Goal: Use online tool/utility: Utilize a website feature to perform a specific function

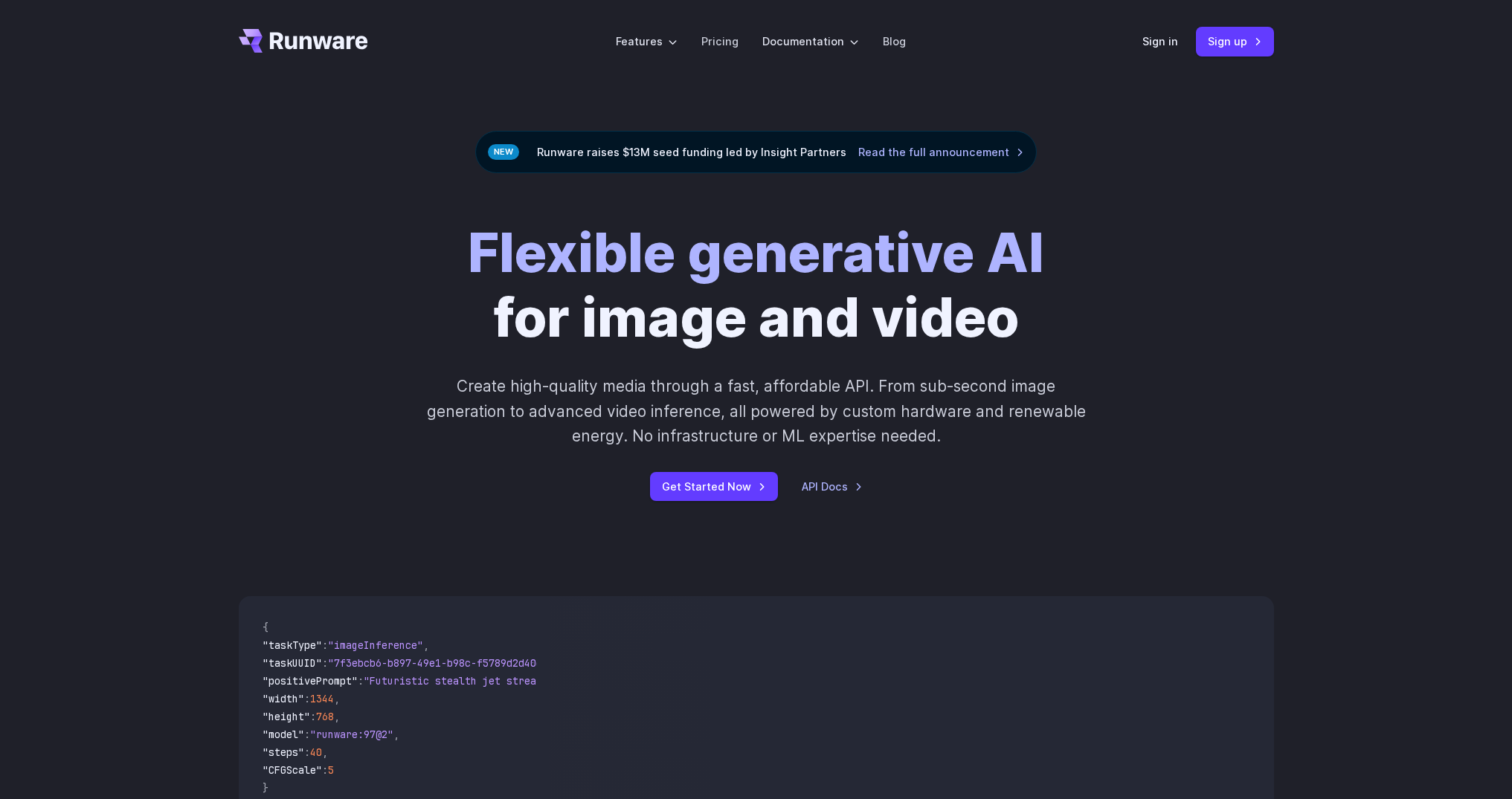
click at [1149, 26] on header "Features Tasks Image generation Video generation Sonic Inference Engine™ Models…" at bounding box center [756, 41] width 1071 height 83
click at [1149, 35] on link "Sign in" at bounding box center [1161, 40] width 36 height 17
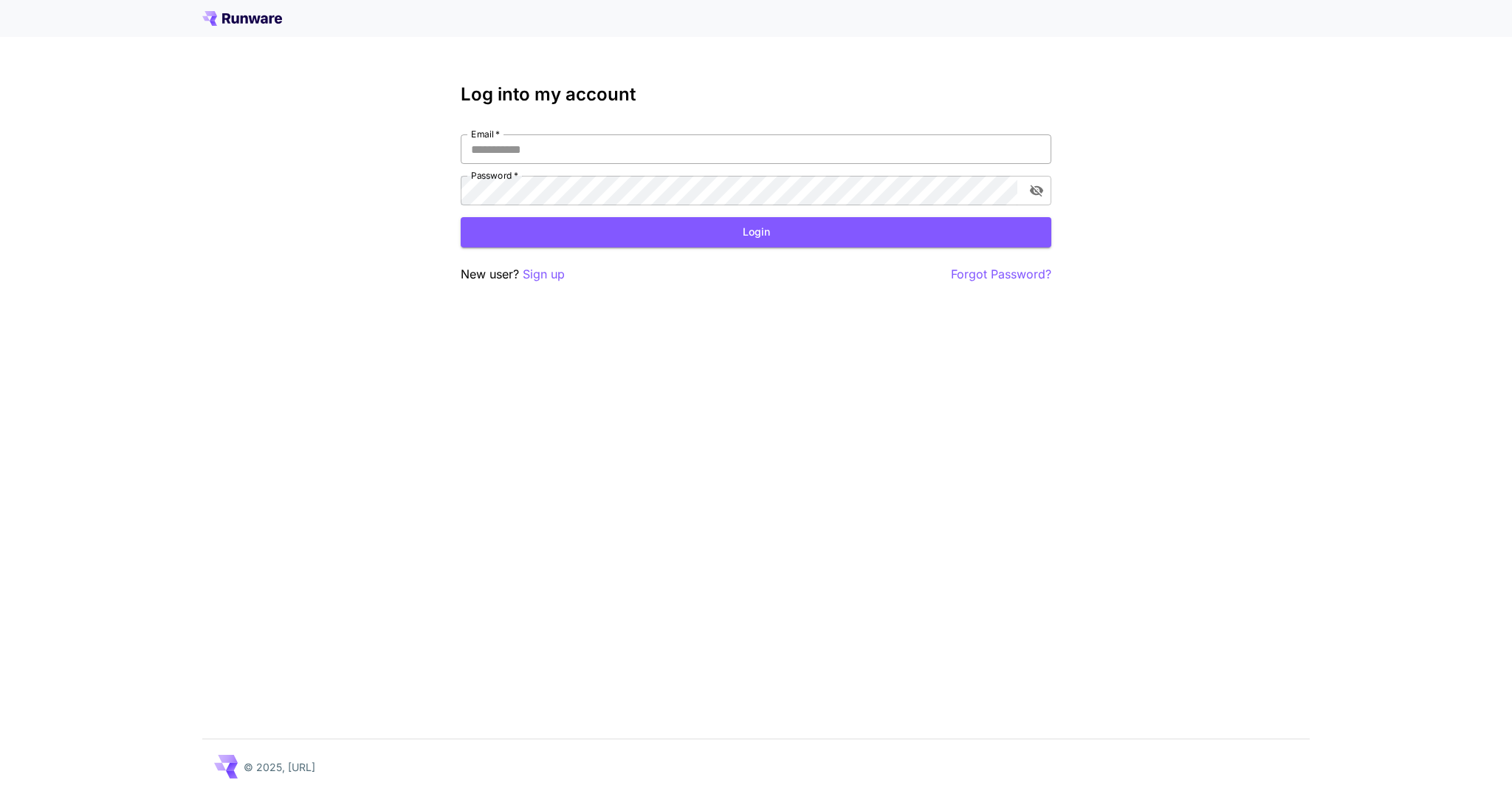
click at [706, 146] on input "Email   *" at bounding box center [756, 149] width 591 height 29
type input "**********"
click button "Login" at bounding box center [756, 232] width 591 height 30
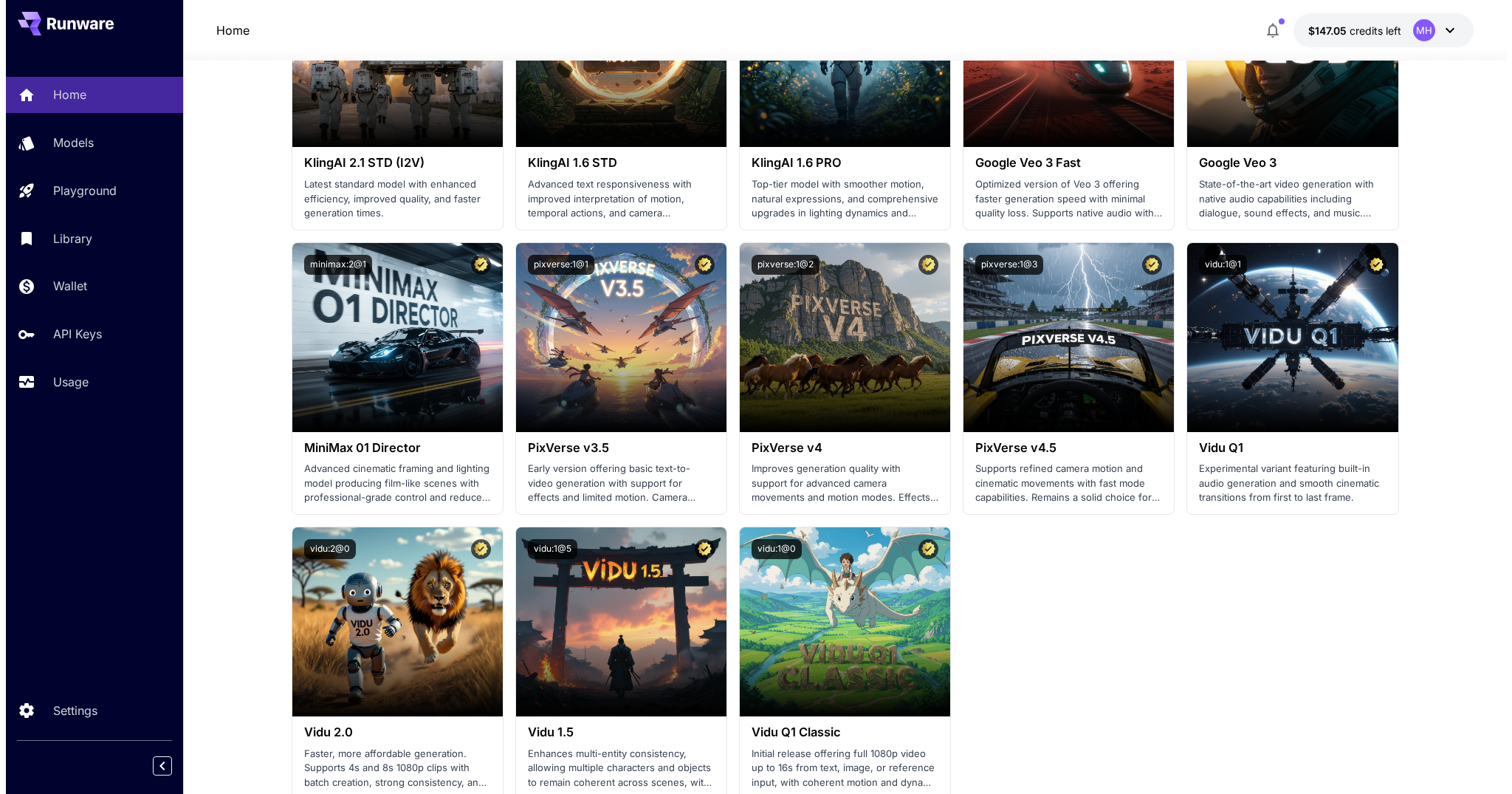
scroll to position [1039, 0]
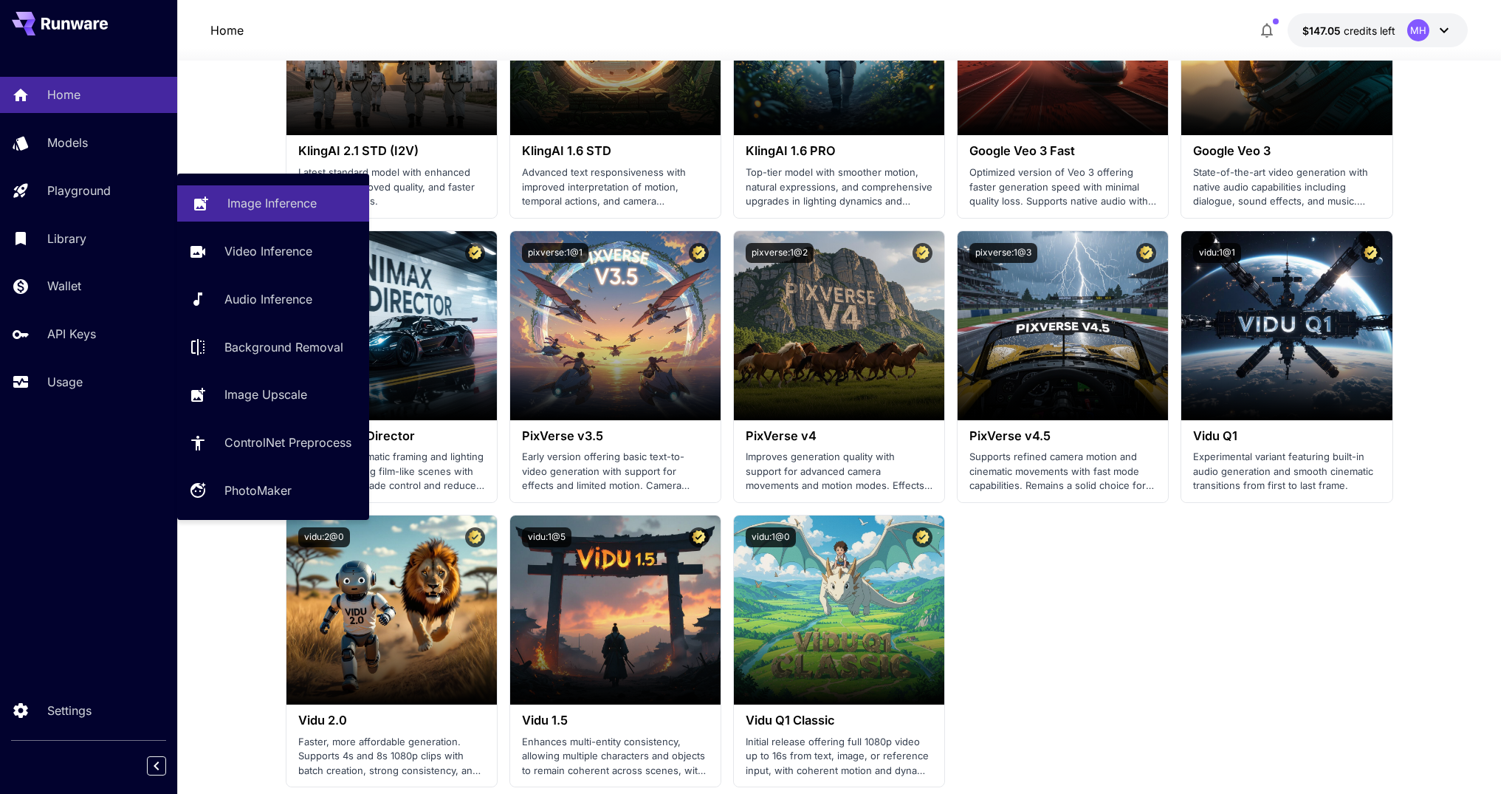
click at [197, 202] on icon at bounding box center [201, 200] width 14 height 14
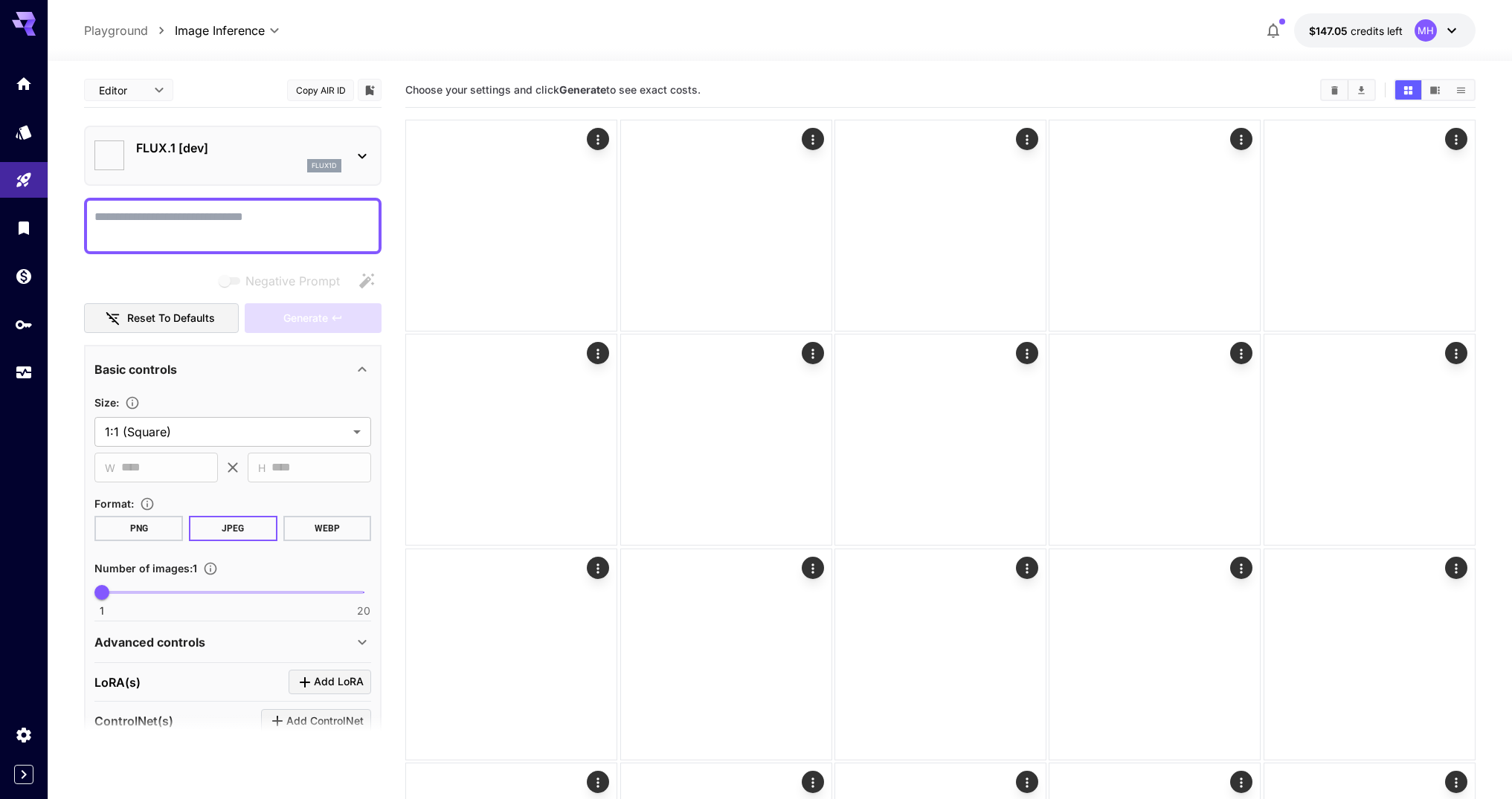
type input "**********"
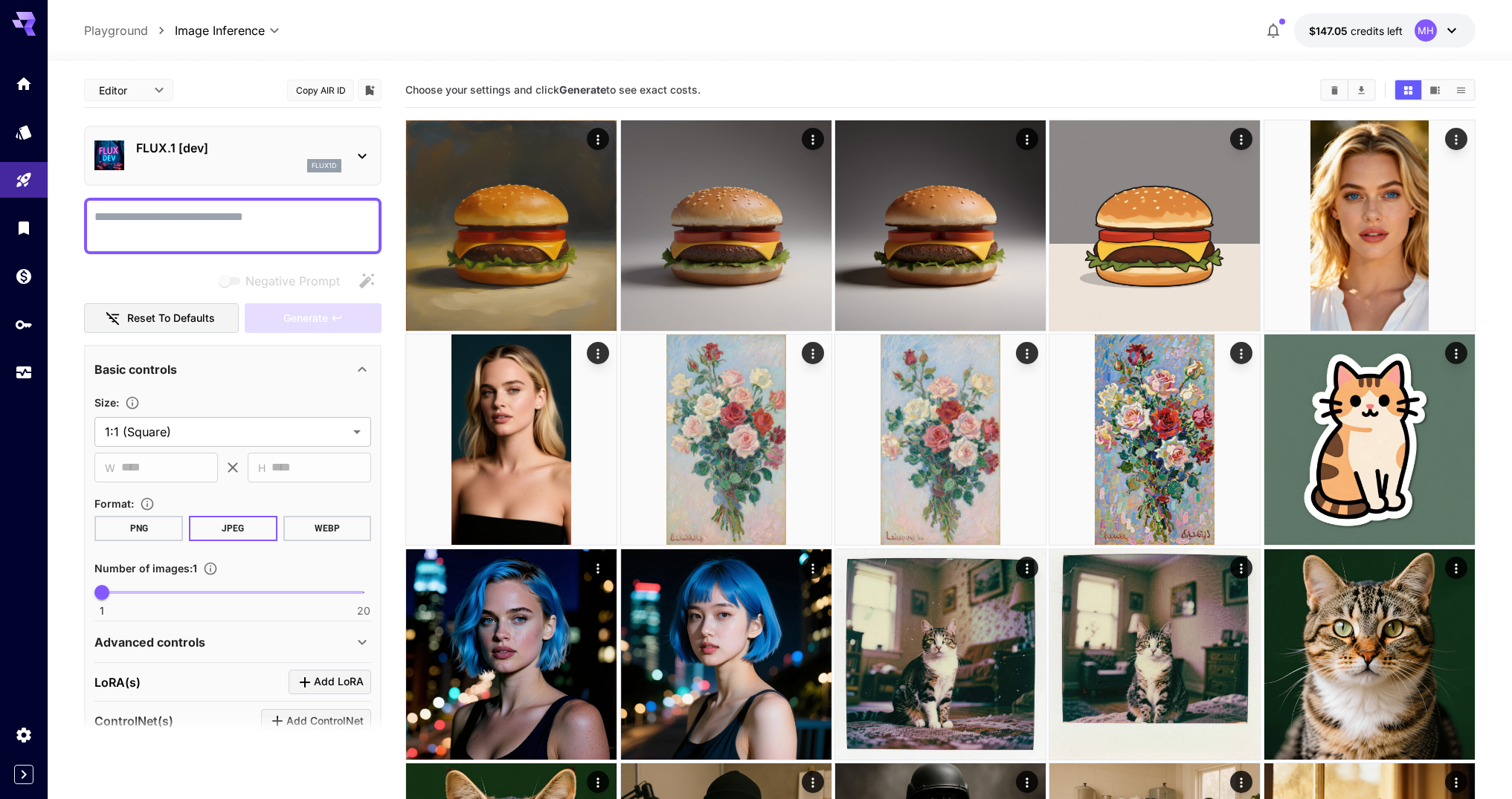
click at [262, 141] on p "FLUX.1 [dev]" at bounding box center [239, 148] width 205 height 18
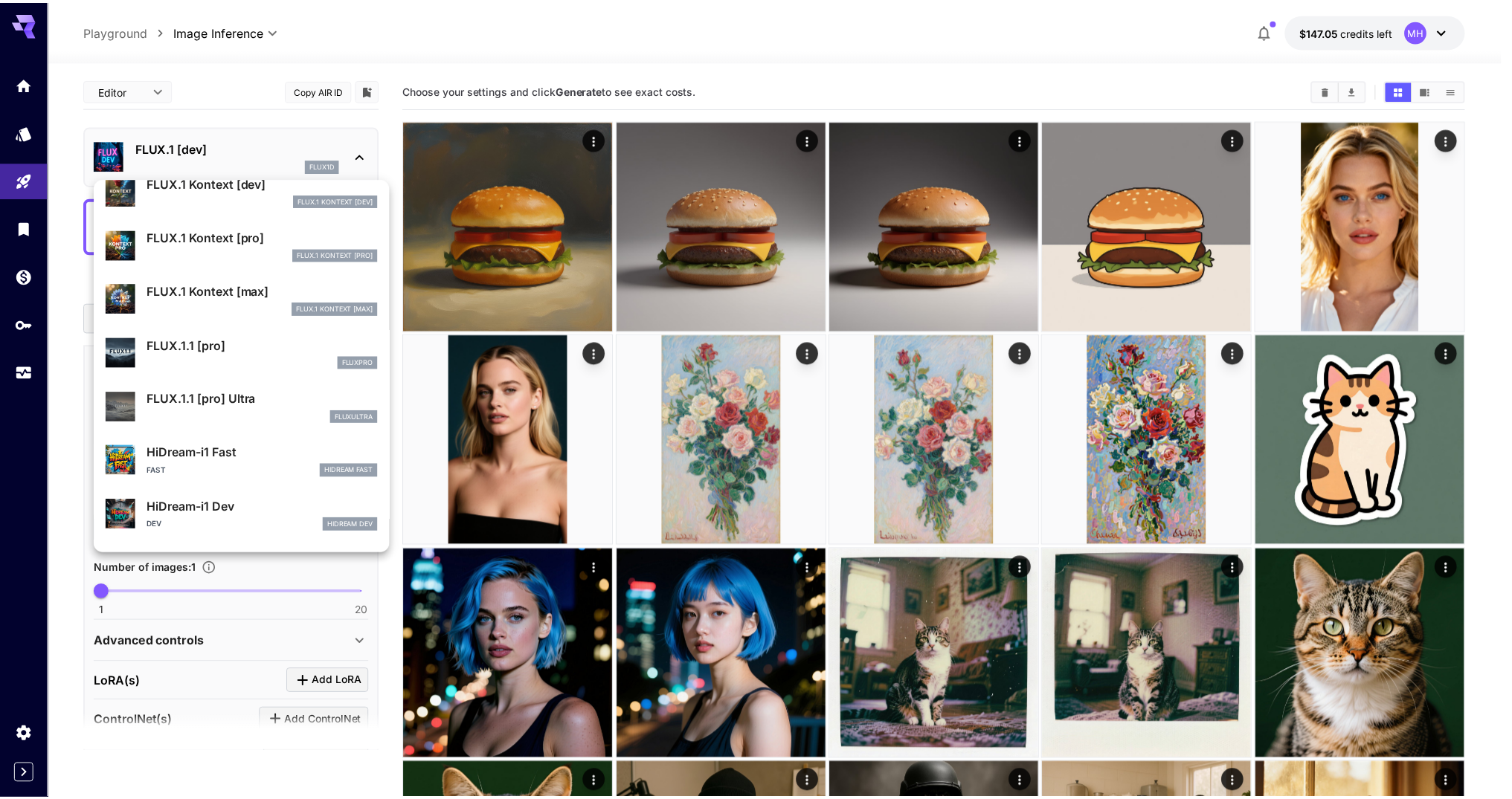
scroll to position [934, 0]
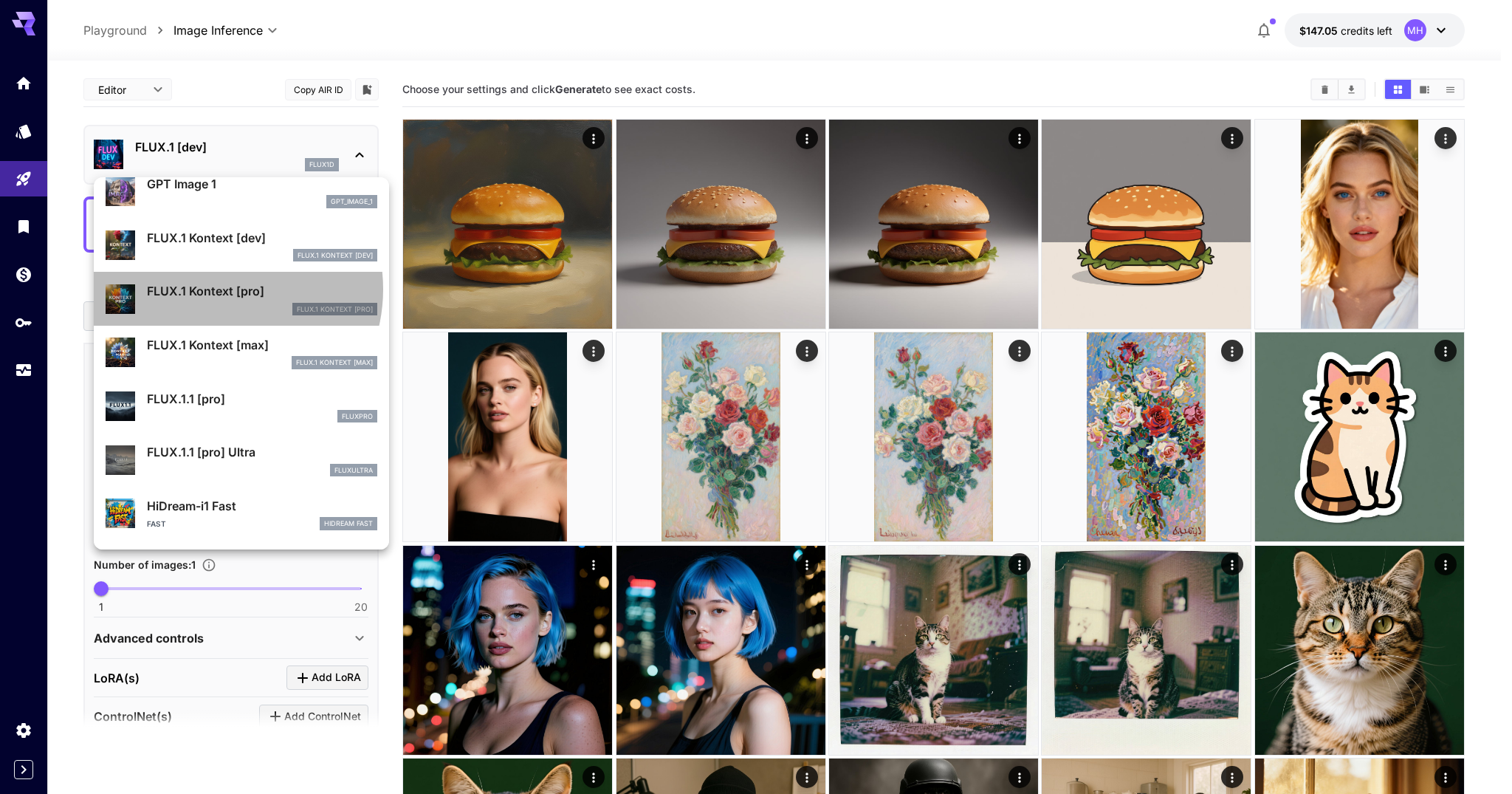
click at [215, 289] on p "FLUX.1 Kontext [pro]" at bounding box center [262, 291] width 230 height 18
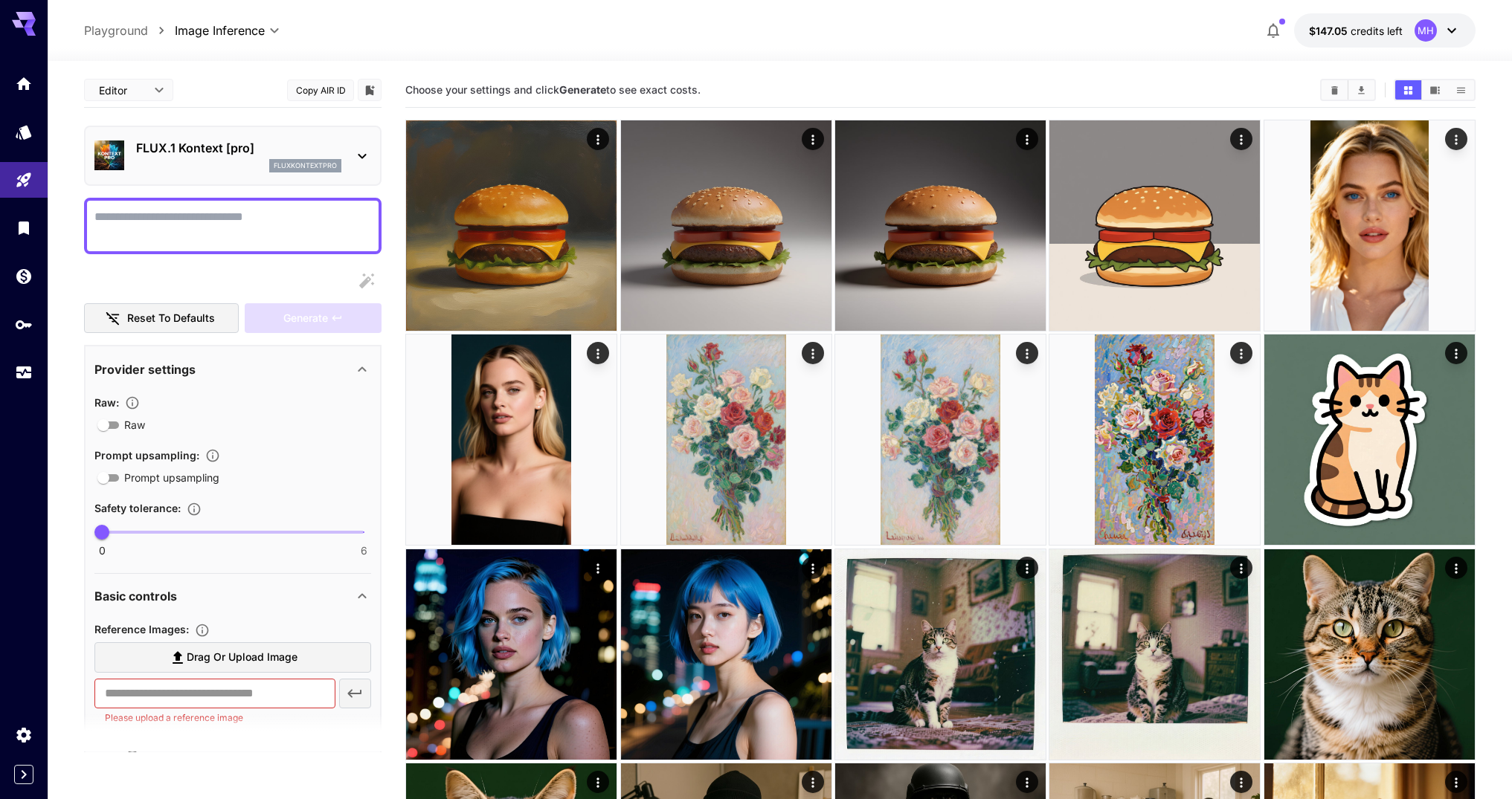
scroll to position [43, 0]
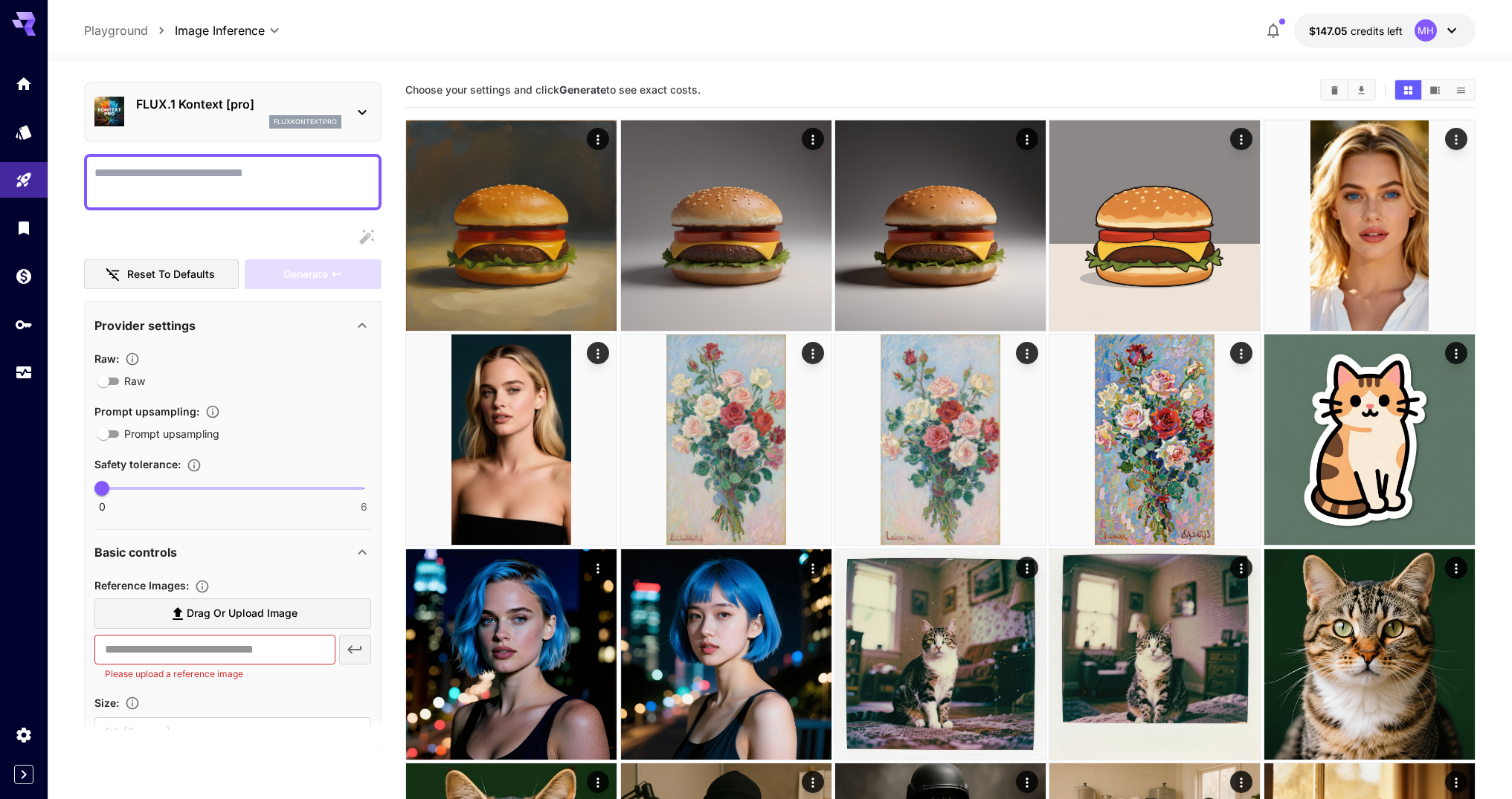
click at [246, 609] on span "Drag or upload image" at bounding box center [242, 614] width 111 height 19
click at [0, 0] on input "Drag or upload image" at bounding box center [0, 0] width 0 height 0
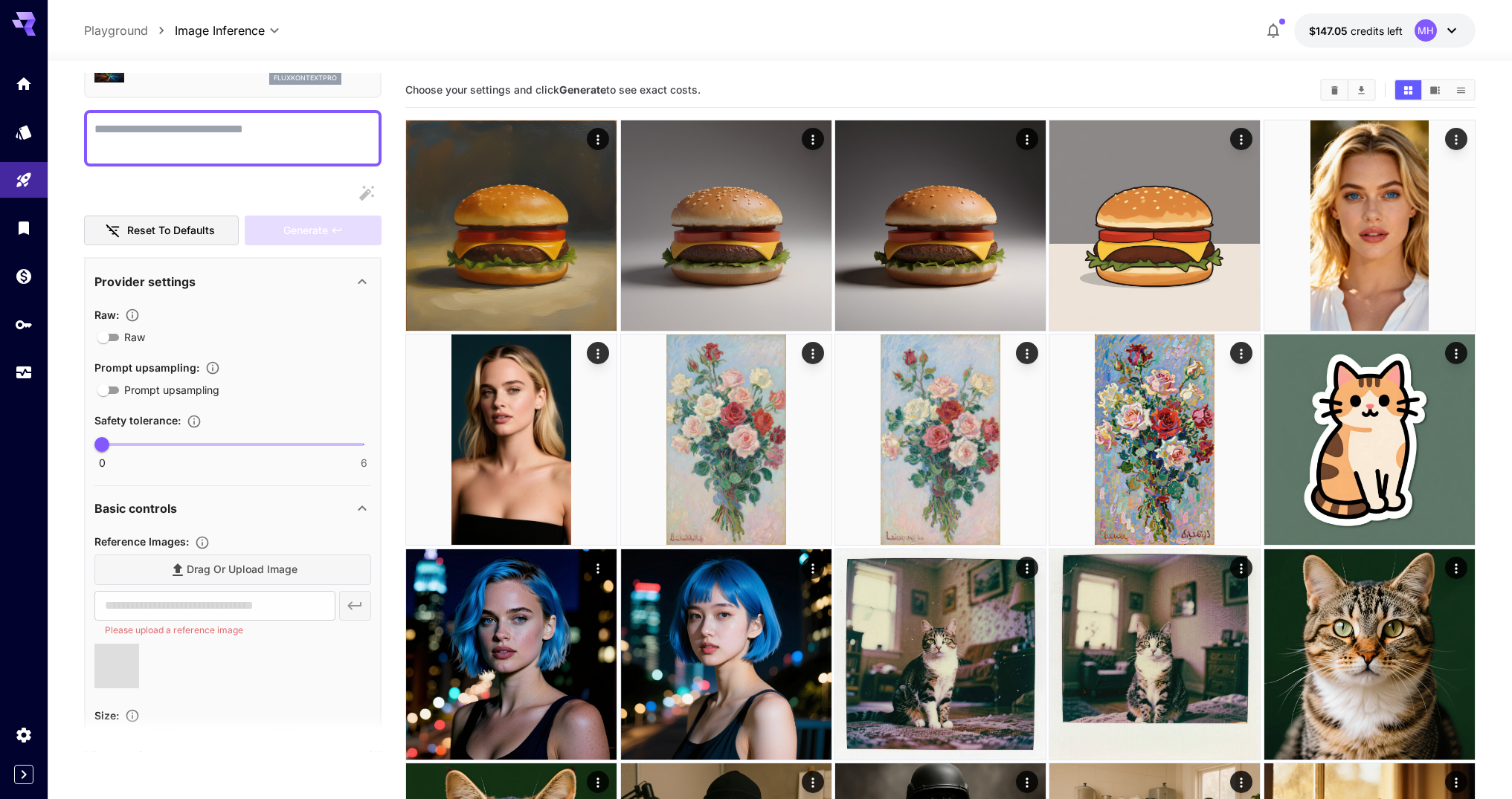
type input "**********"
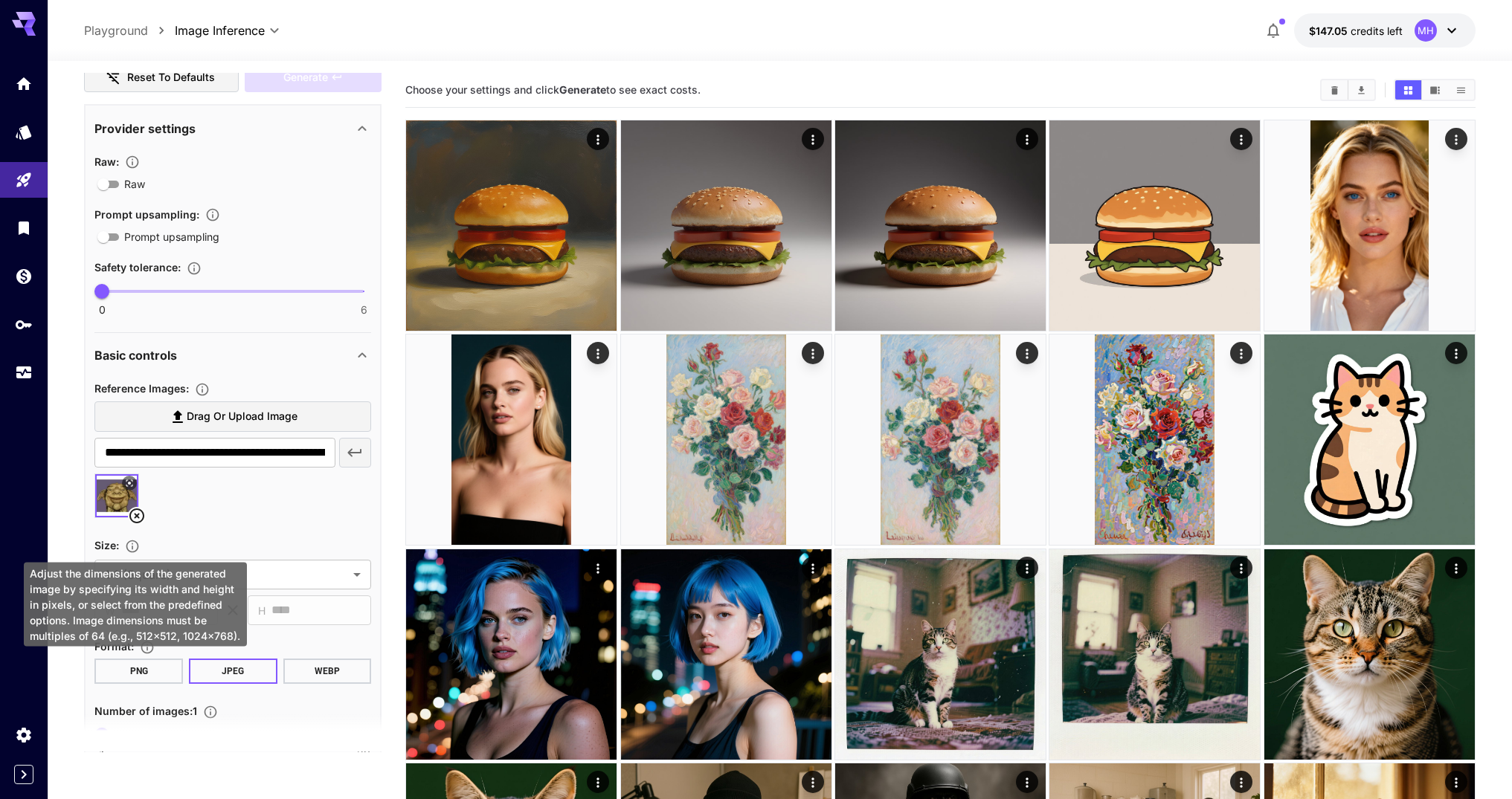
scroll to position [0, 0]
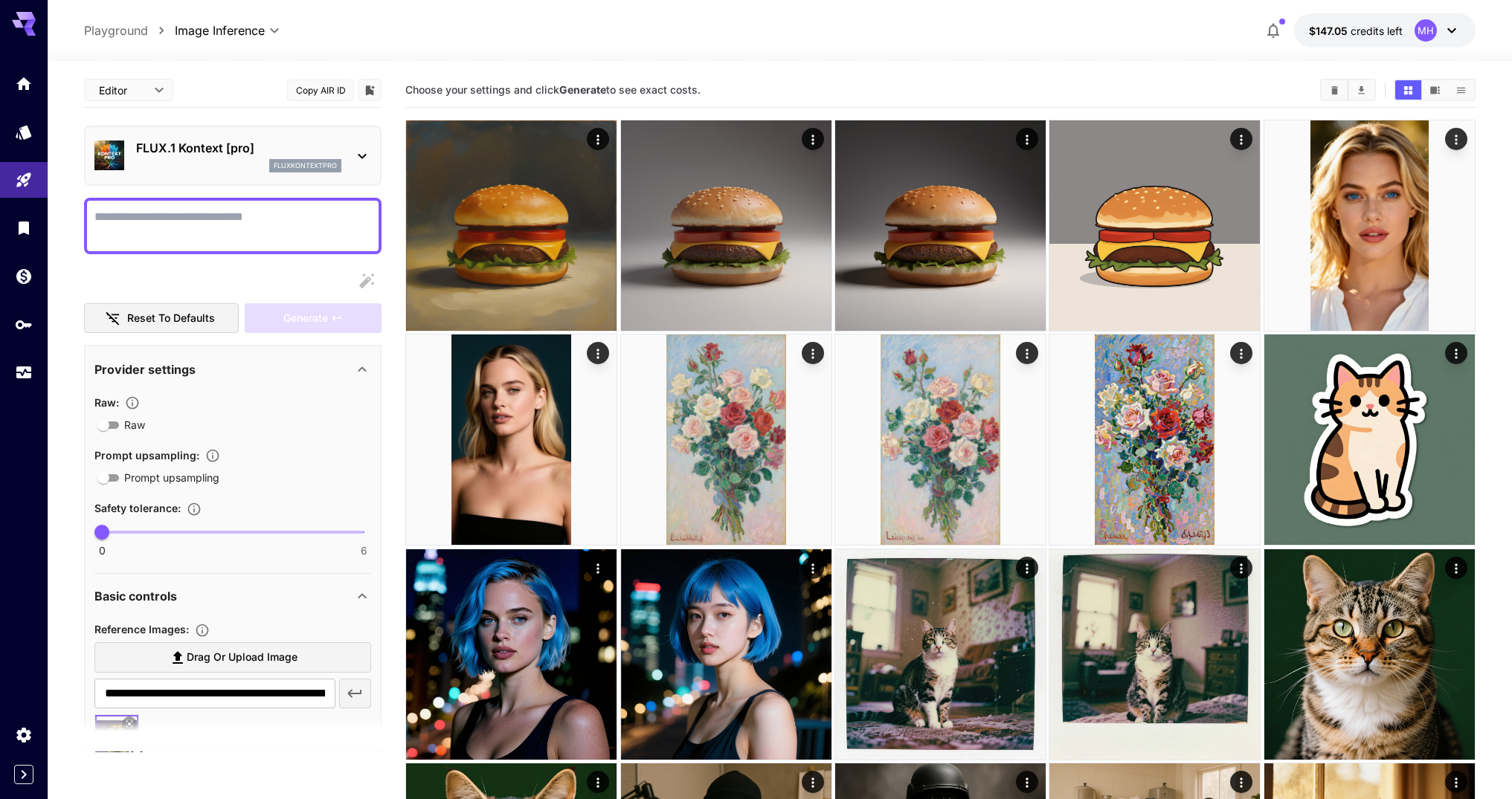
click at [206, 247] on div at bounding box center [232, 225] width 297 height 56
click at [208, 237] on textarea "Raw" at bounding box center [233, 226] width 276 height 36
click at [288, 319] on span "Generate" at bounding box center [305, 319] width 44 height 19
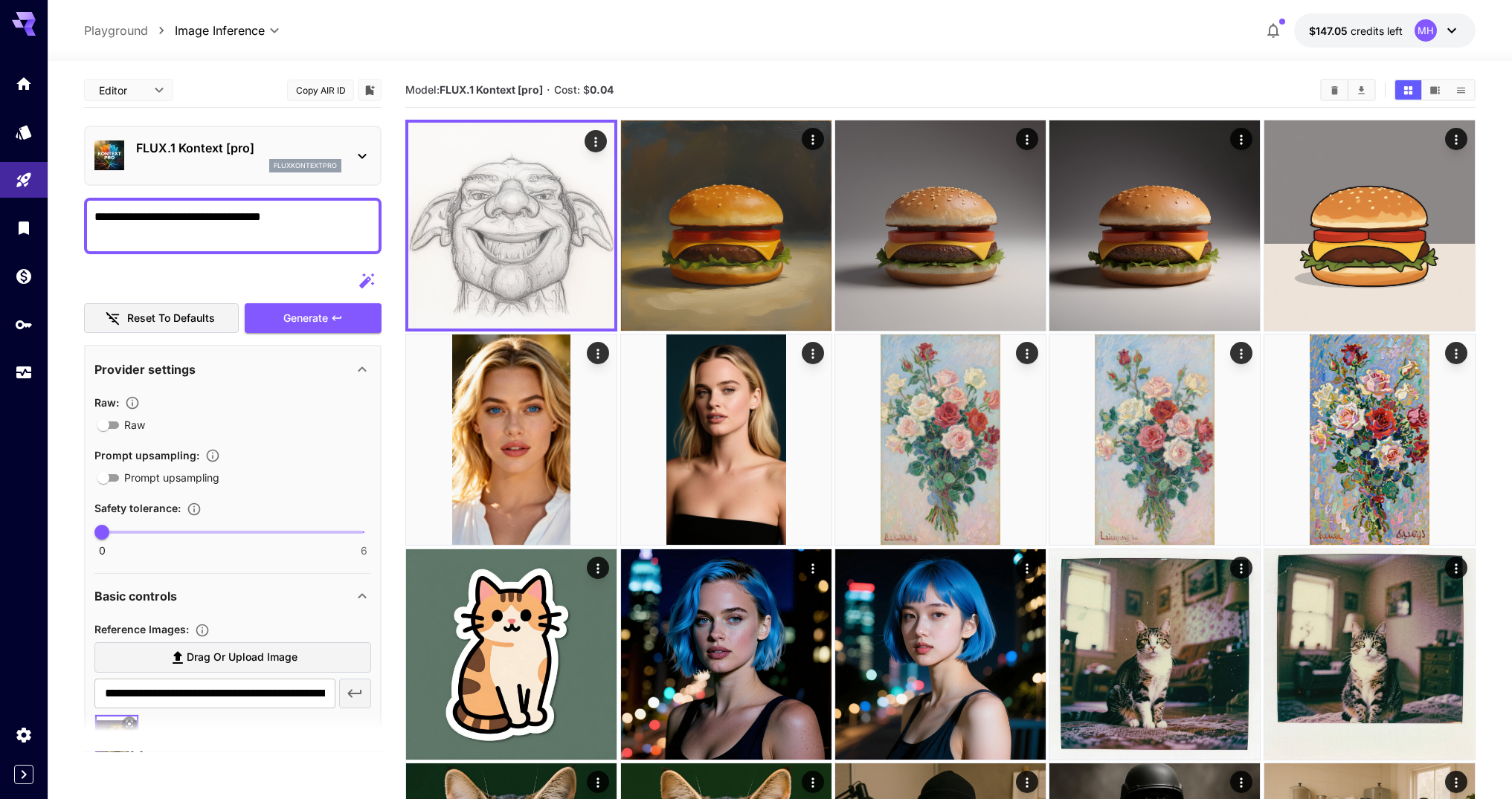
drag, startPoint x: 300, startPoint y: 226, endPoint x: 204, endPoint y: 220, distance: 96.2
click at [204, 220] on textarea "**********" at bounding box center [233, 226] width 276 height 36
type textarea "**********"
click at [293, 325] on span "Generate" at bounding box center [305, 319] width 44 height 19
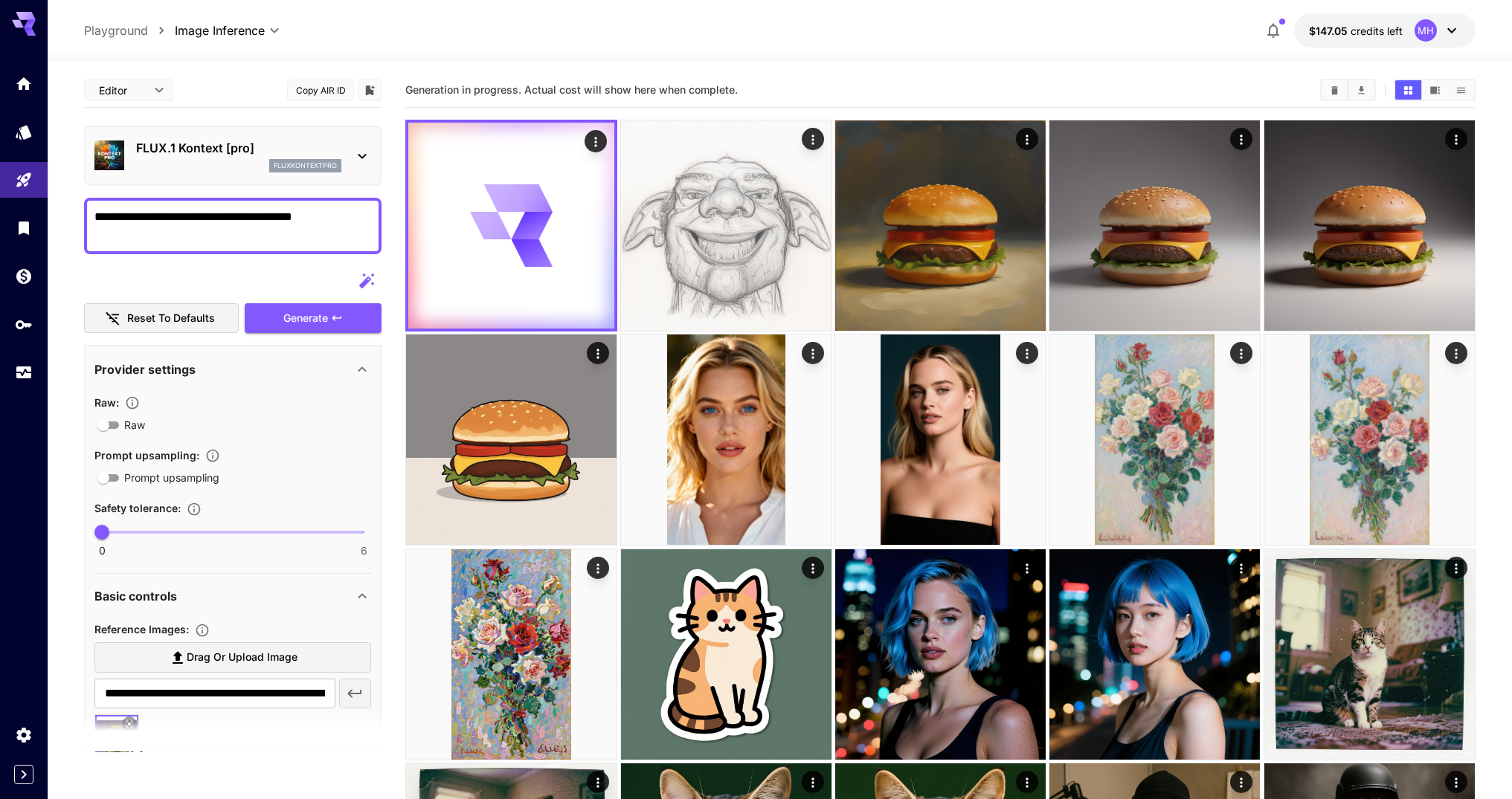
scroll to position [238, 0]
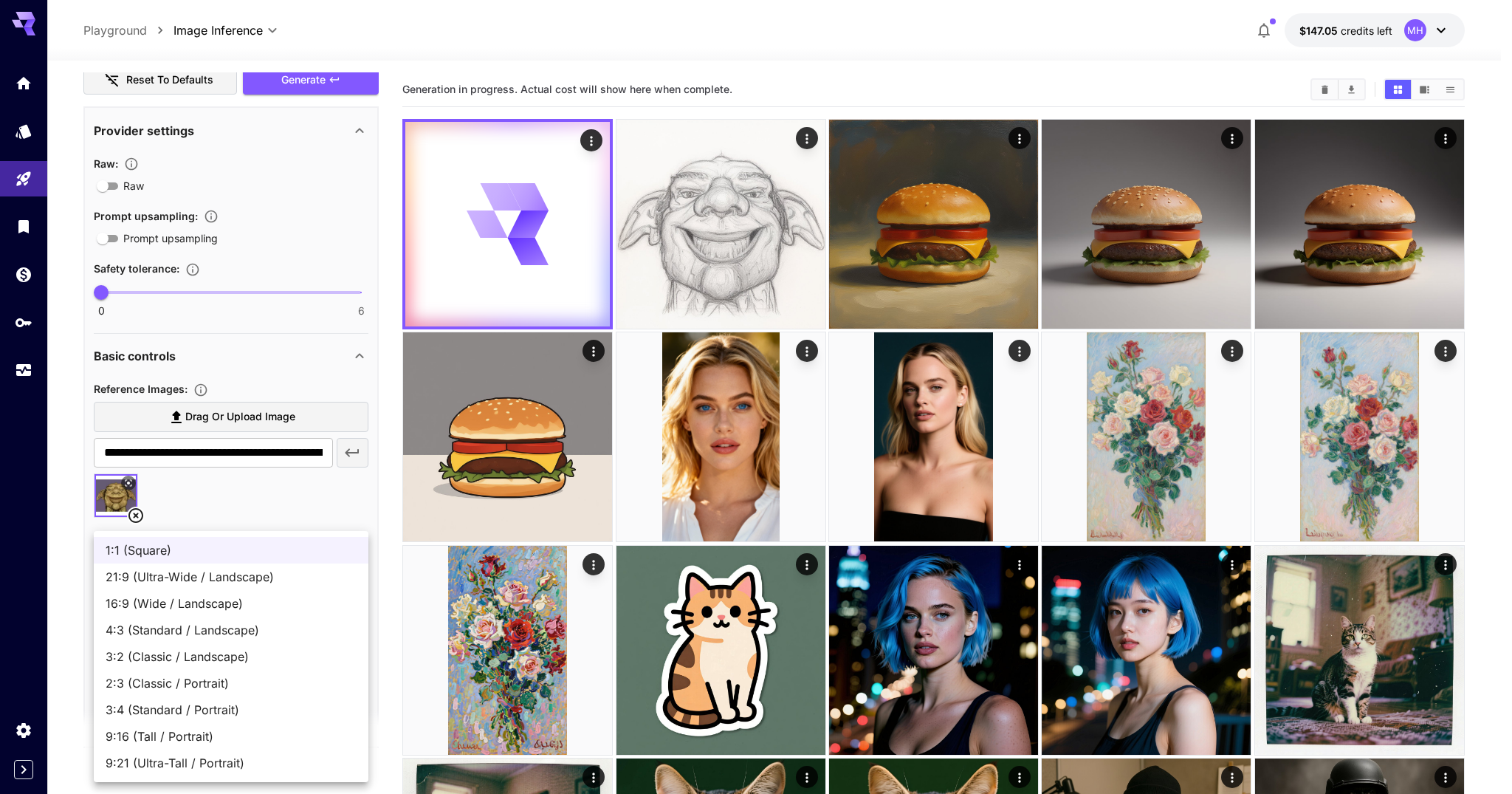
click at [289, 491] on div at bounding box center [756, 397] width 1512 height 794
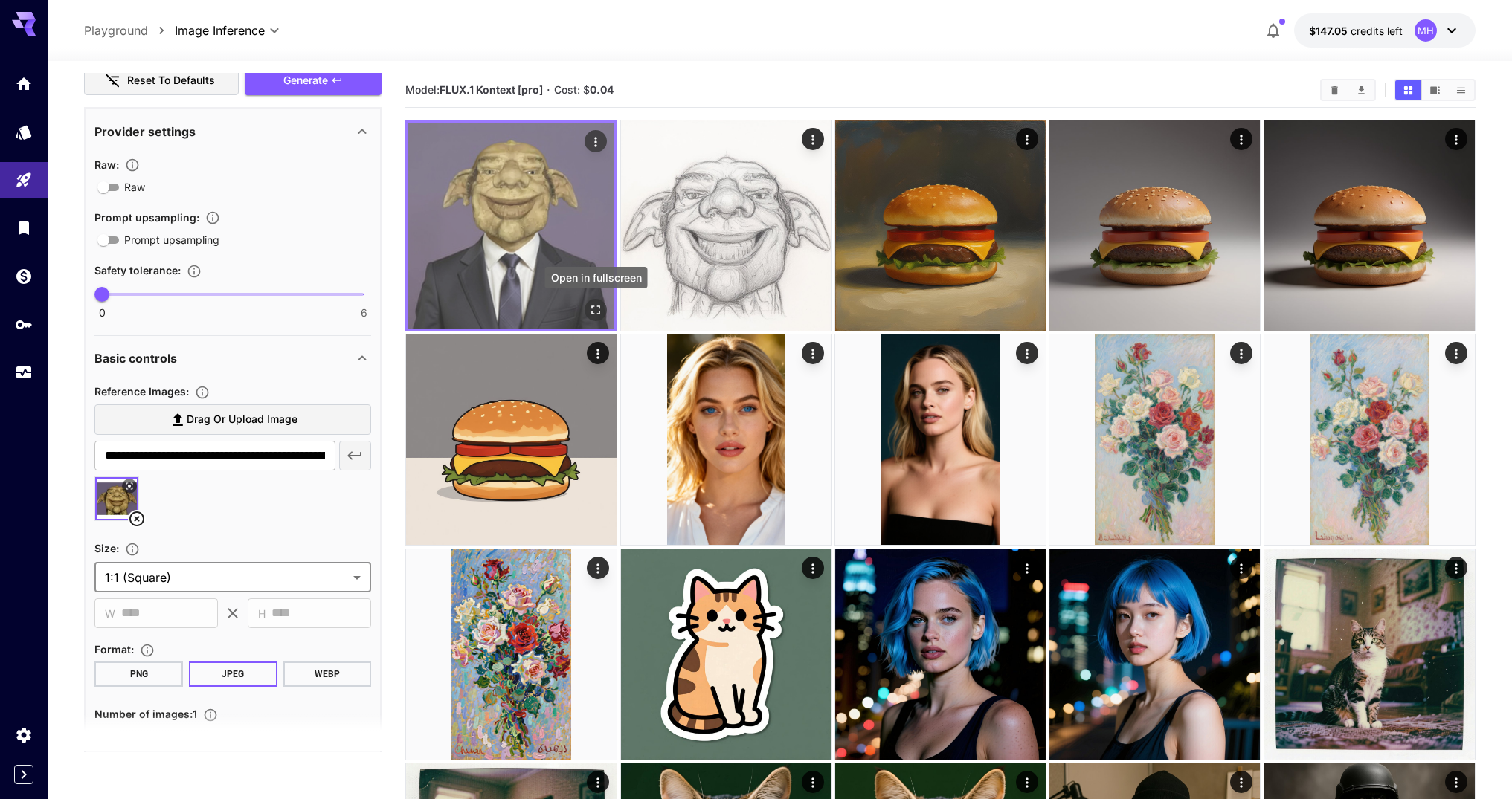
click at [596, 300] on button "Open in fullscreen" at bounding box center [595, 310] width 23 height 23
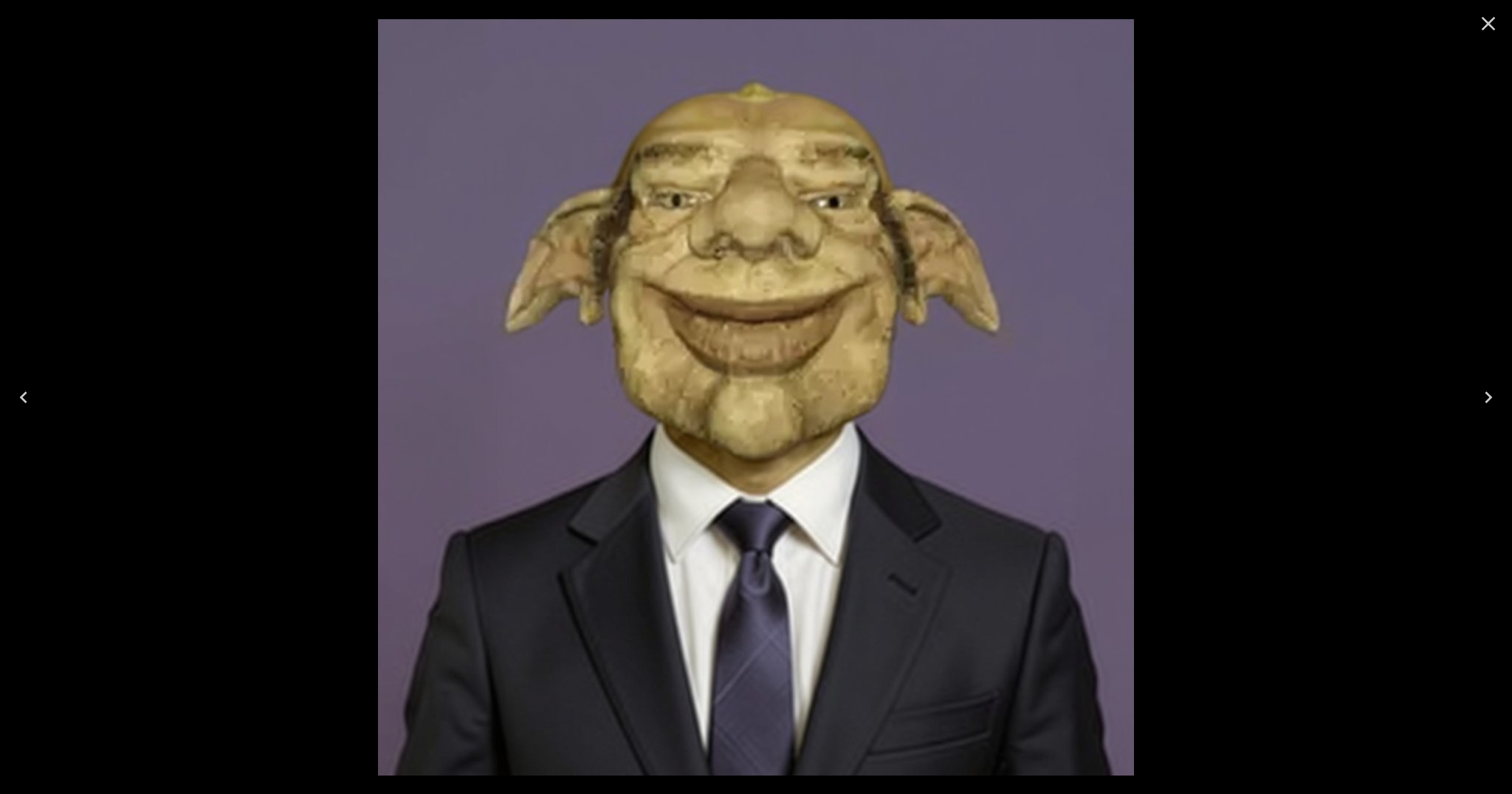
click at [1489, 28] on icon "Close" at bounding box center [1488, 24] width 24 height 24
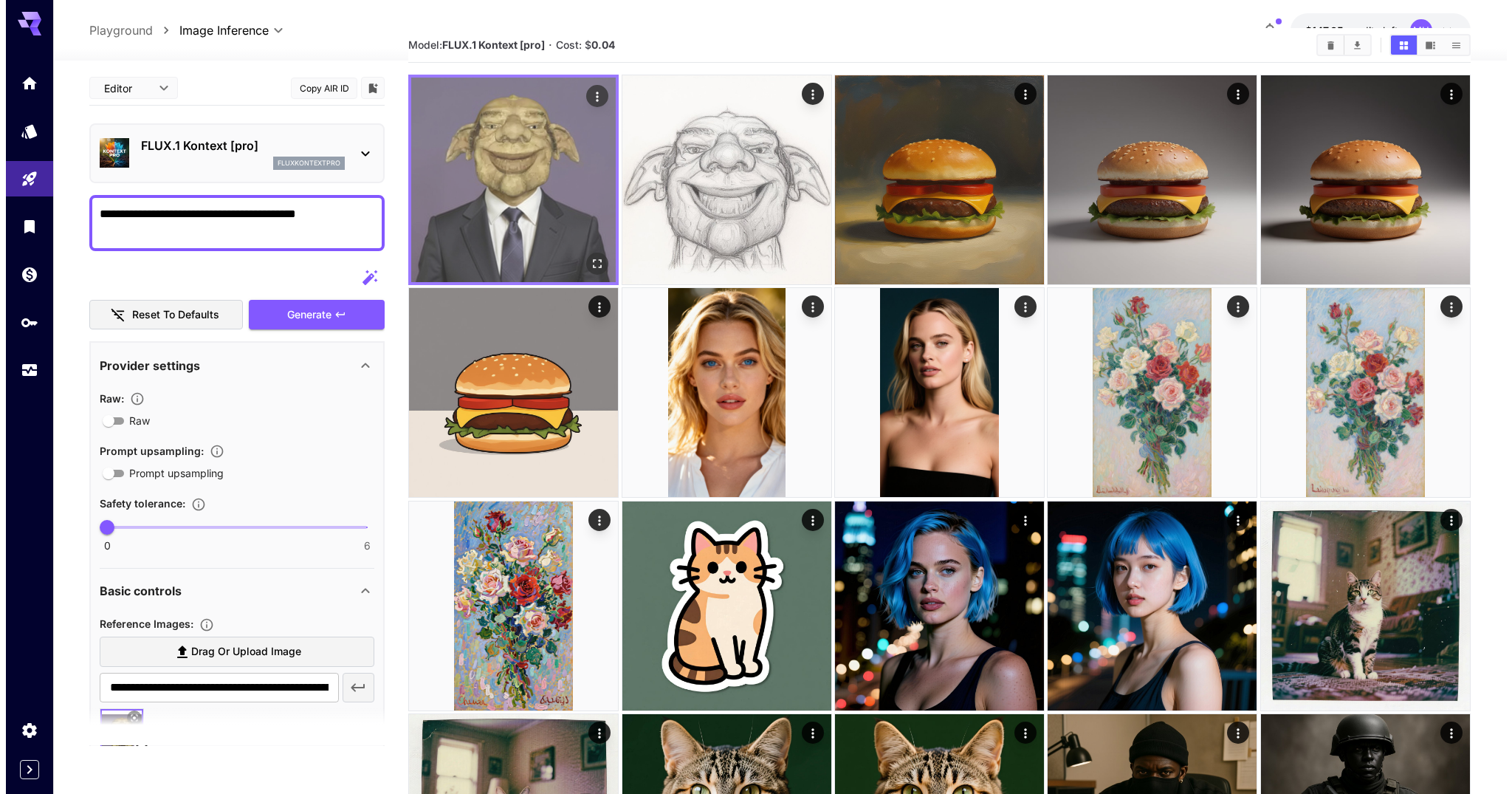
scroll to position [0, 0]
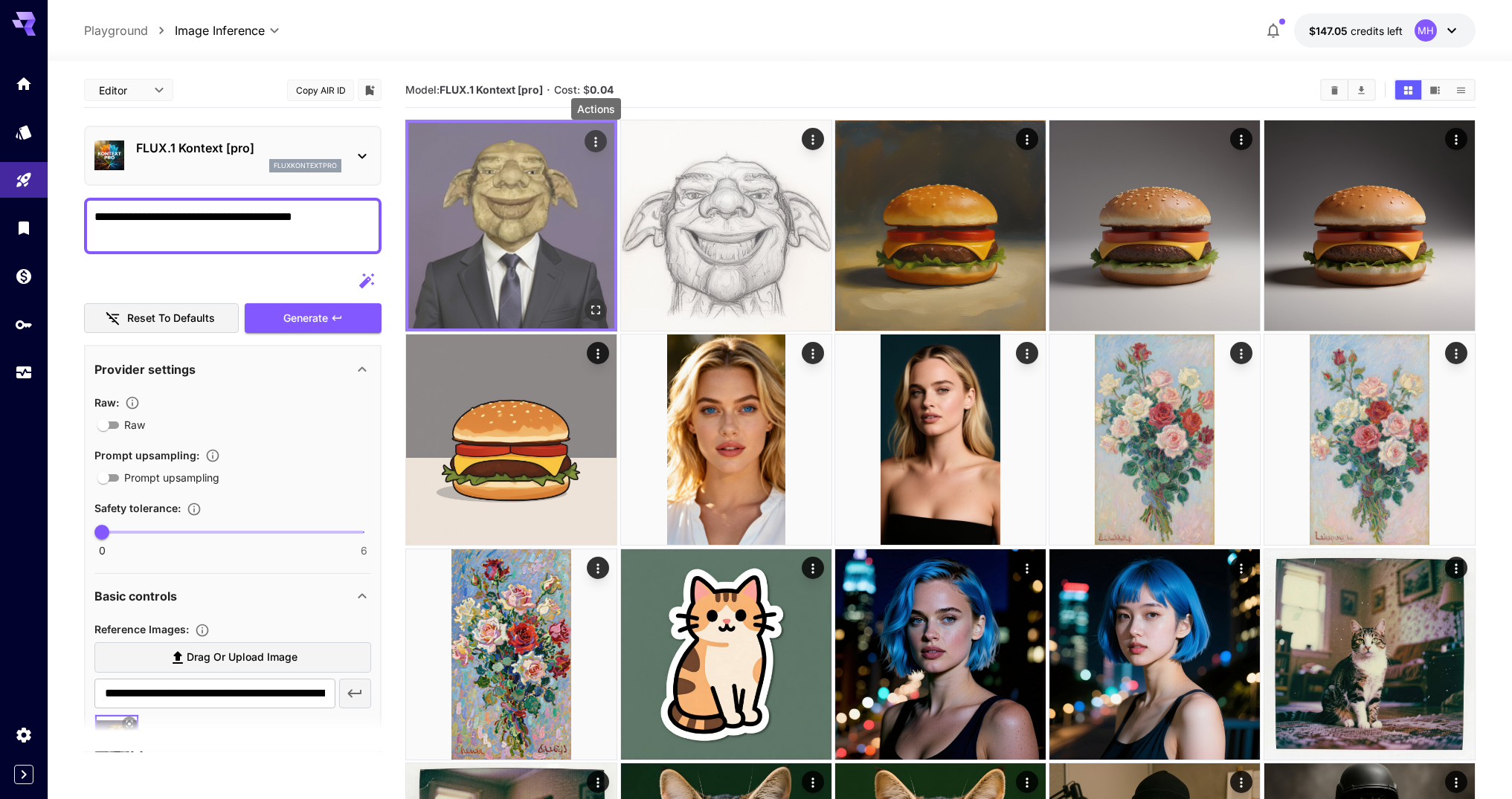
click at [599, 143] on icon "Actions" at bounding box center [595, 141] width 15 height 15
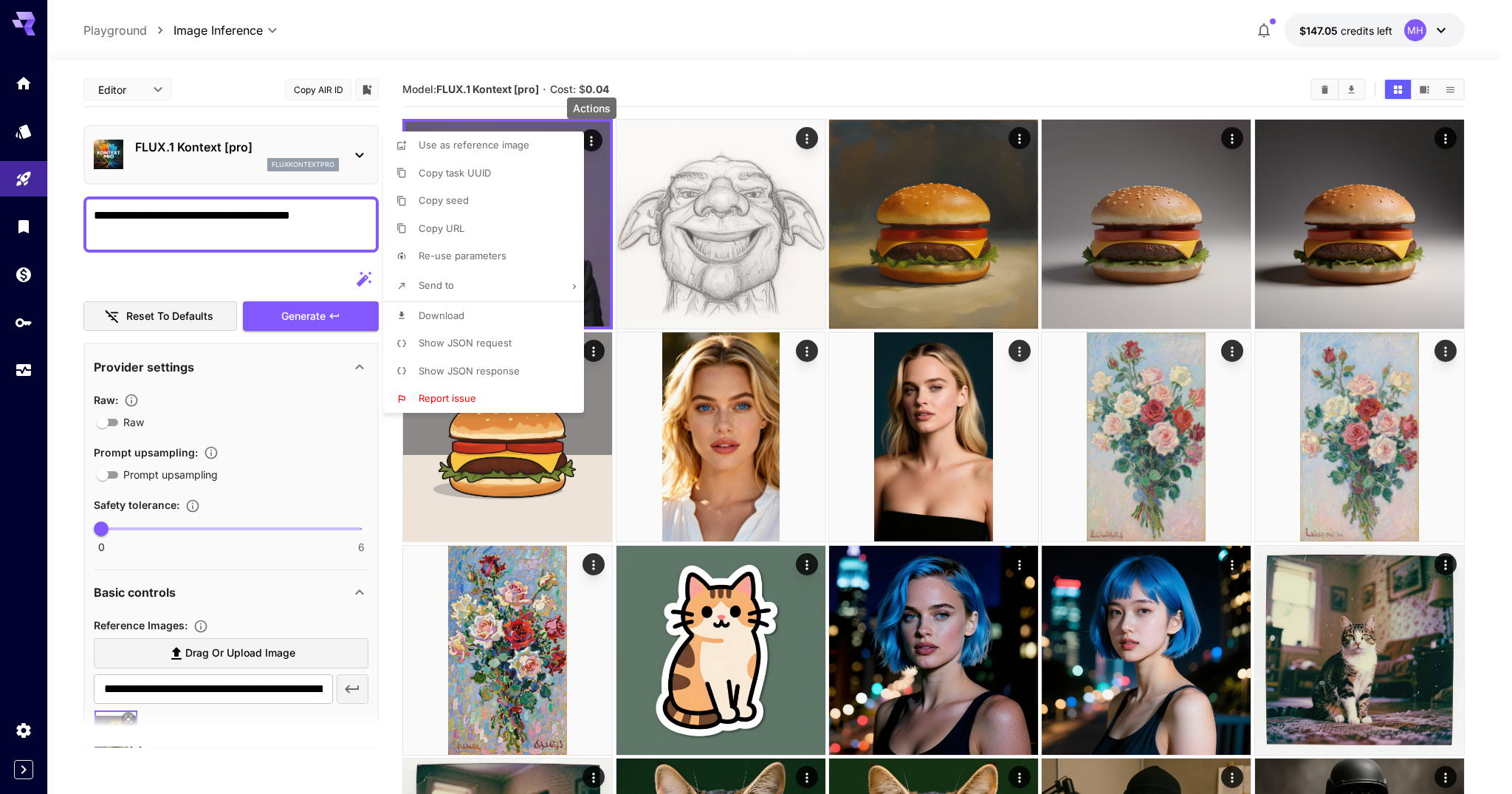
click at [519, 336] on li "Show JSON request" at bounding box center [488, 343] width 210 height 28
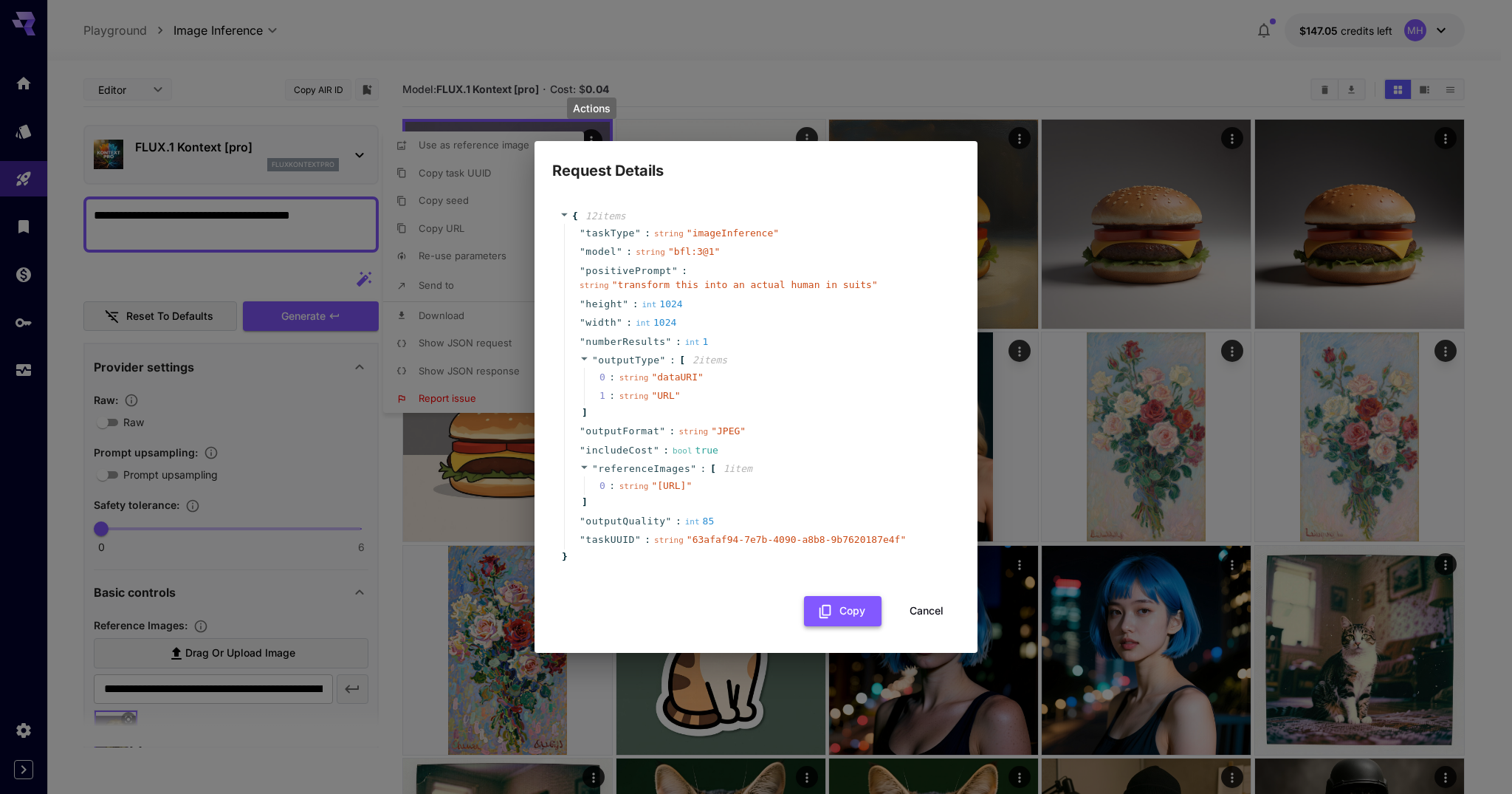
click at [809, 619] on button "Copy" at bounding box center [843, 611] width 77 height 30
click at [913, 620] on button "Cancel" at bounding box center [927, 611] width 67 height 30
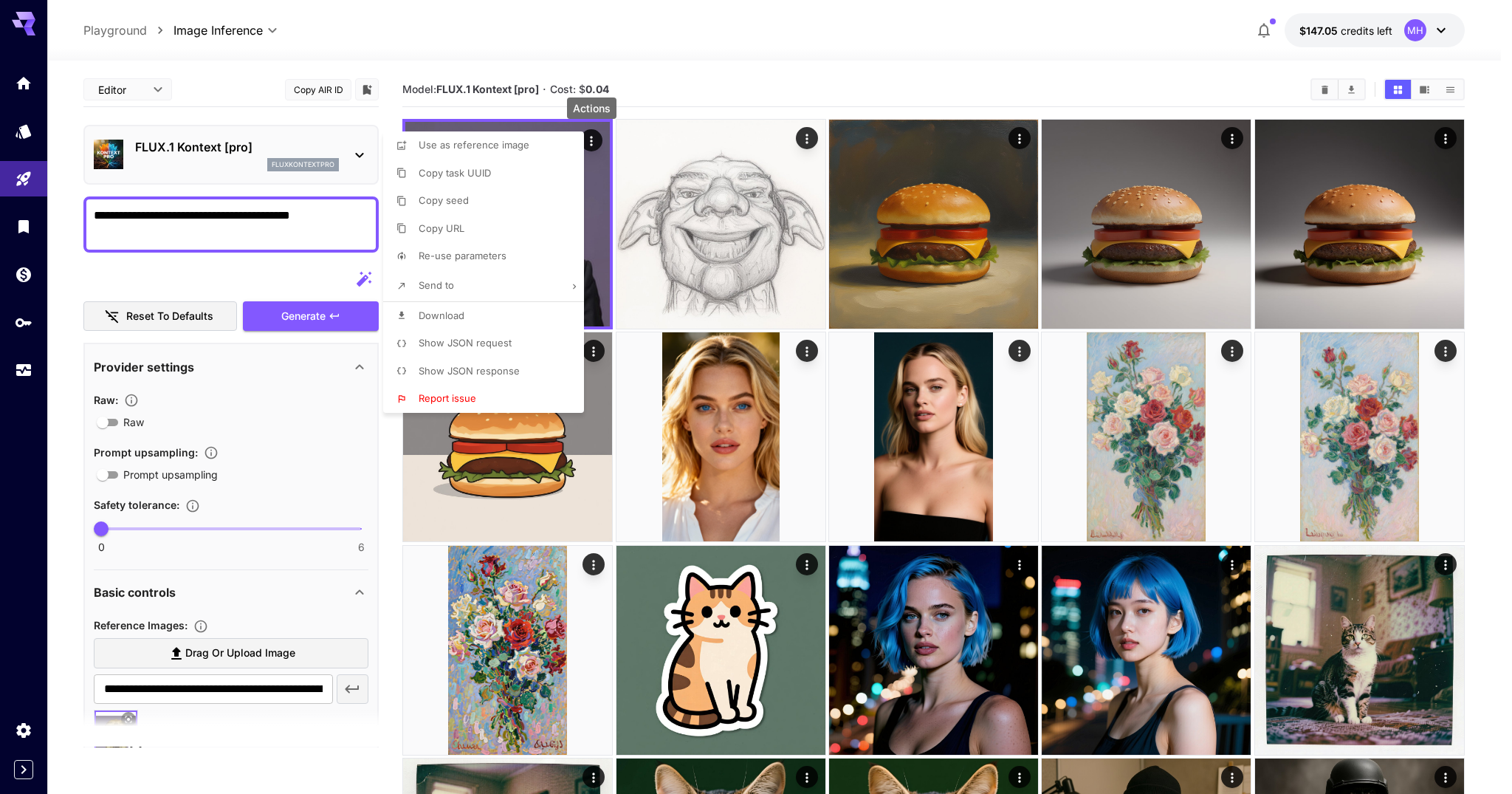
click at [257, 164] on div at bounding box center [756, 397] width 1512 height 794
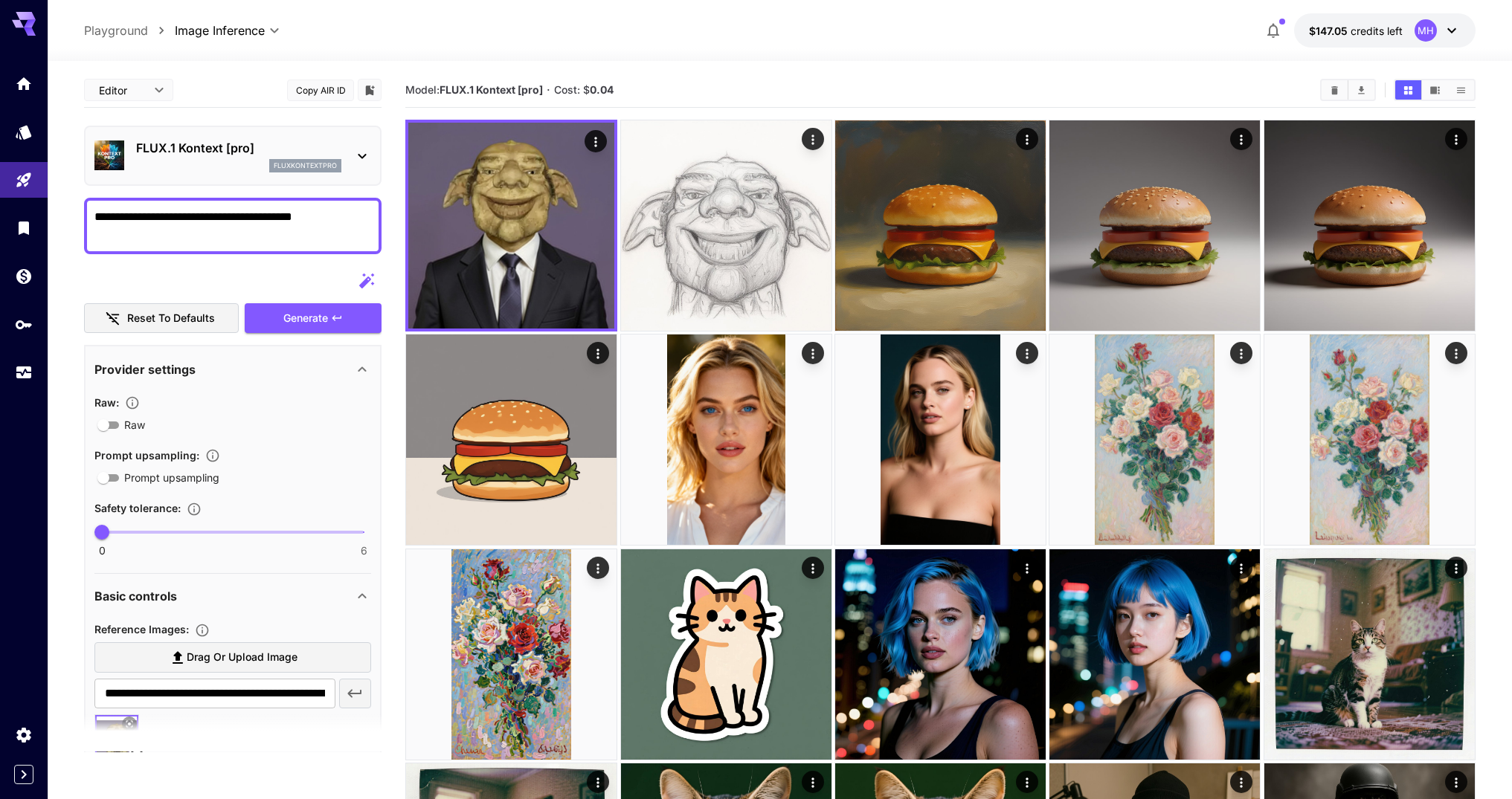
click at [288, 150] on p "FLUX.1 Kontext [pro]" at bounding box center [239, 148] width 205 height 18
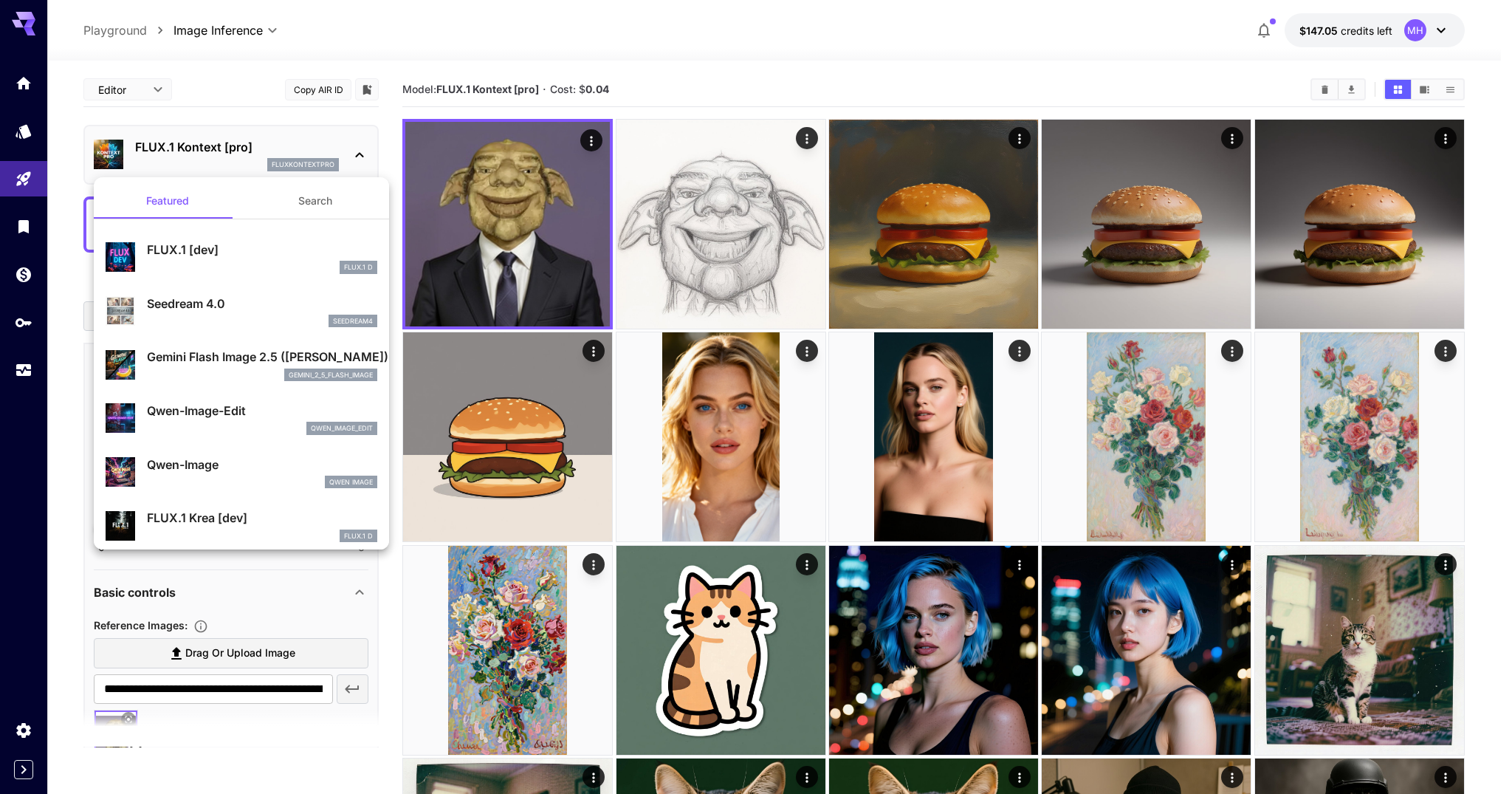
click at [292, 202] on button "Search" at bounding box center [315, 201] width 148 height 35
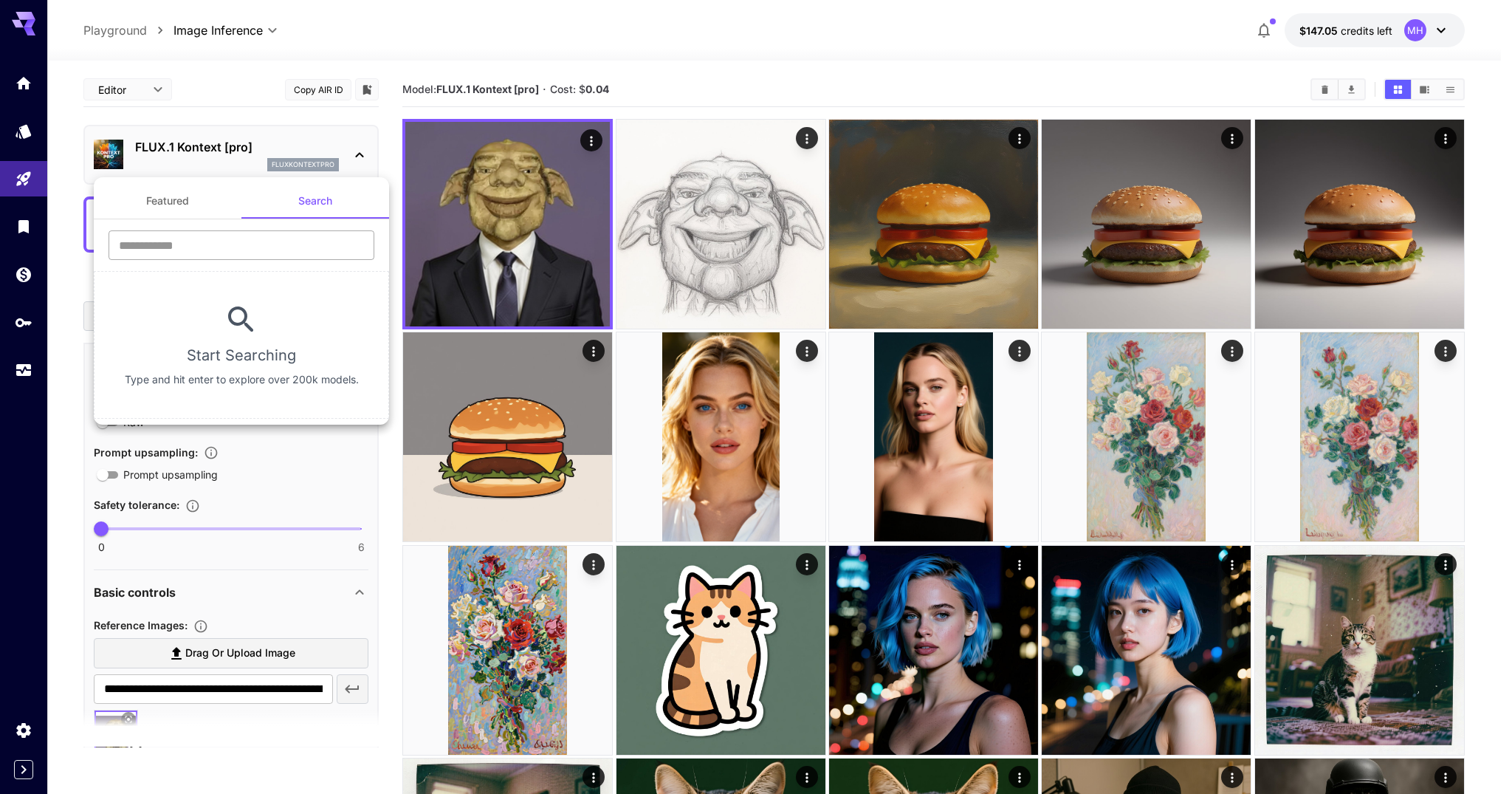
click at [271, 244] on input "text" at bounding box center [241, 245] width 266 height 29
click at [178, 198] on button "Featured" at bounding box center [168, 201] width 148 height 35
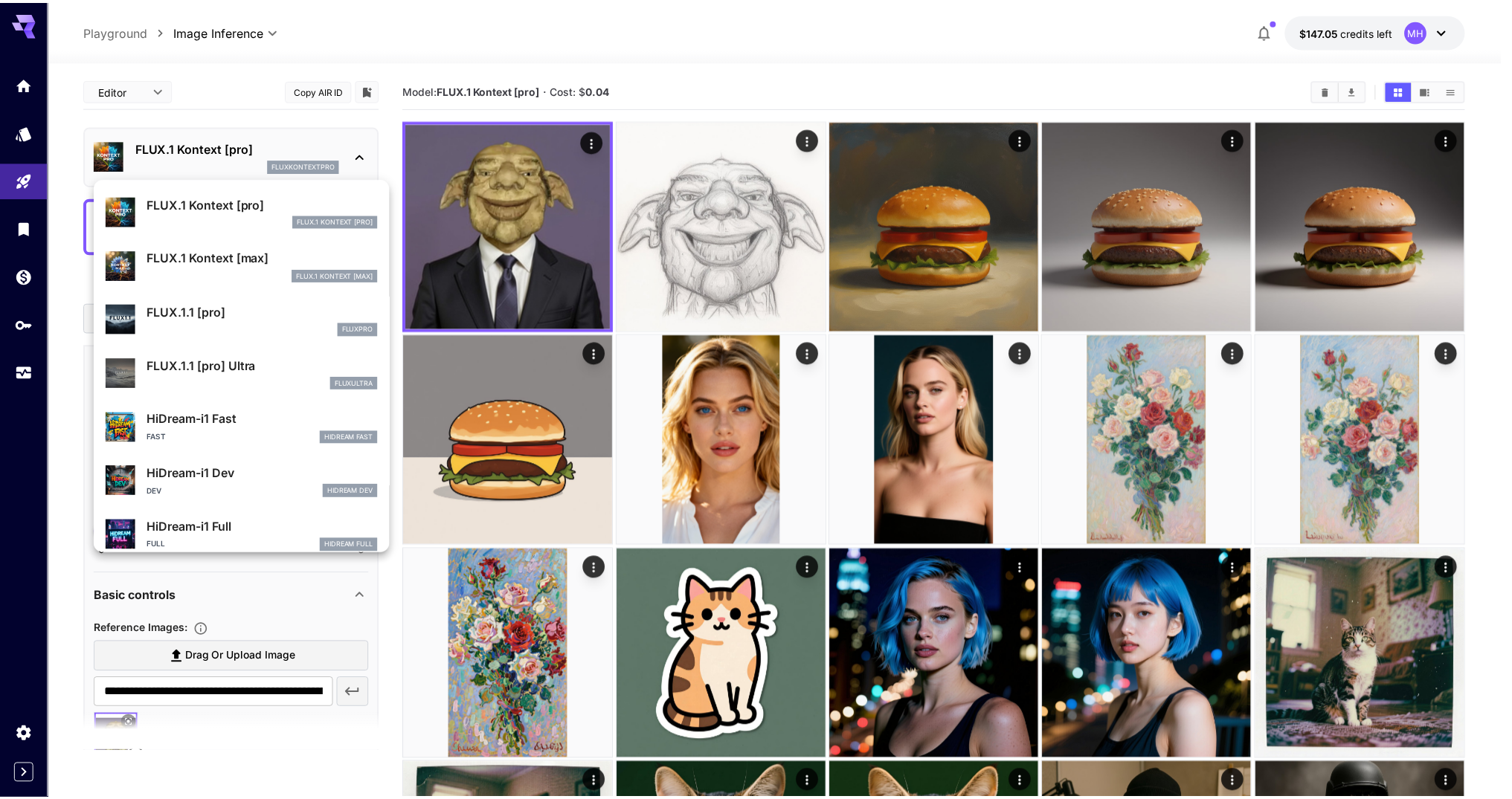
scroll to position [1021, 0]
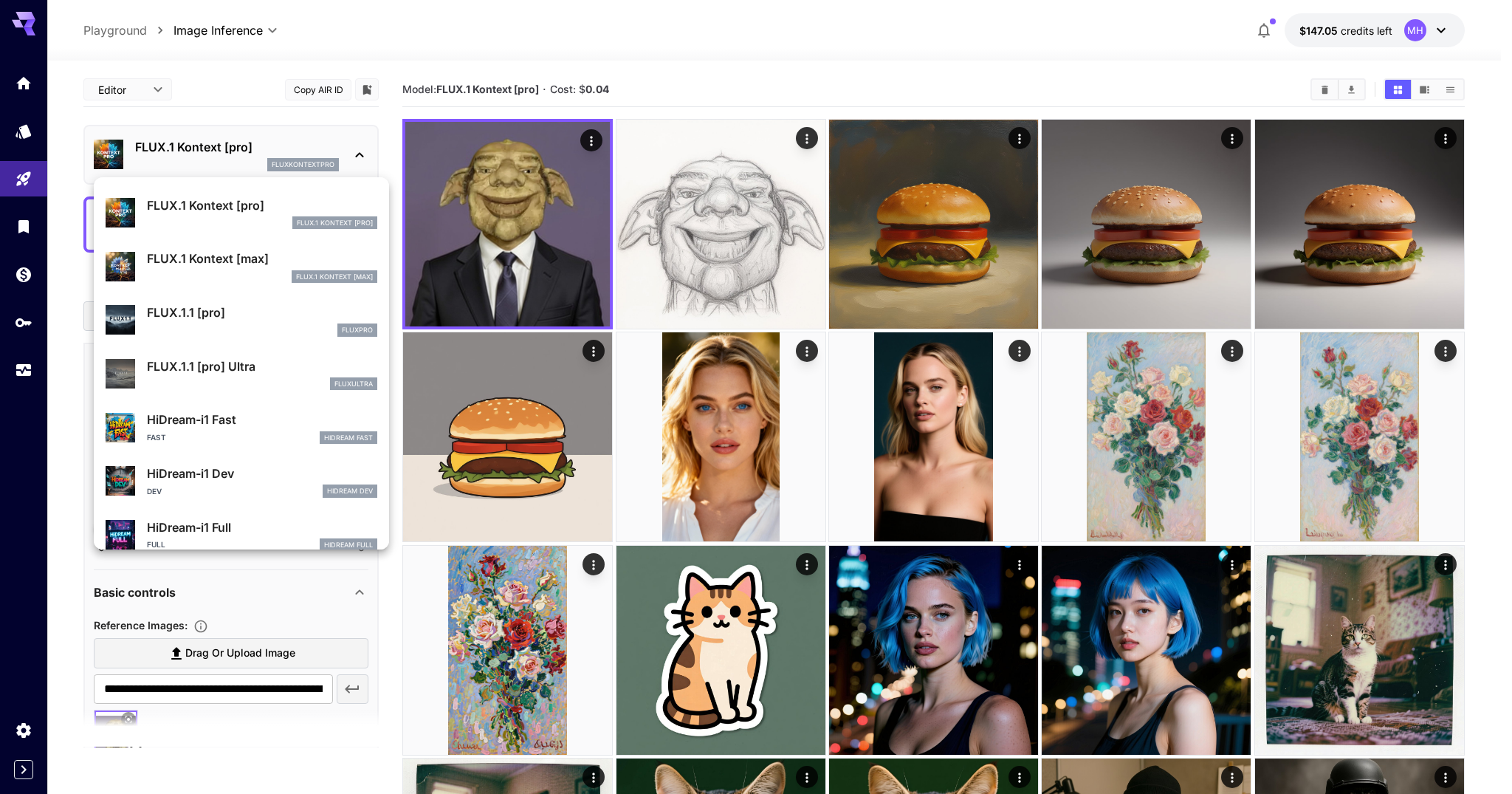
click at [244, 280] on div "FLUX.1 Kontext [max]" at bounding box center [262, 277] width 230 height 14
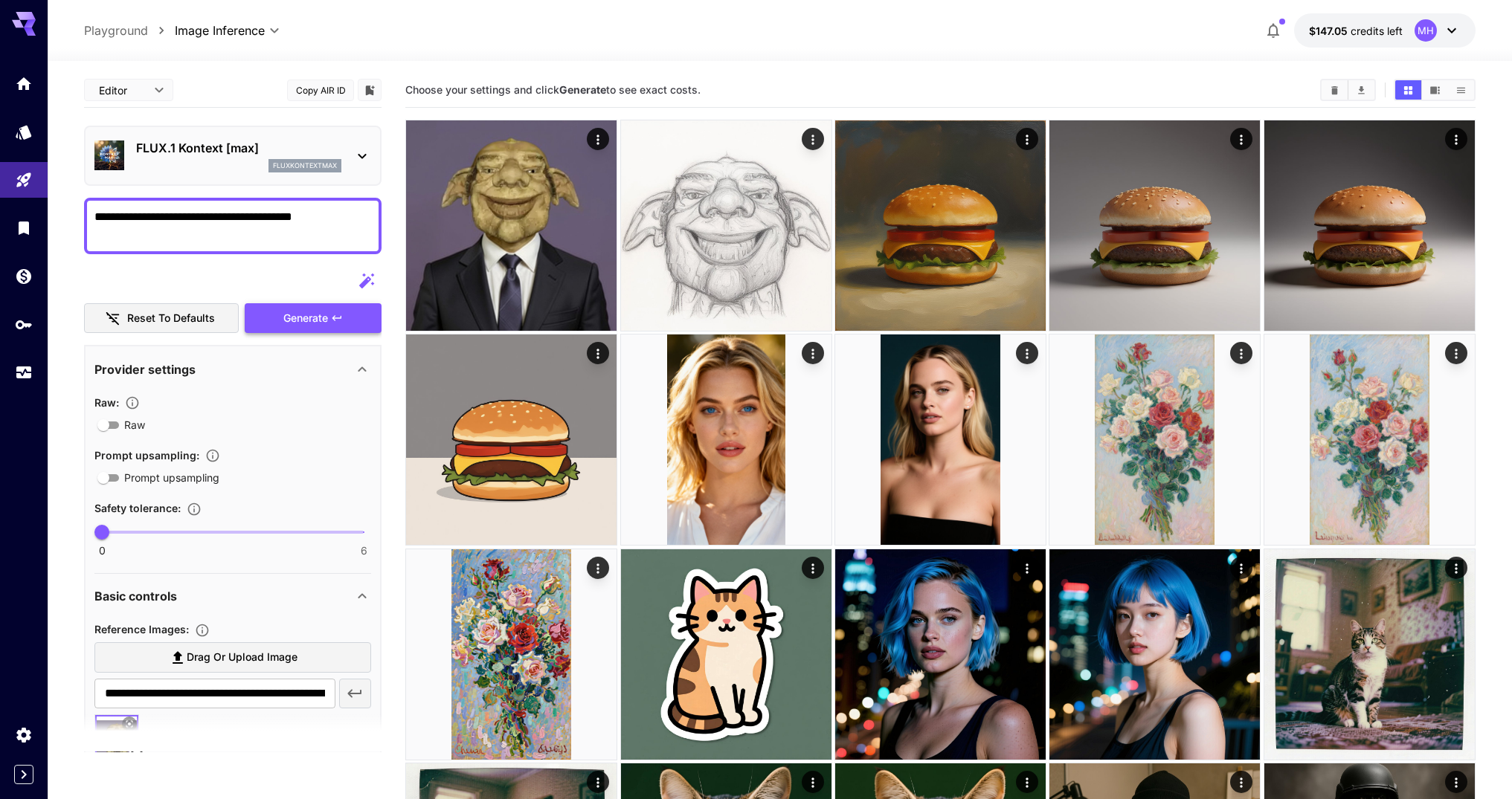
click at [310, 322] on span "Generate" at bounding box center [305, 319] width 44 height 19
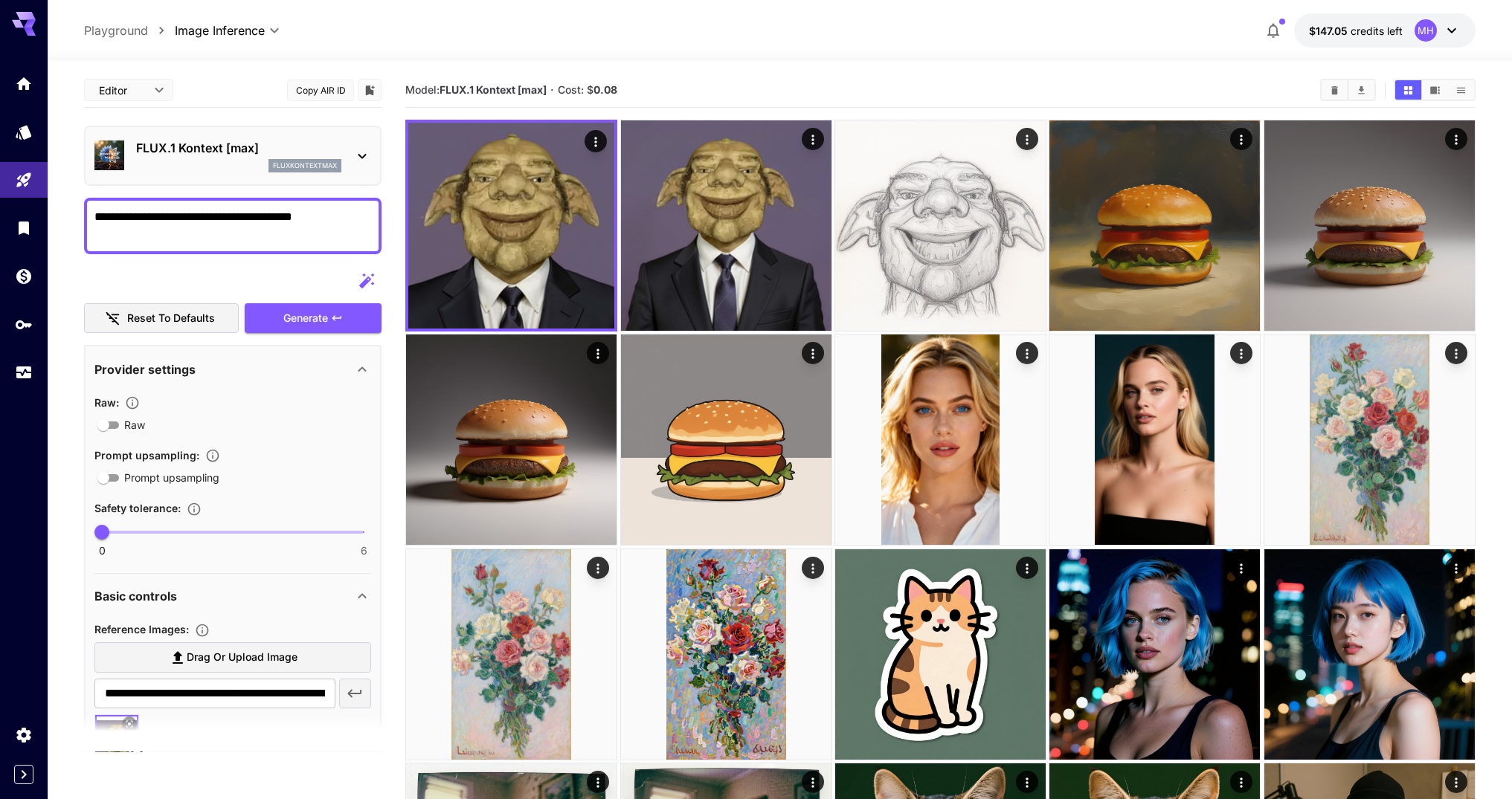
click at [325, 89] on button "Copy AIR ID" at bounding box center [321, 91] width 67 height 22
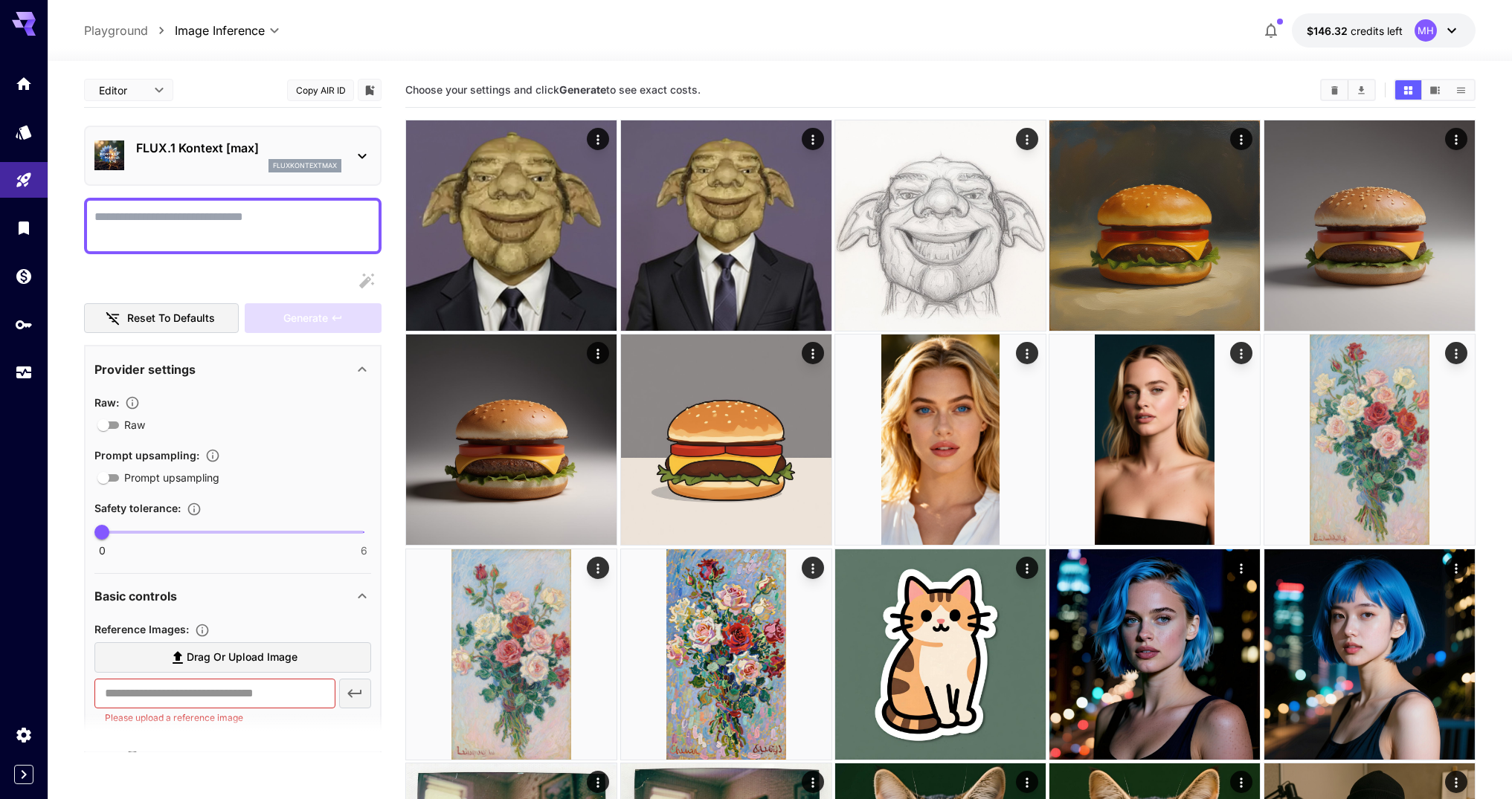
click at [263, 141] on p "FLUX.1 Kontext [max]" at bounding box center [239, 148] width 205 height 18
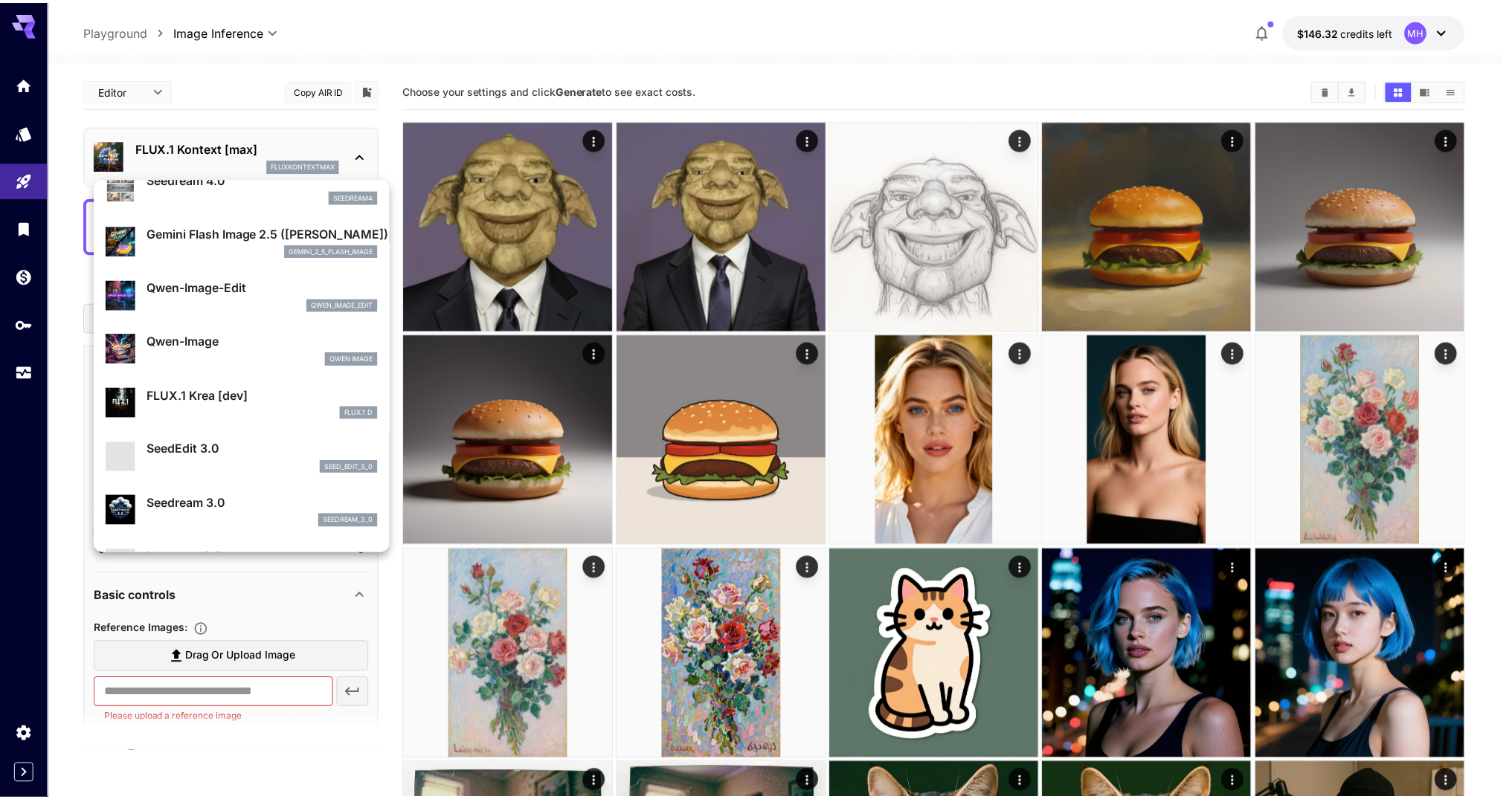
scroll to position [128, 0]
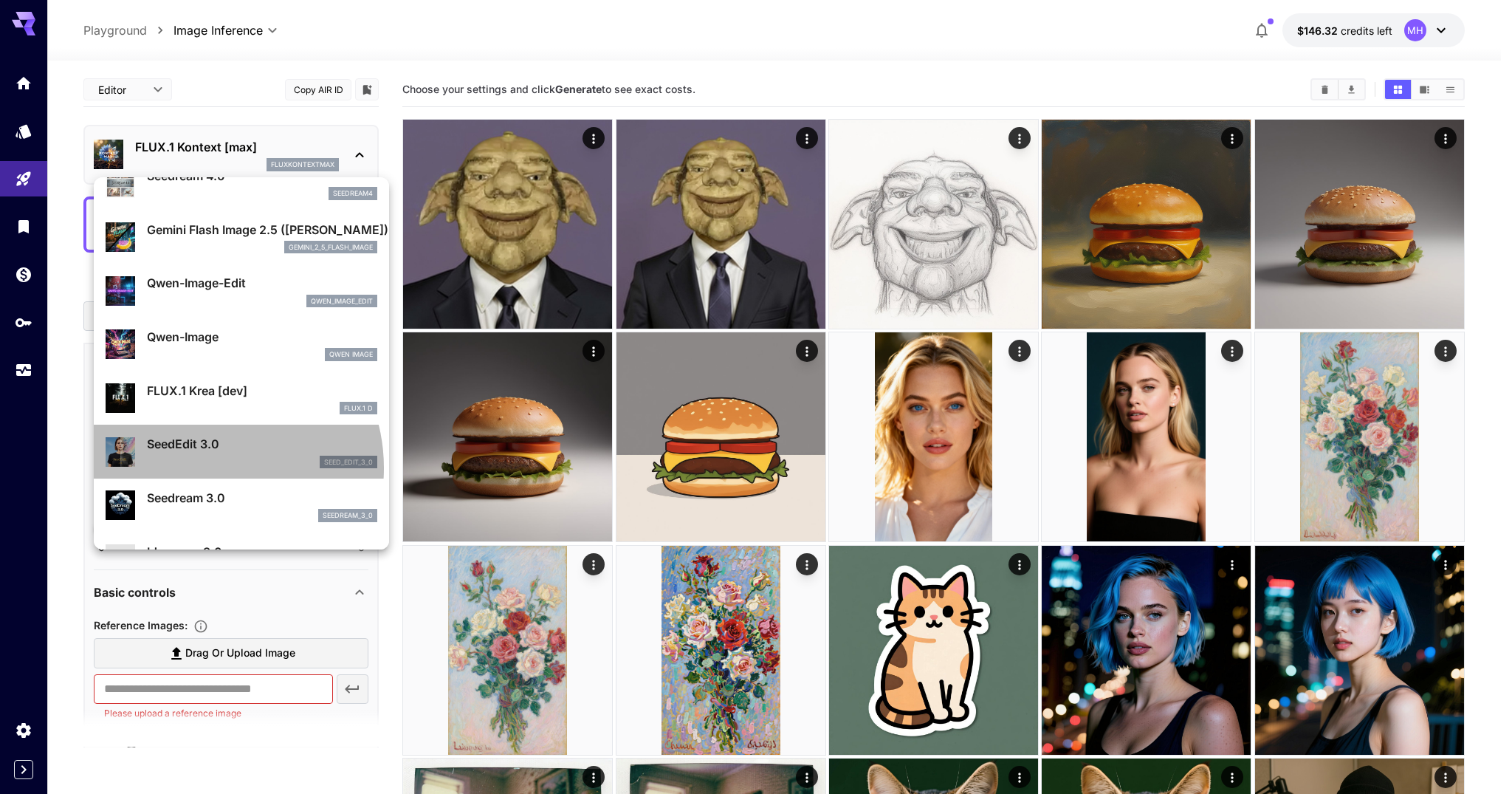
click at [206, 468] on div "SeedEdit 3.0 seed_edit_3_0" at bounding box center [241, 452] width 271 height 45
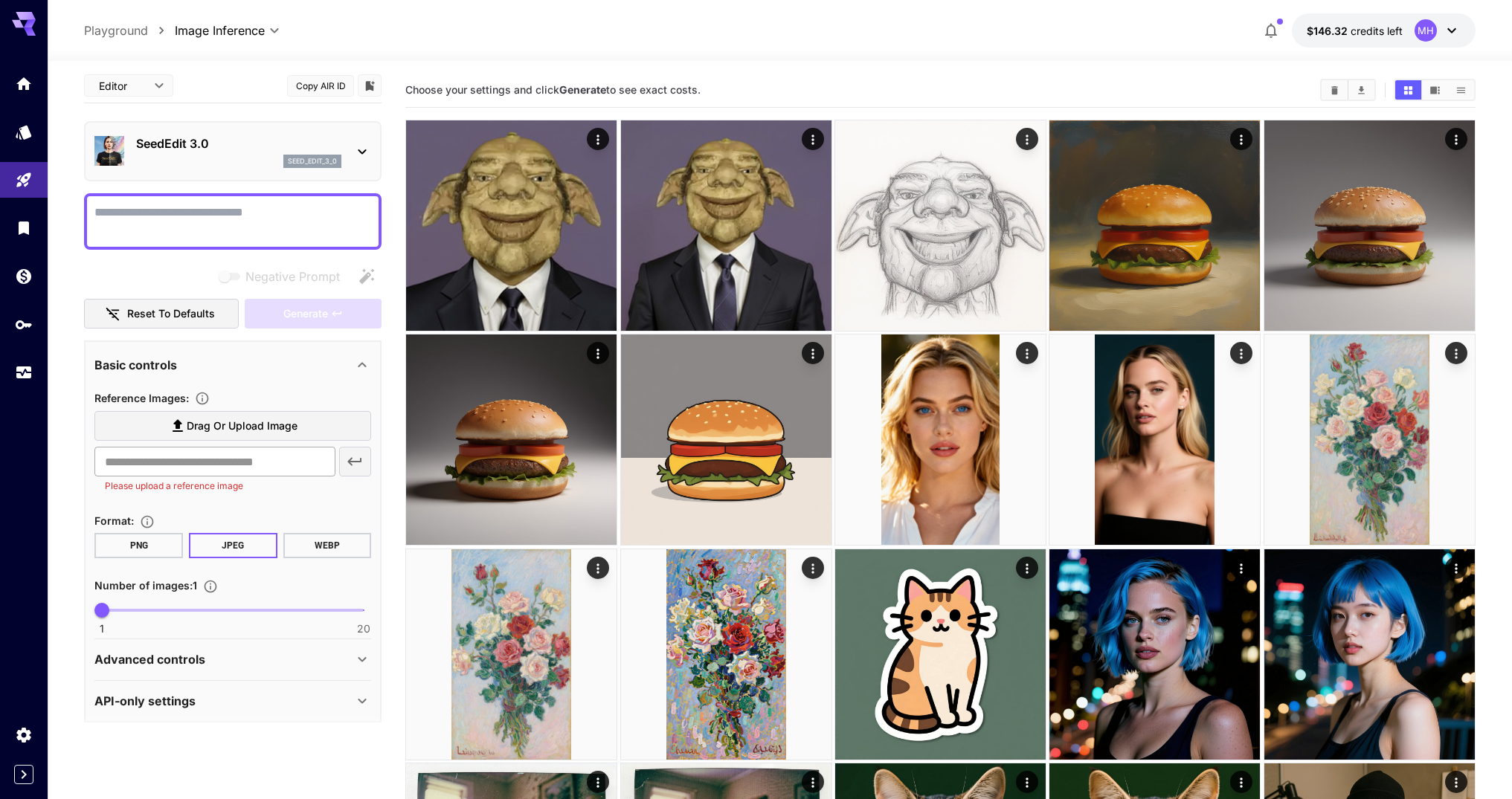
scroll to position [11, 0]
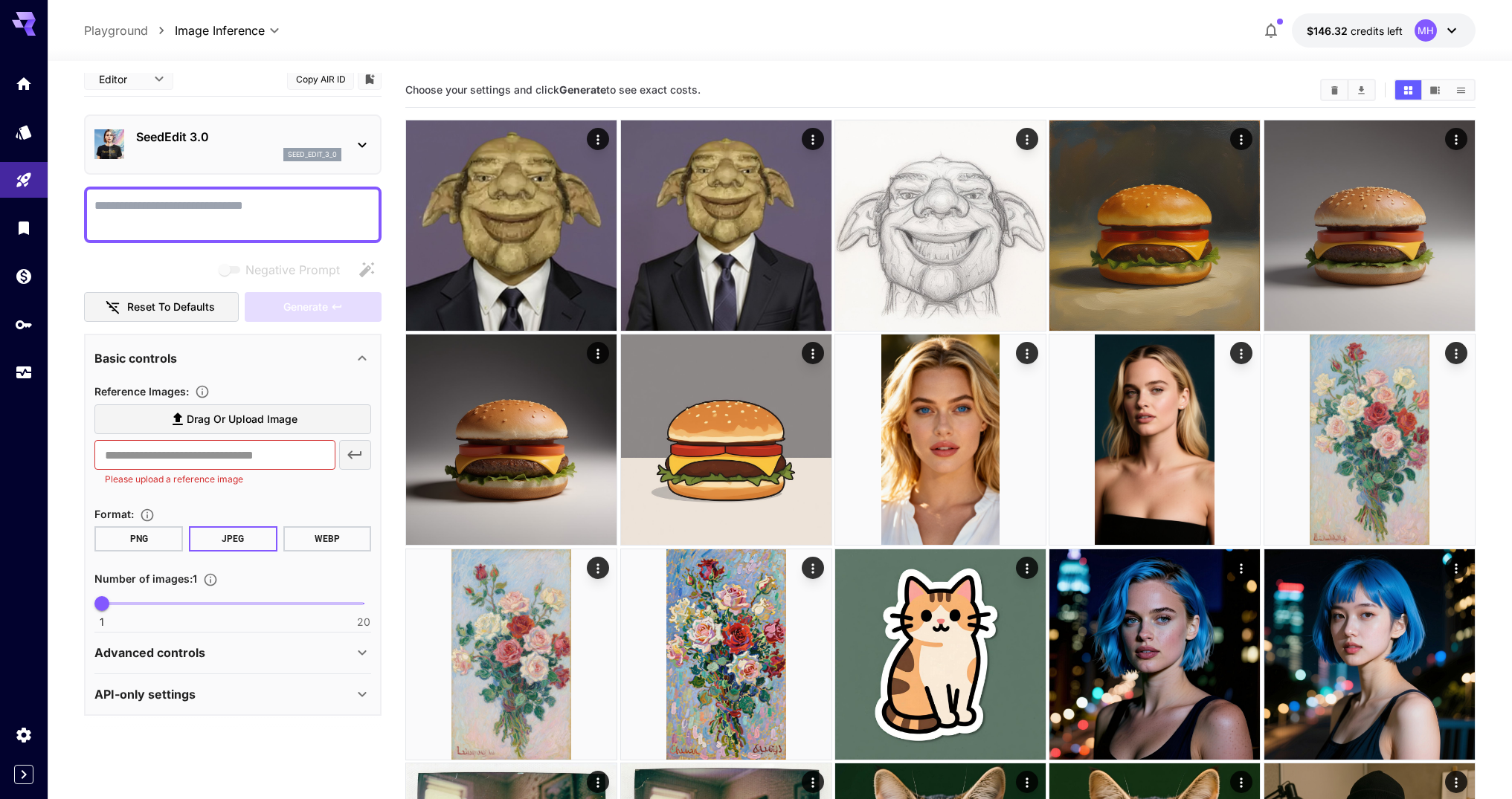
click at [298, 200] on textarea "Negative Prompt" at bounding box center [233, 215] width 276 height 36
paste textarea "**********"
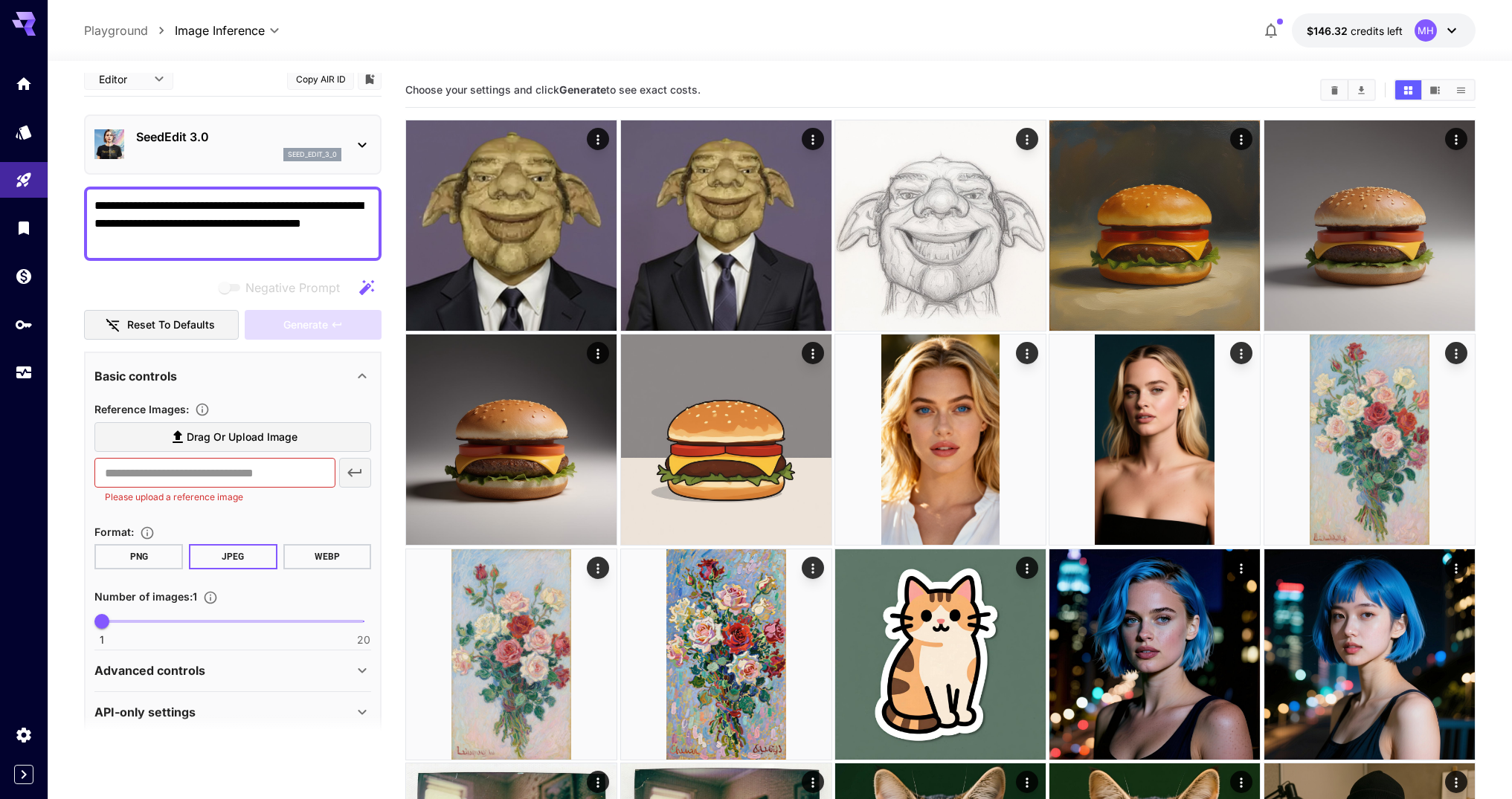
type textarea "**********"
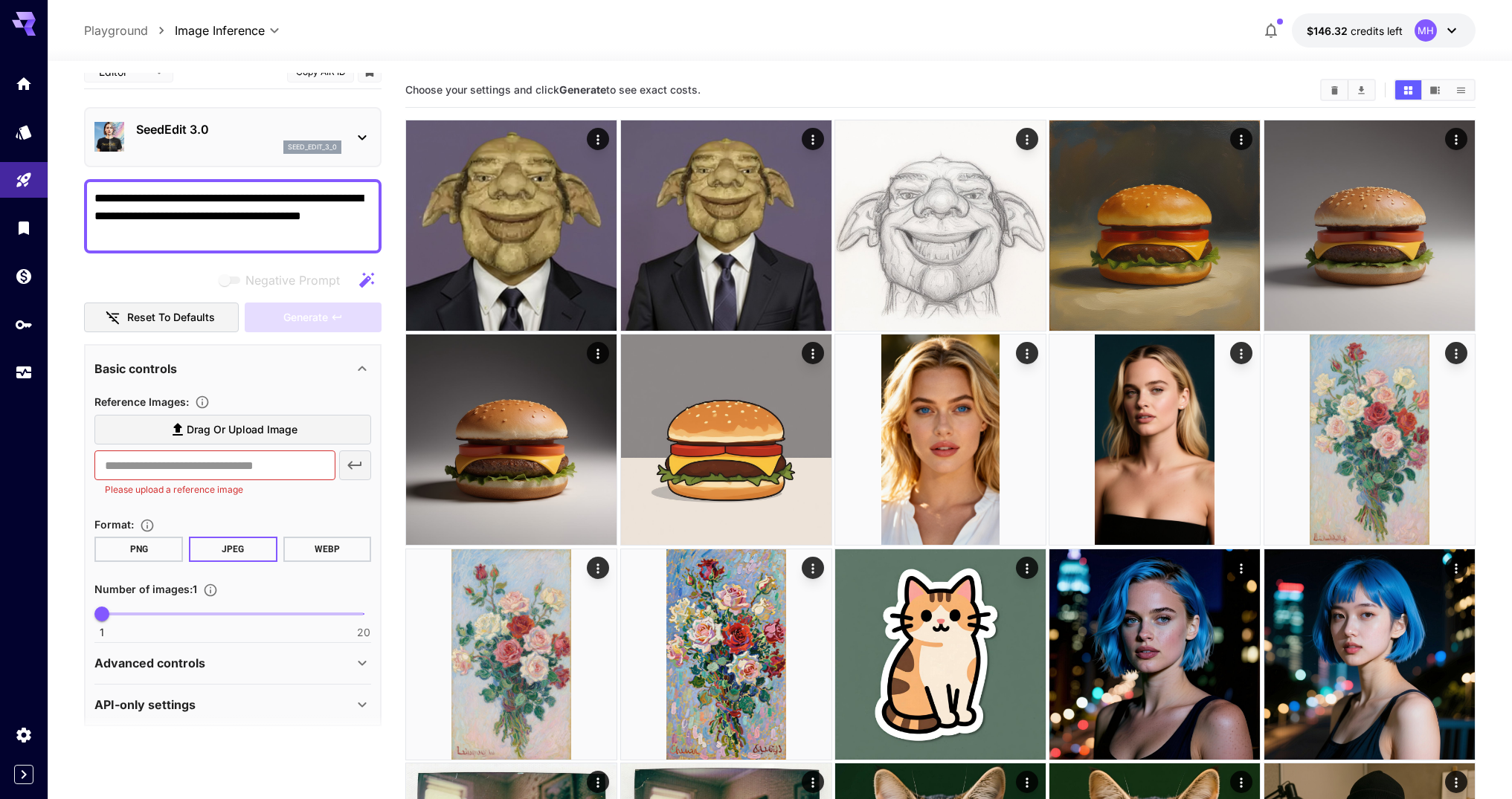
scroll to position [29, 0]
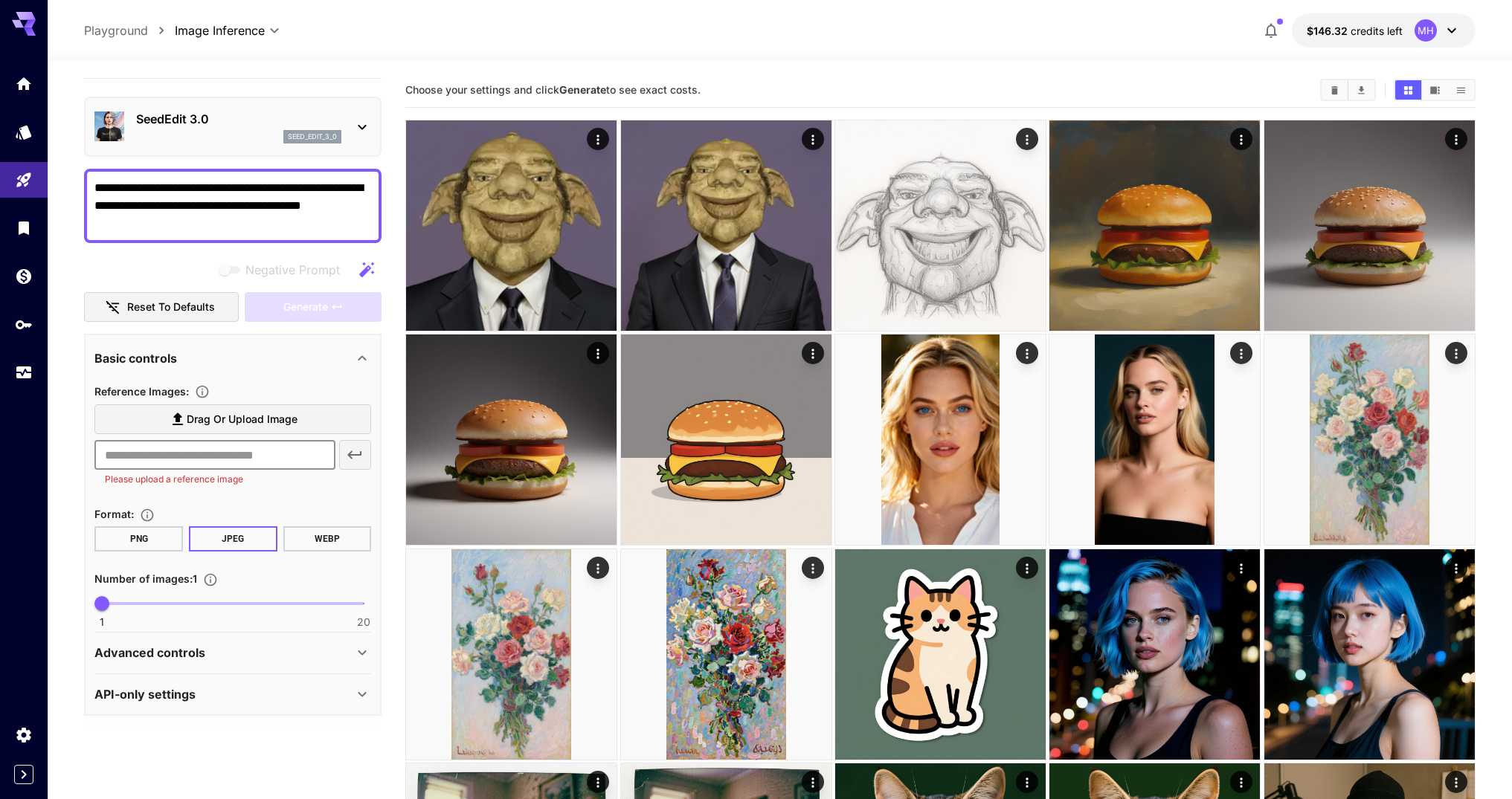
click at [217, 454] on input "text" at bounding box center [214, 455] width 240 height 30
paste input "**********"
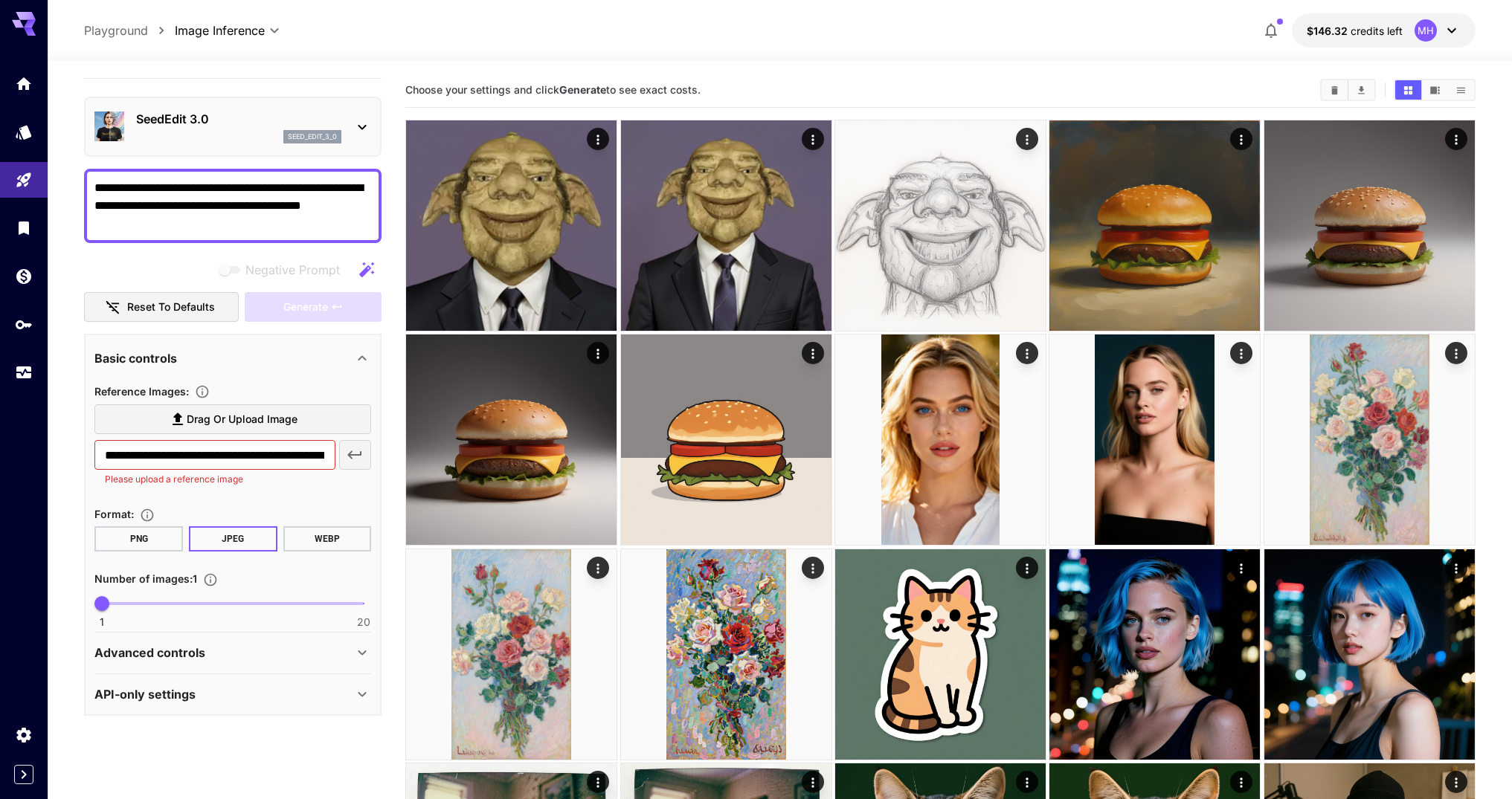
click at [348, 462] on icon "button" at bounding box center [354, 455] width 18 height 18
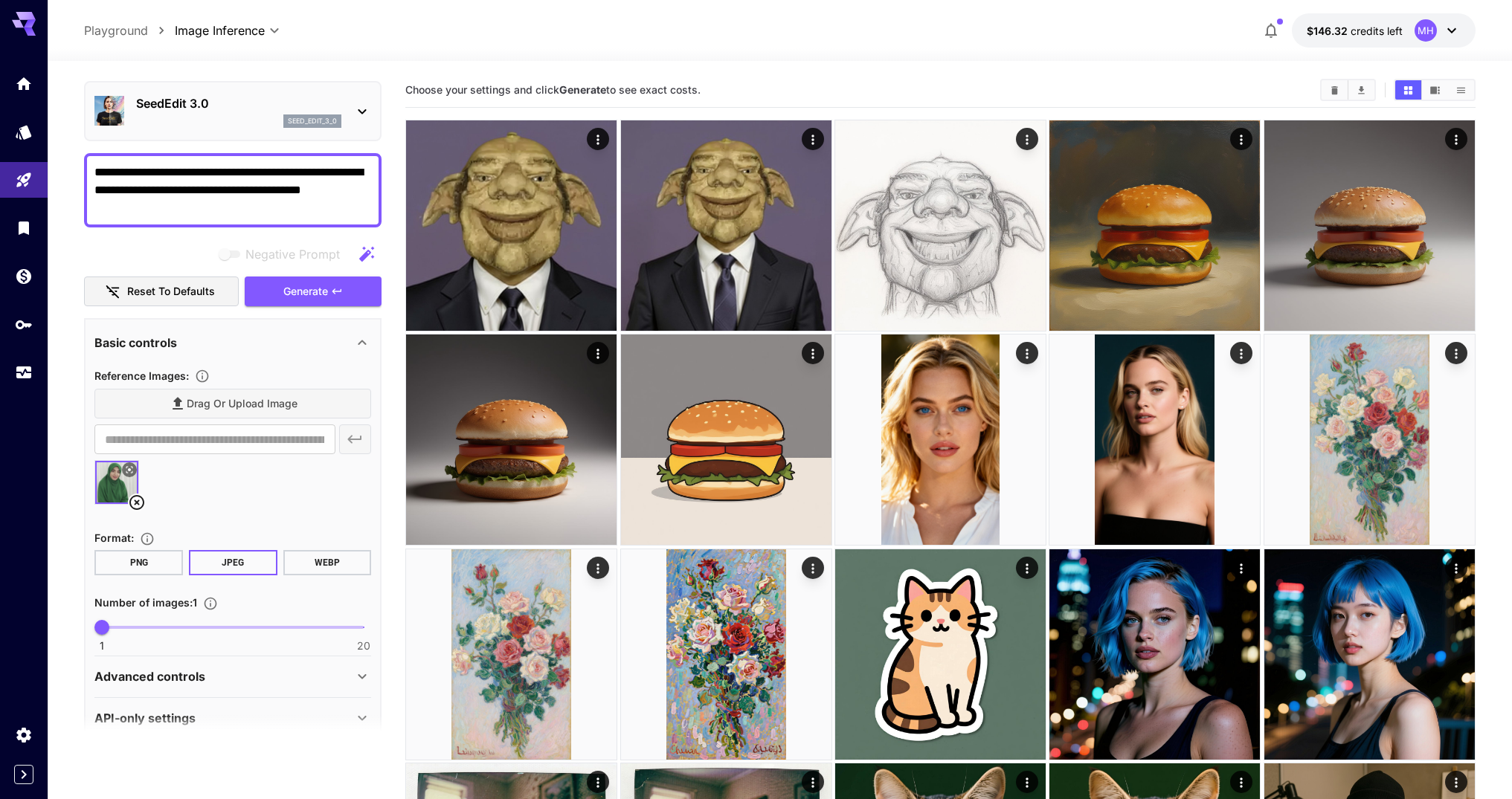
scroll to position [68, 0]
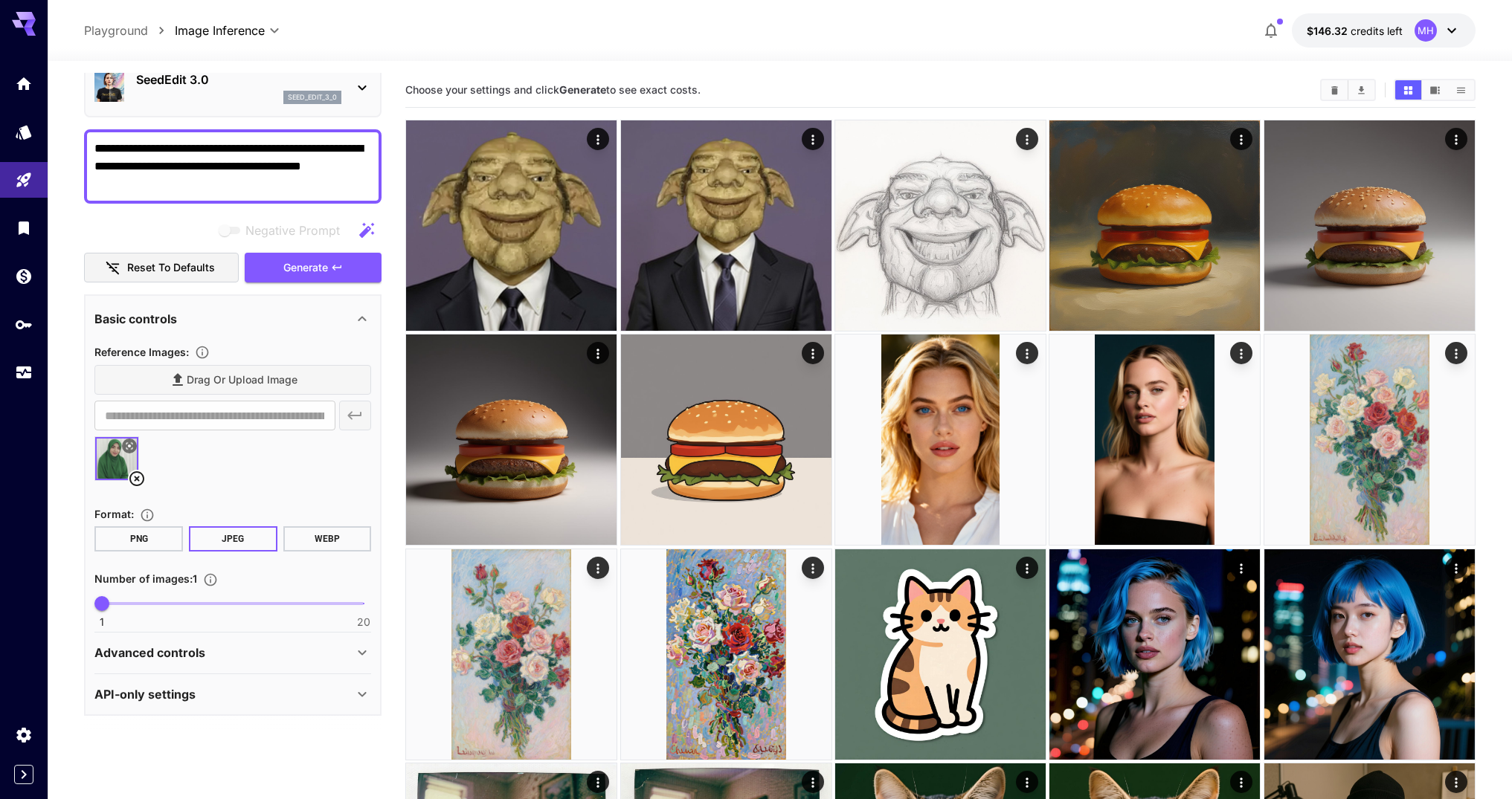
click at [233, 641] on div "Advanced controls" at bounding box center [233, 653] width 276 height 36
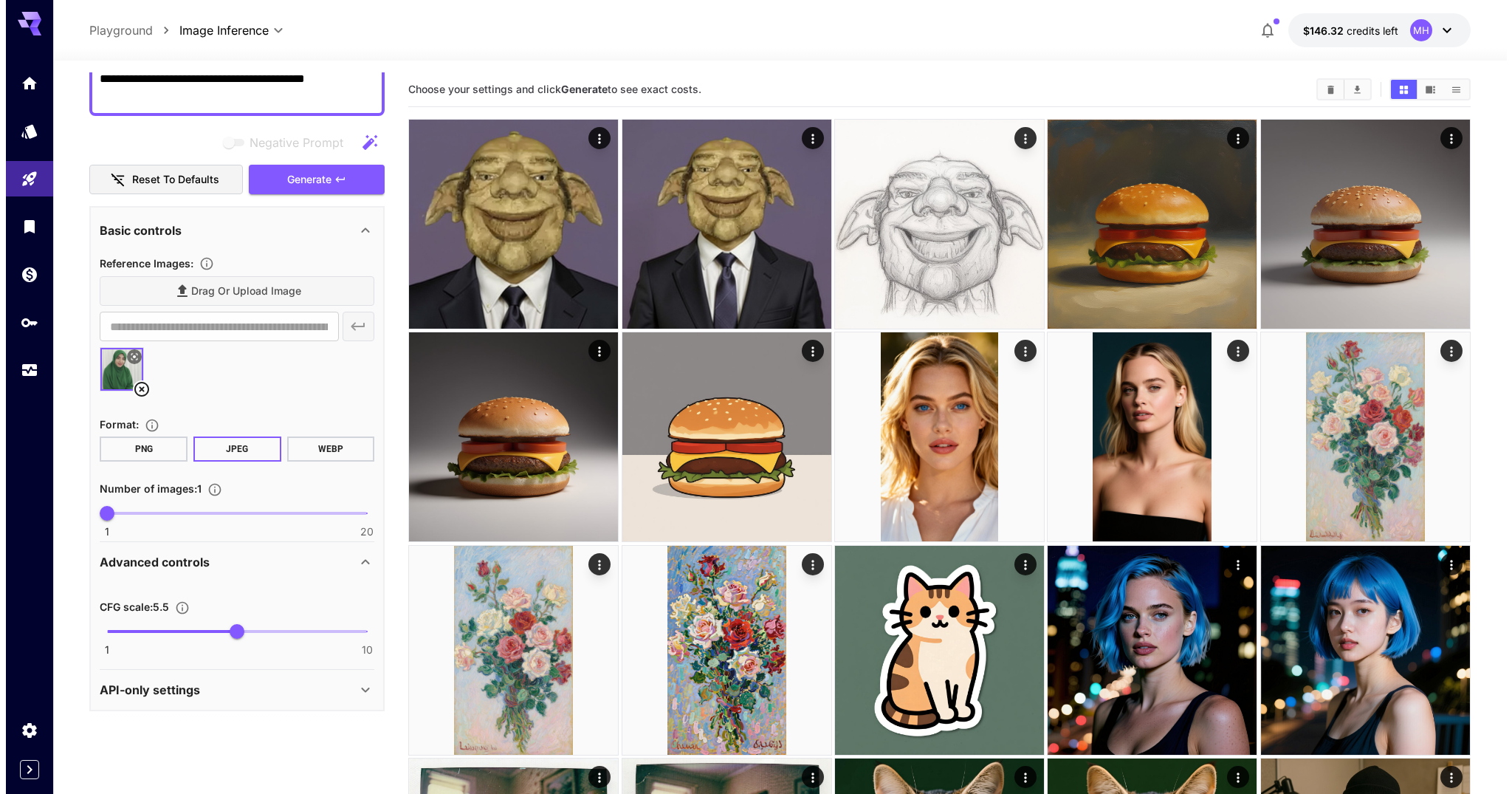
scroll to position [0, 0]
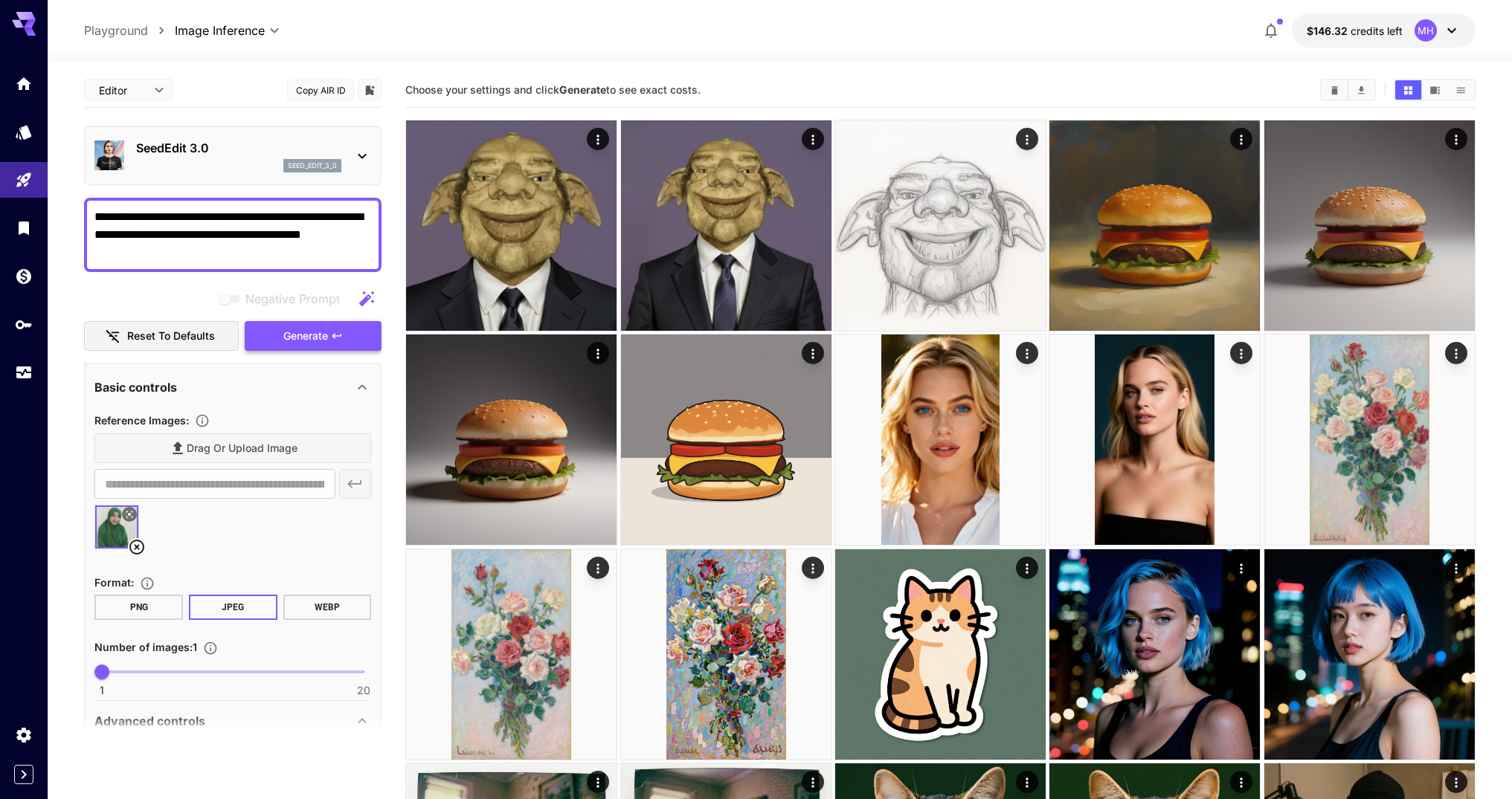
click at [315, 335] on span "Generate" at bounding box center [305, 336] width 44 height 19
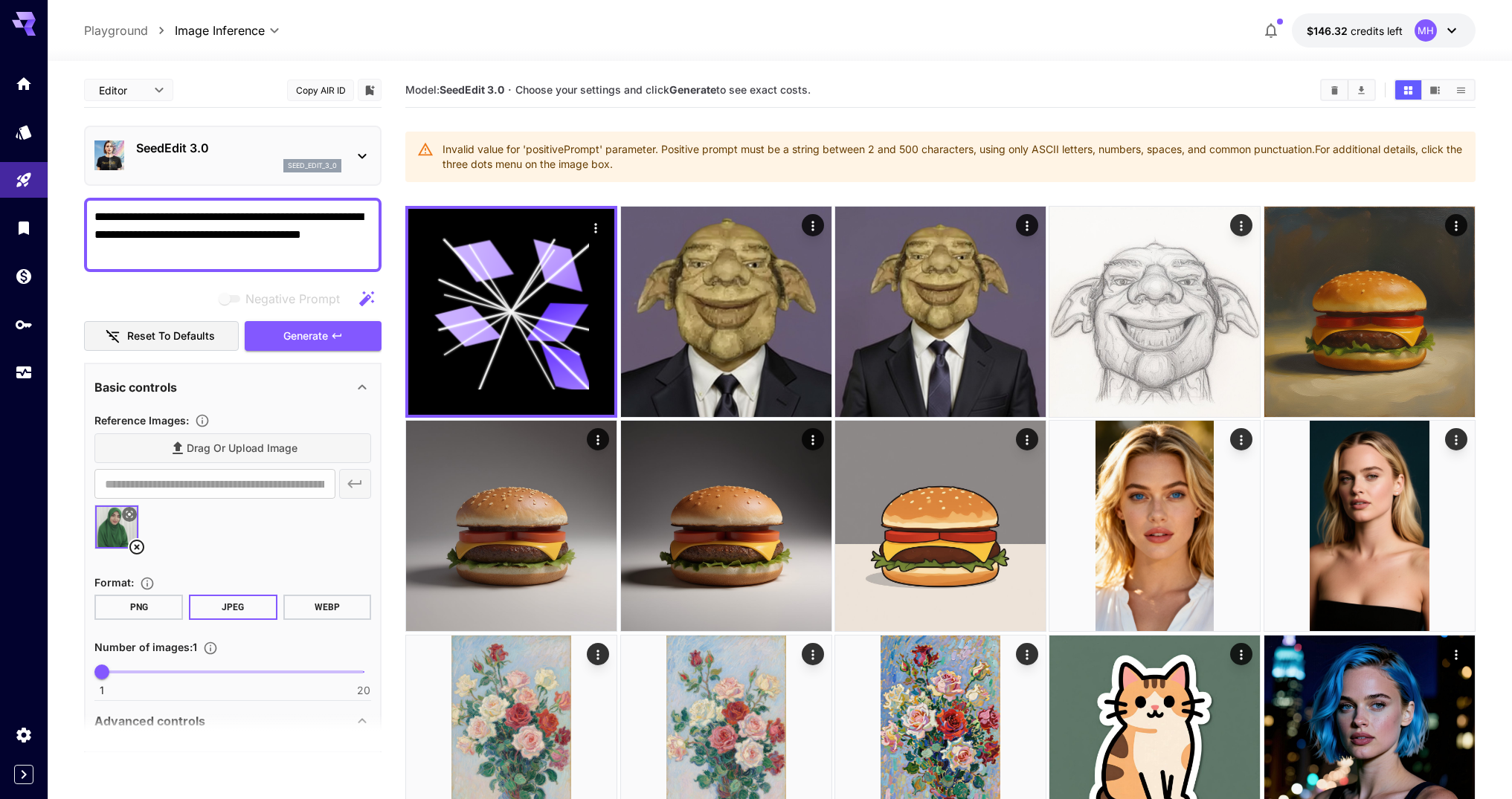
click at [288, 146] on p "SeedEdit 3.0" at bounding box center [239, 148] width 205 height 18
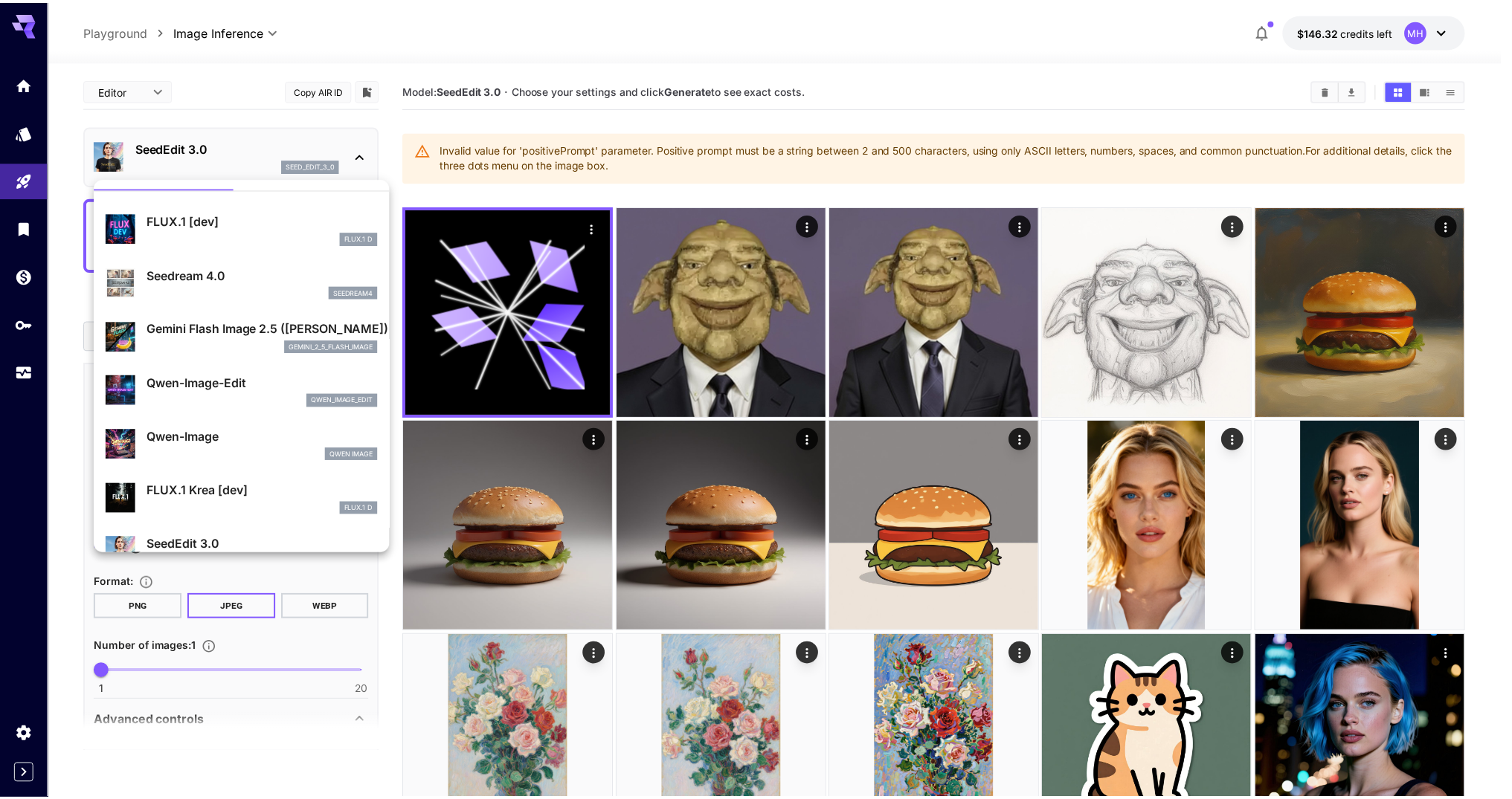
scroll to position [32, 0]
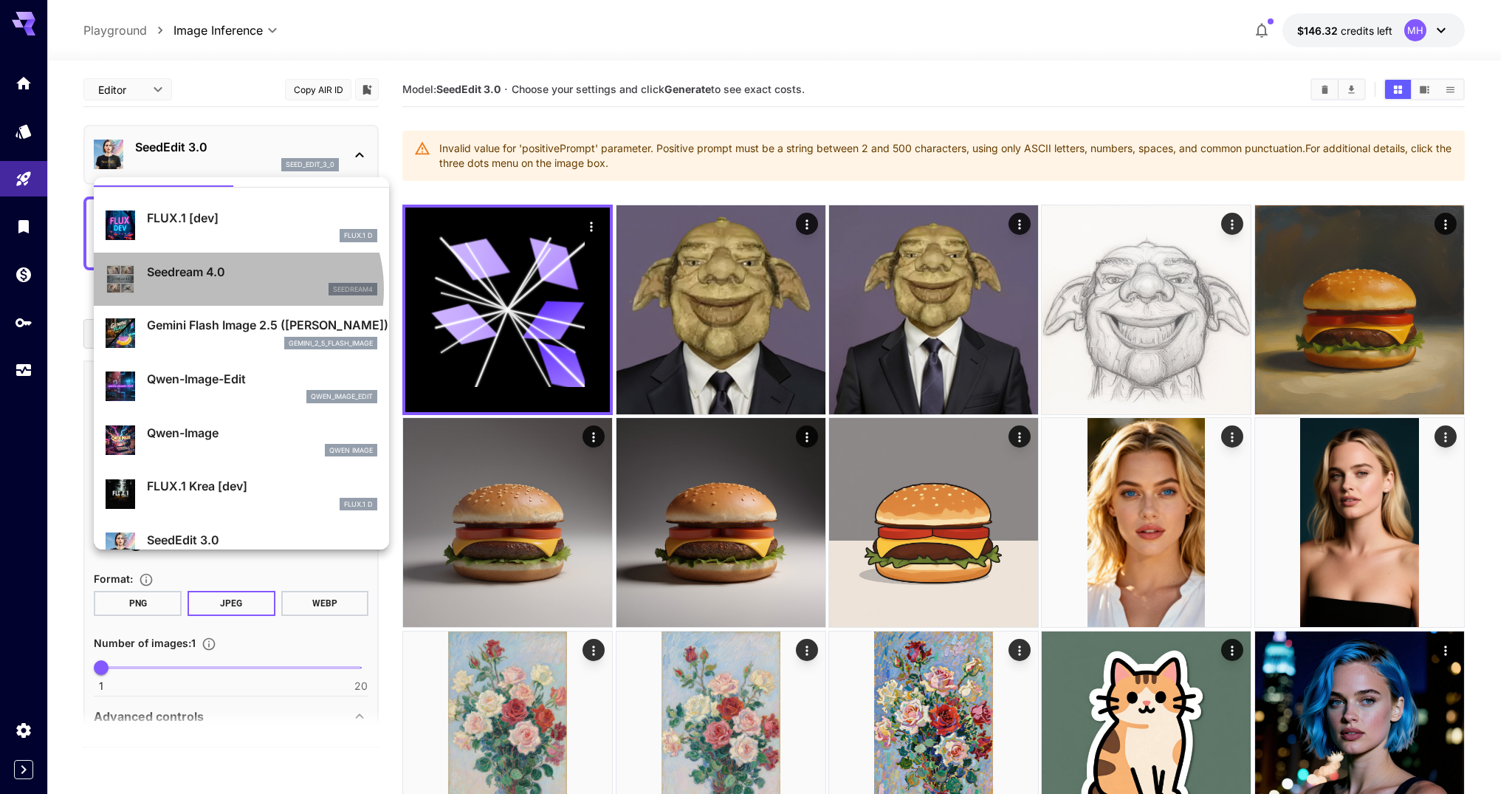
click at [233, 289] on div "seedream4" at bounding box center [262, 290] width 230 height 14
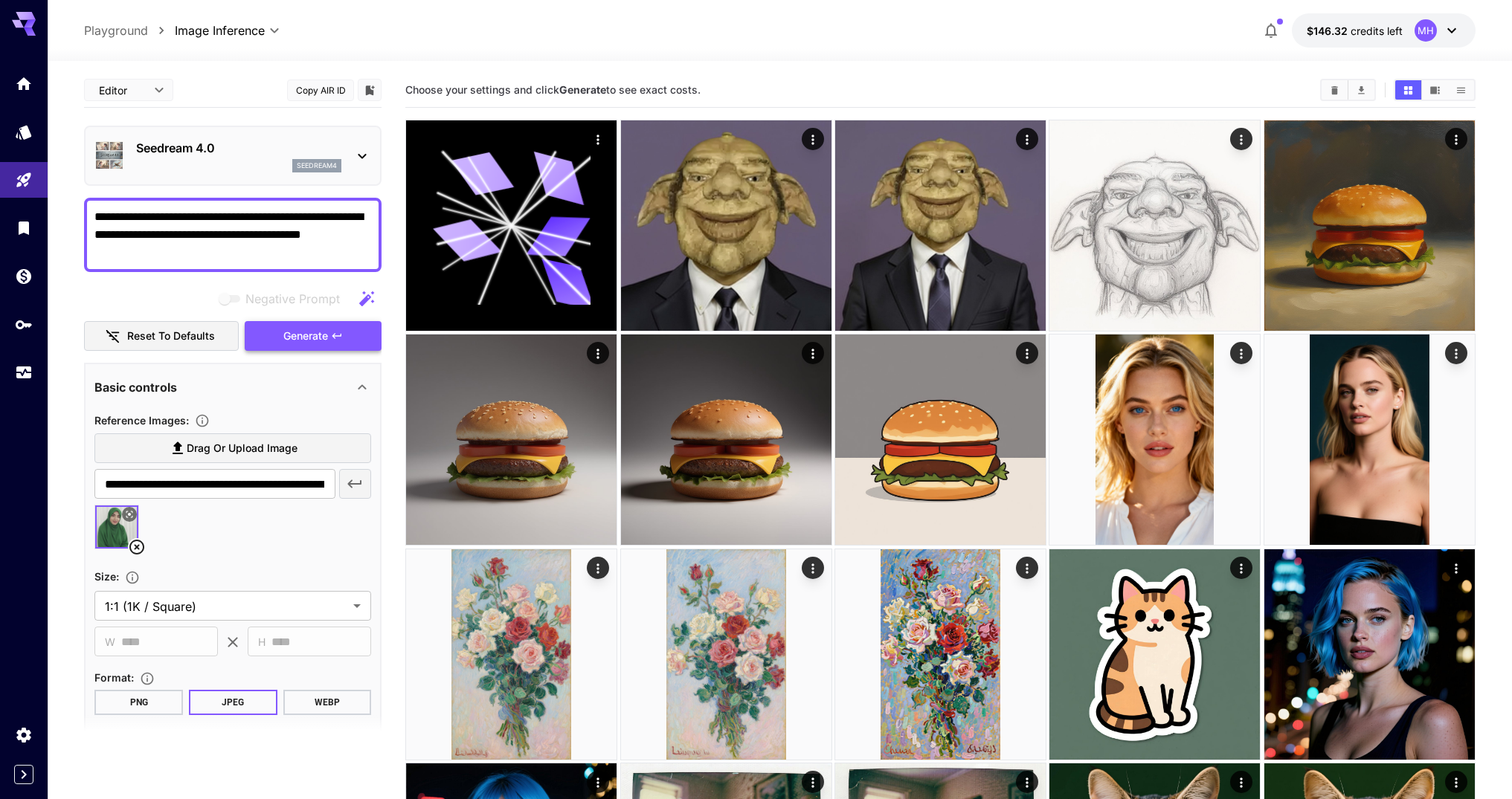
click at [308, 341] on span "Generate" at bounding box center [305, 336] width 44 height 19
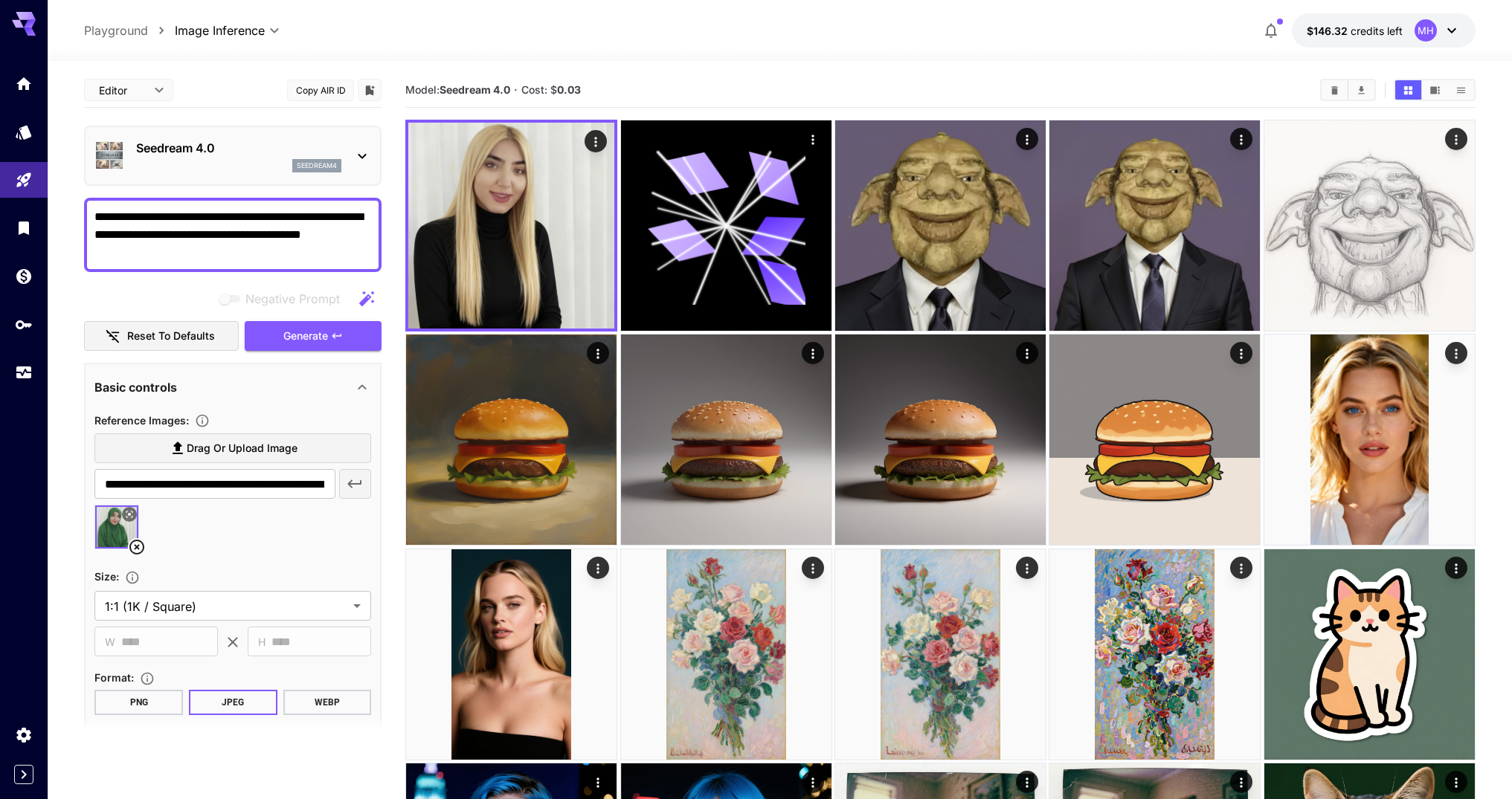
click at [328, 83] on button "Copy AIR ID" at bounding box center [321, 91] width 67 height 22
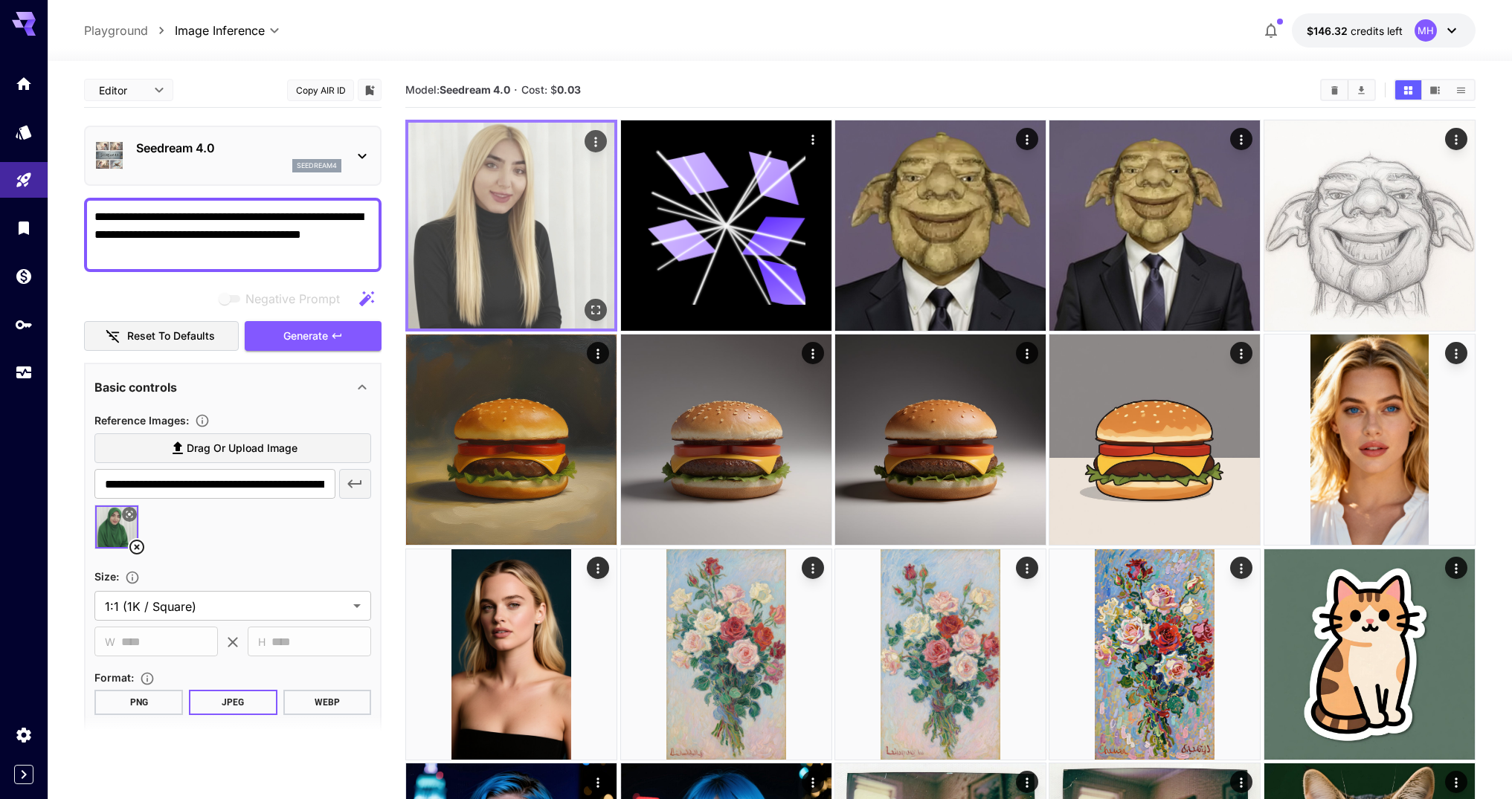
click at [589, 303] on icon "Open in fullscreen" at bounding box center [595, 310] width 15 height 15
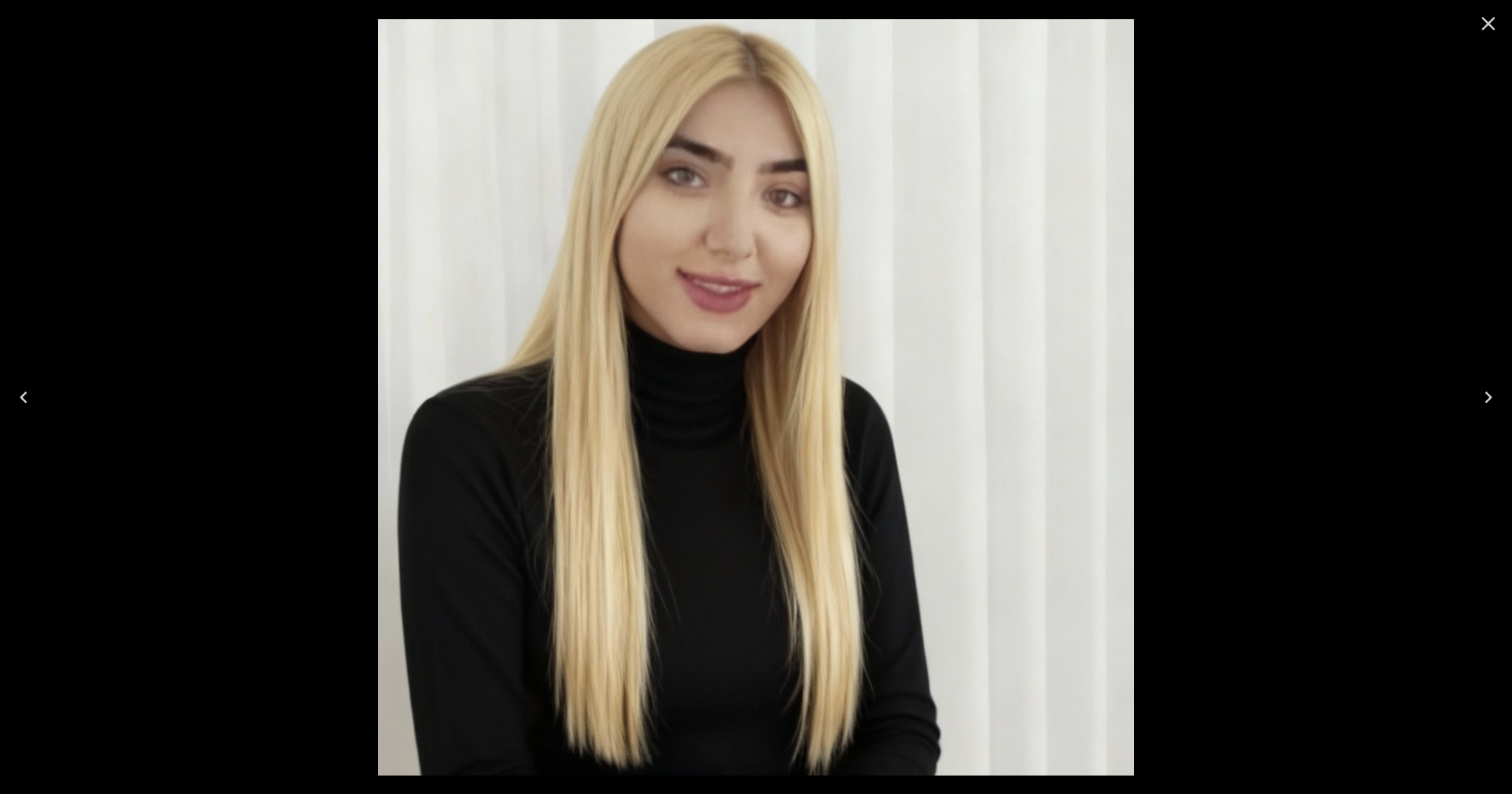
click at [1486, 25] on icon "Close" at bounding box center [1489, 24] width 14 height 14
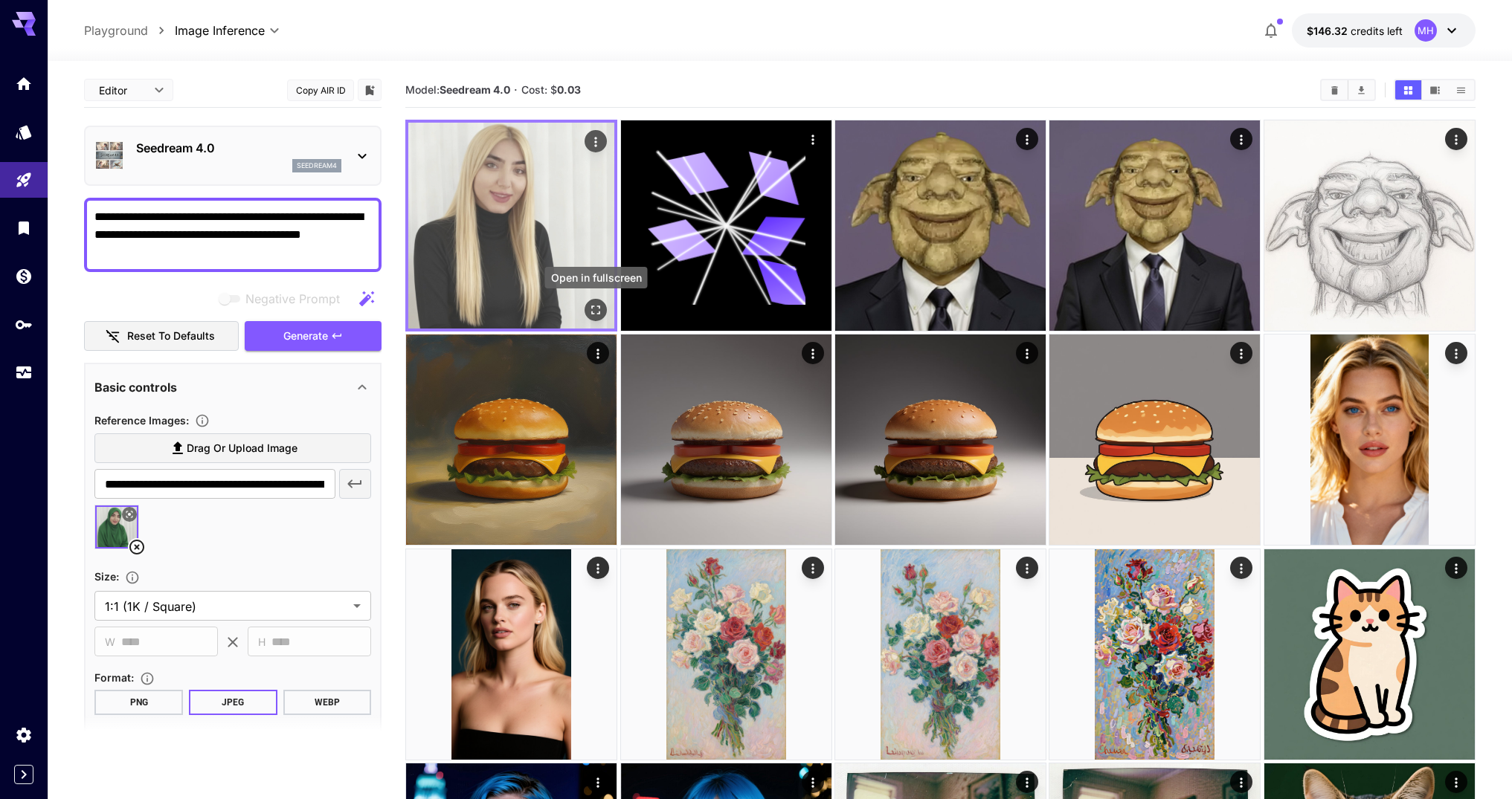
click at [592, 306] on icon "Open in fullscreen" at bounding box center [596, 310] width 9 height 9
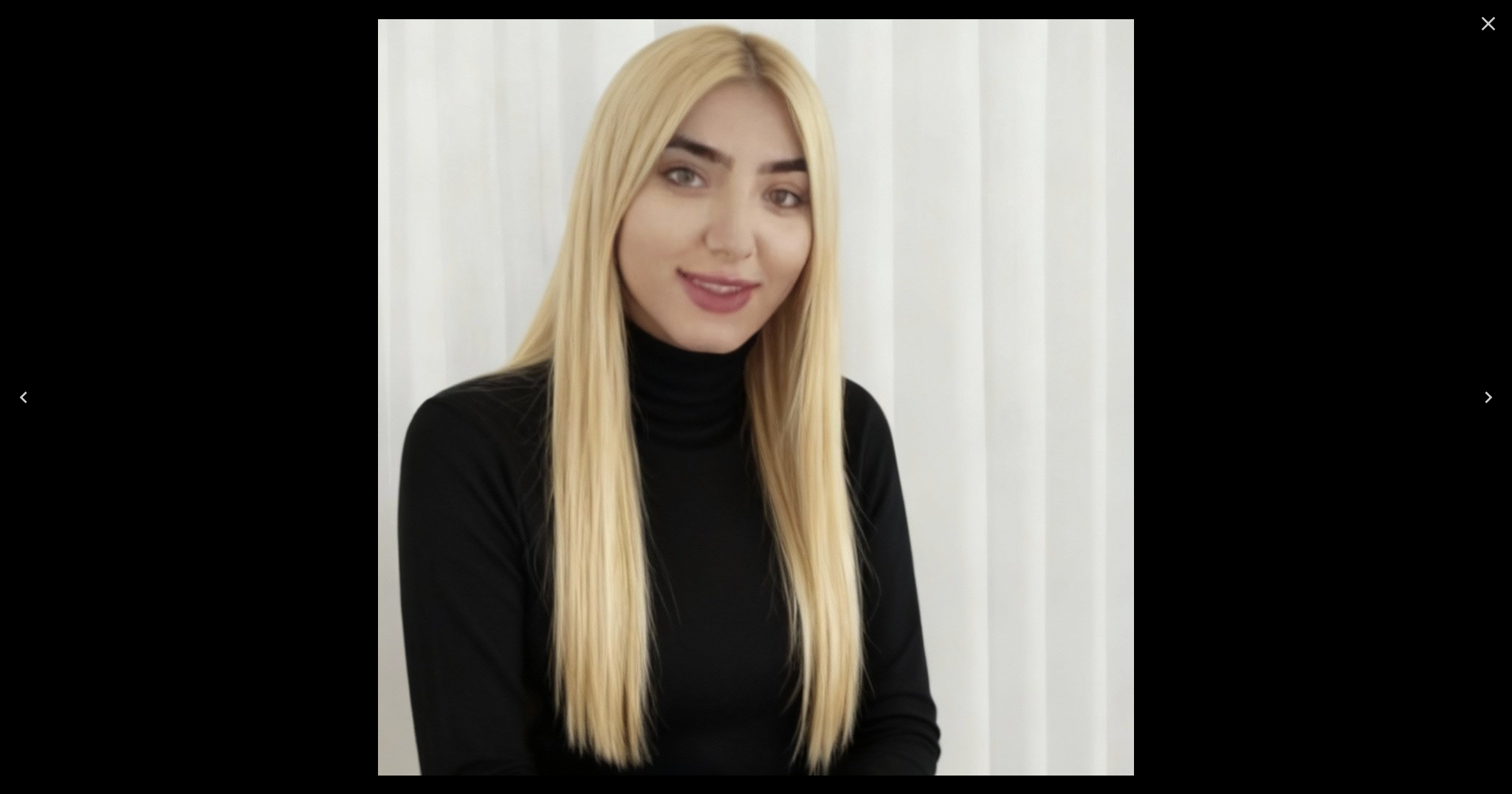
click at [587, 304] on img at bounding box center [756, 398] width 756 height 757
click at [1487, 35] on button "Close" at bounding box center [1488, 24] width 35 height 35
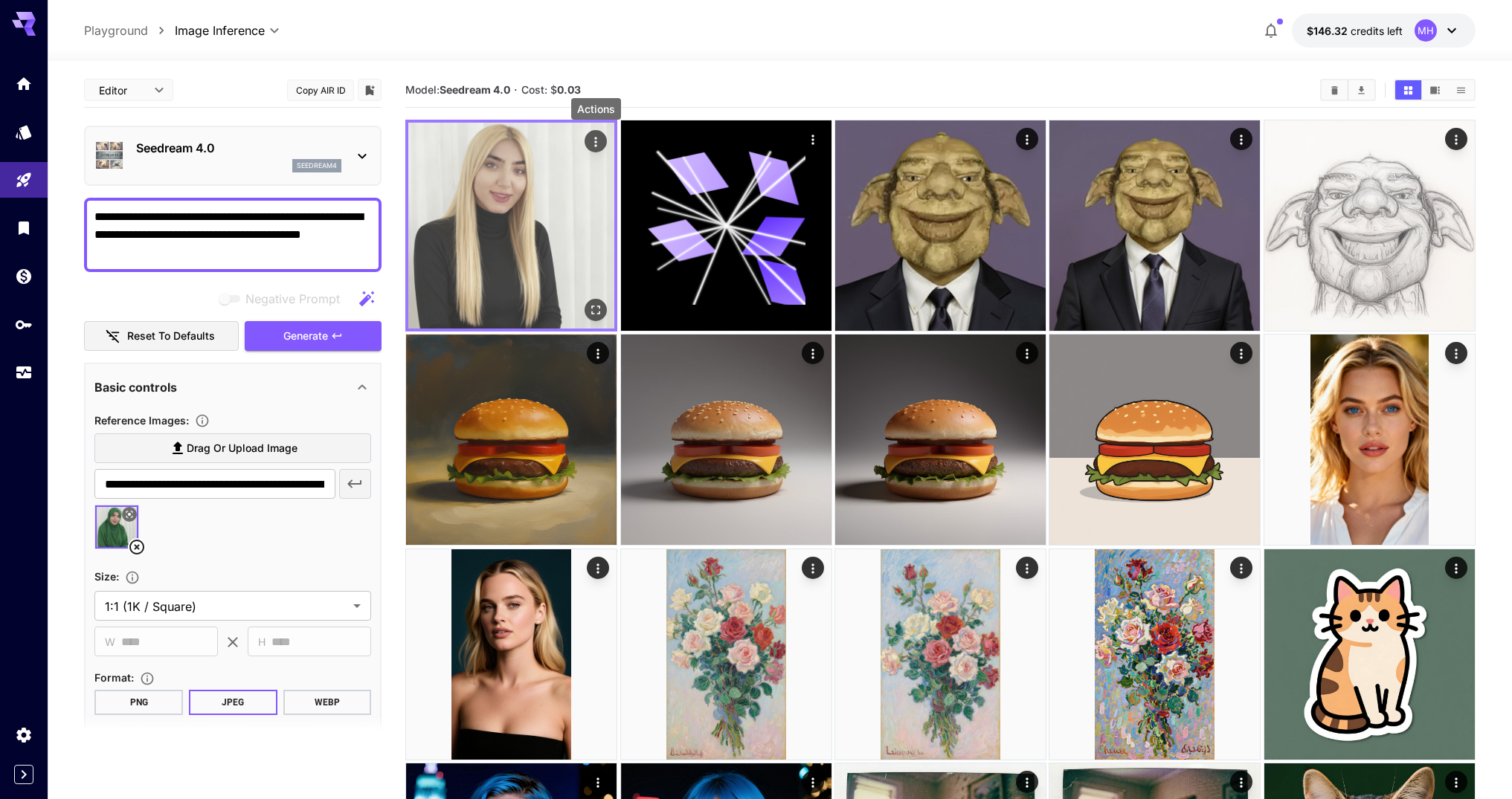
click at [592, 146] on icon "Actions" at bounding box center [595, 141] width 15 height 15
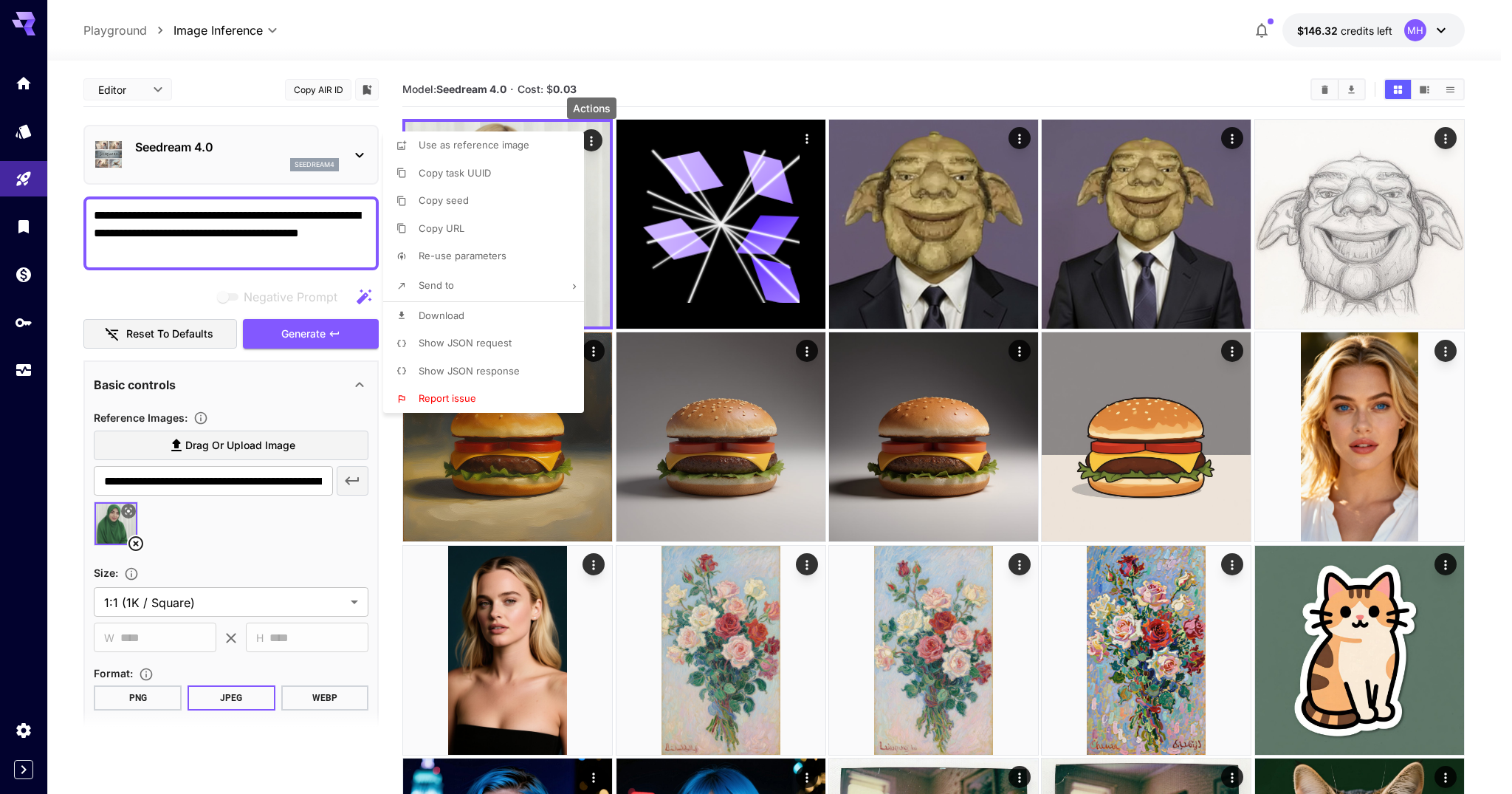
click at [505, 232] on li "Copy URL" at bounding box center [488, 228] width 210 height 28
click at [279, 476] on div at bounding box center [756, 397] width 1512 height 794
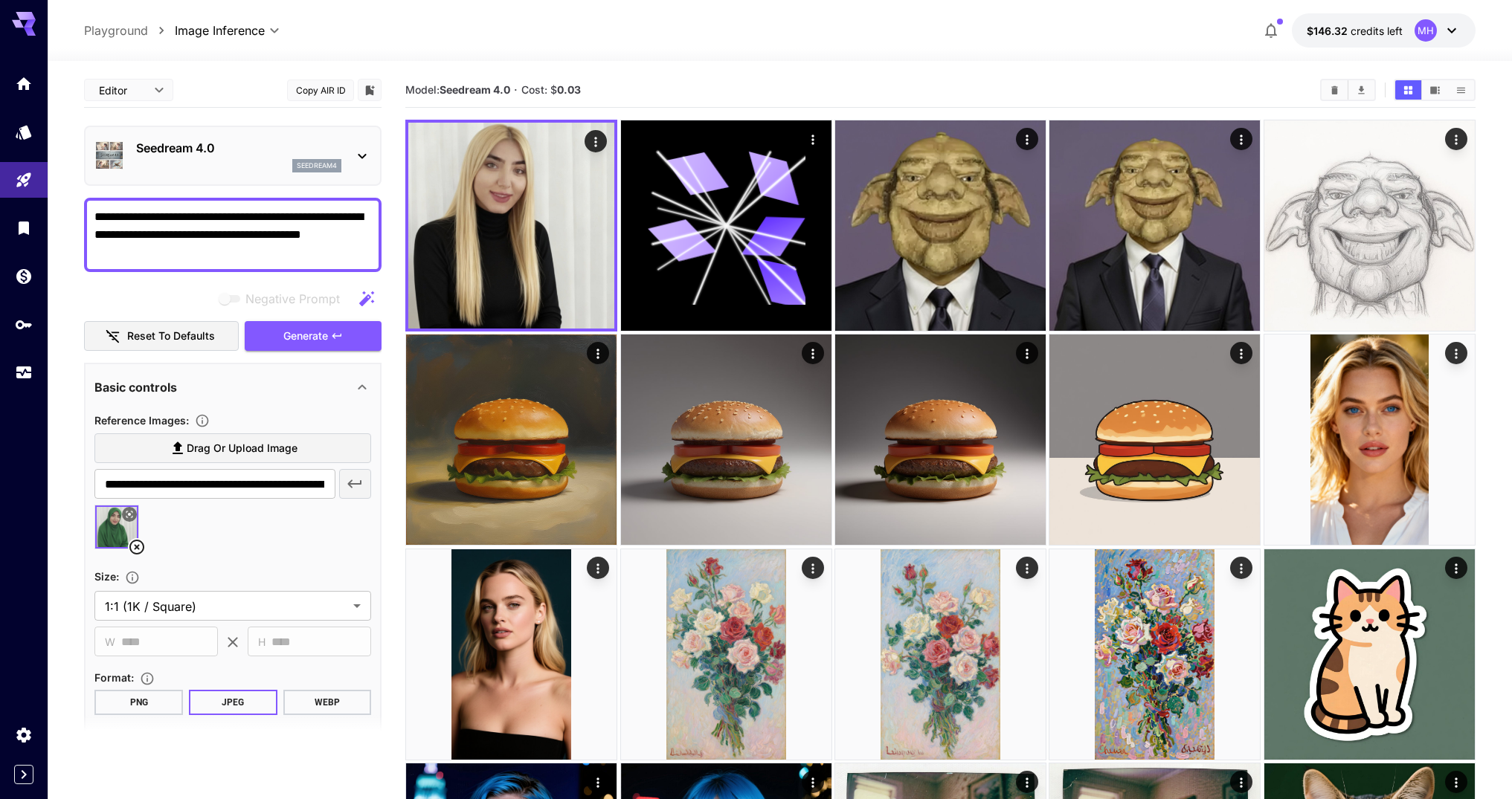
click at [281, 479] on div at bounding box center [756, 400] width 1512 height 799
click at [279, 487] on input "**********" at bounding box center [214, 484] width 240 height 30
paste input "text"
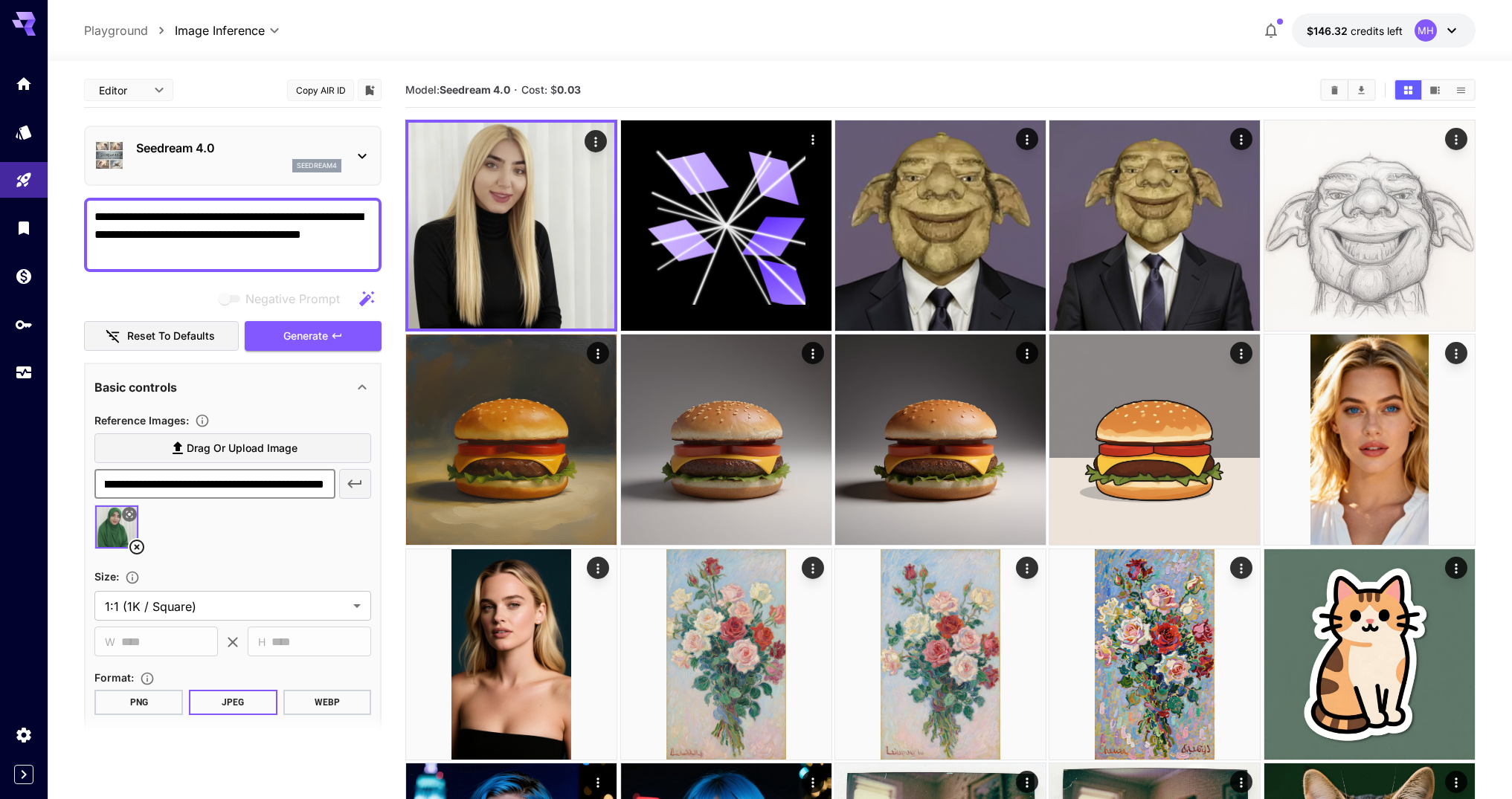
scroll to position [28, 0]
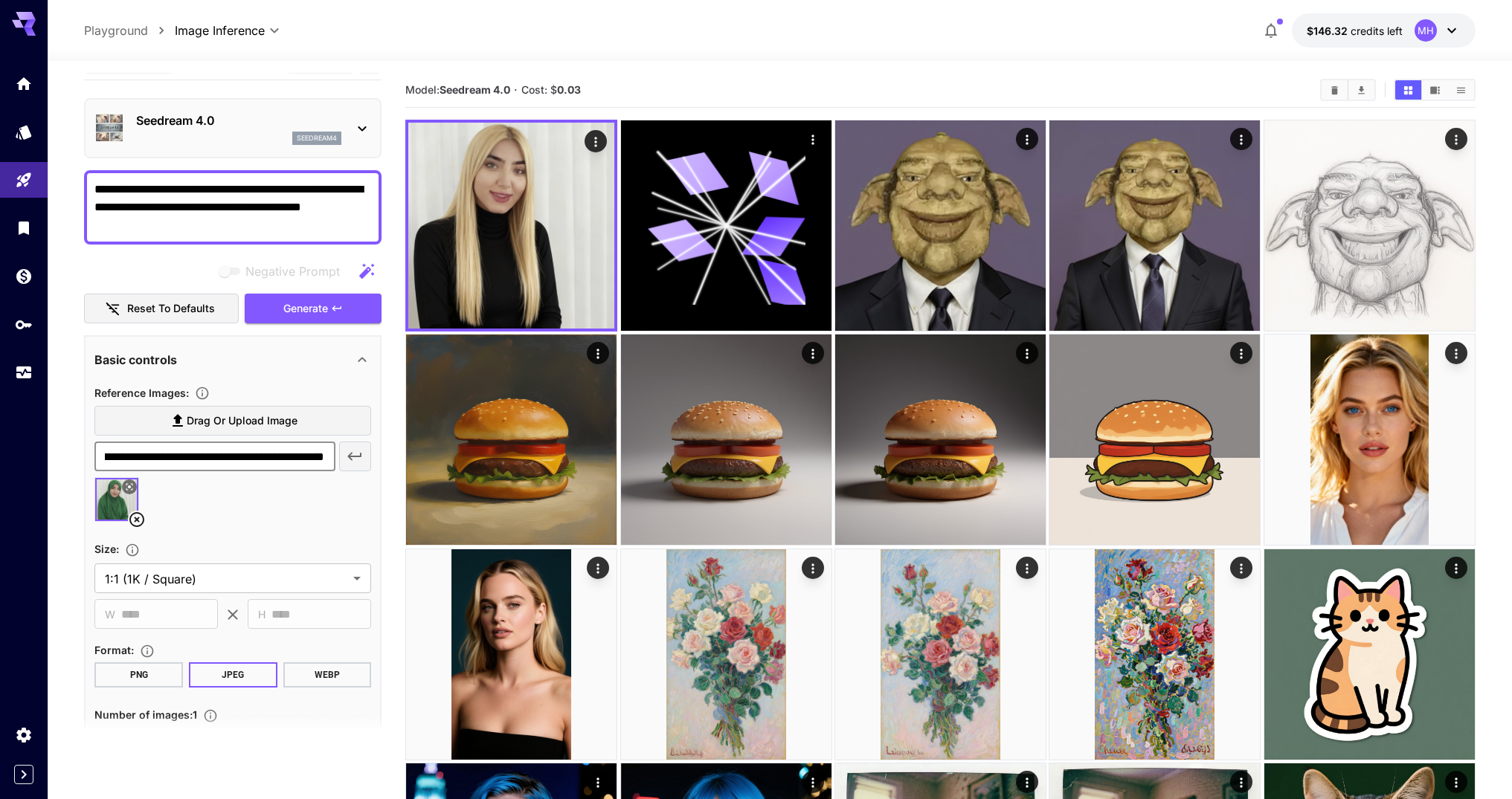
type input "**********"
click at [314, 219] on textarea "**********" at bounding box center [233, 207] width 276 height 53
paste textarea "**********"
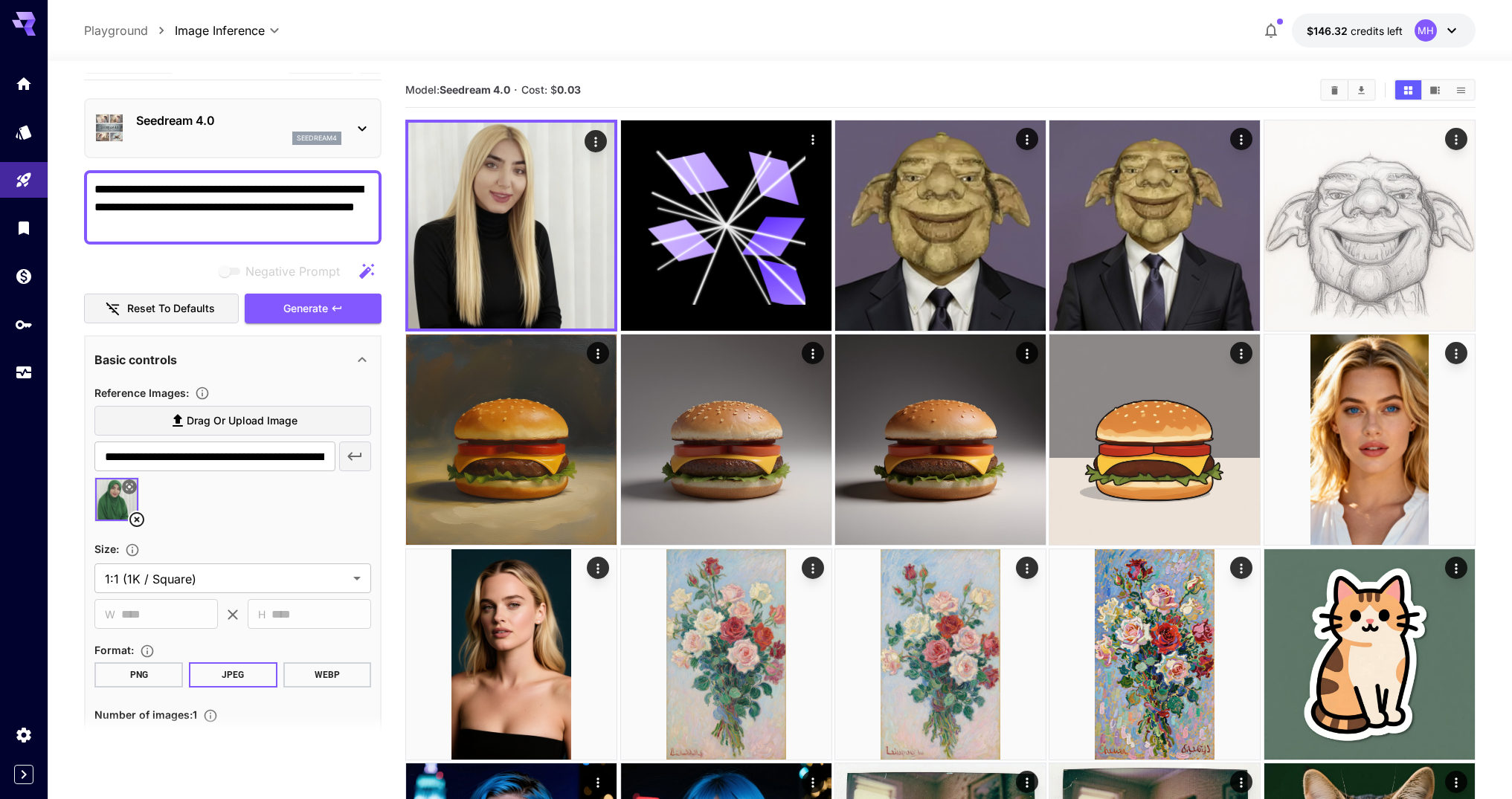
type textarea "**********"
click at [357, 461] on icon "button" at bounding box center [354, 457] width 18 height 18
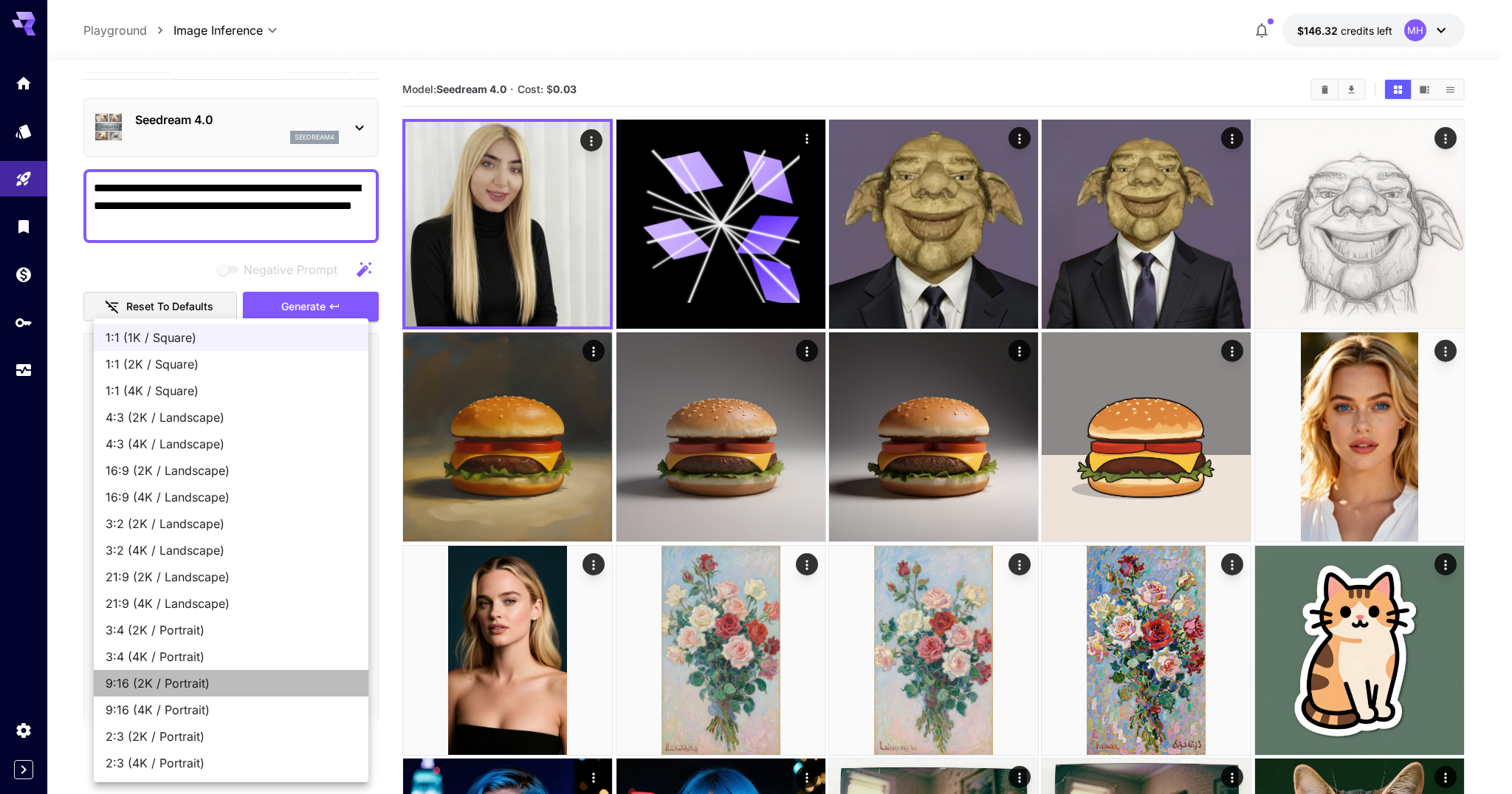
click at [213, 678] on span "9:16 (2K / Portrait)" at bounding box center [231, 683] width 251 height 18
type input "**********"
type input "****"
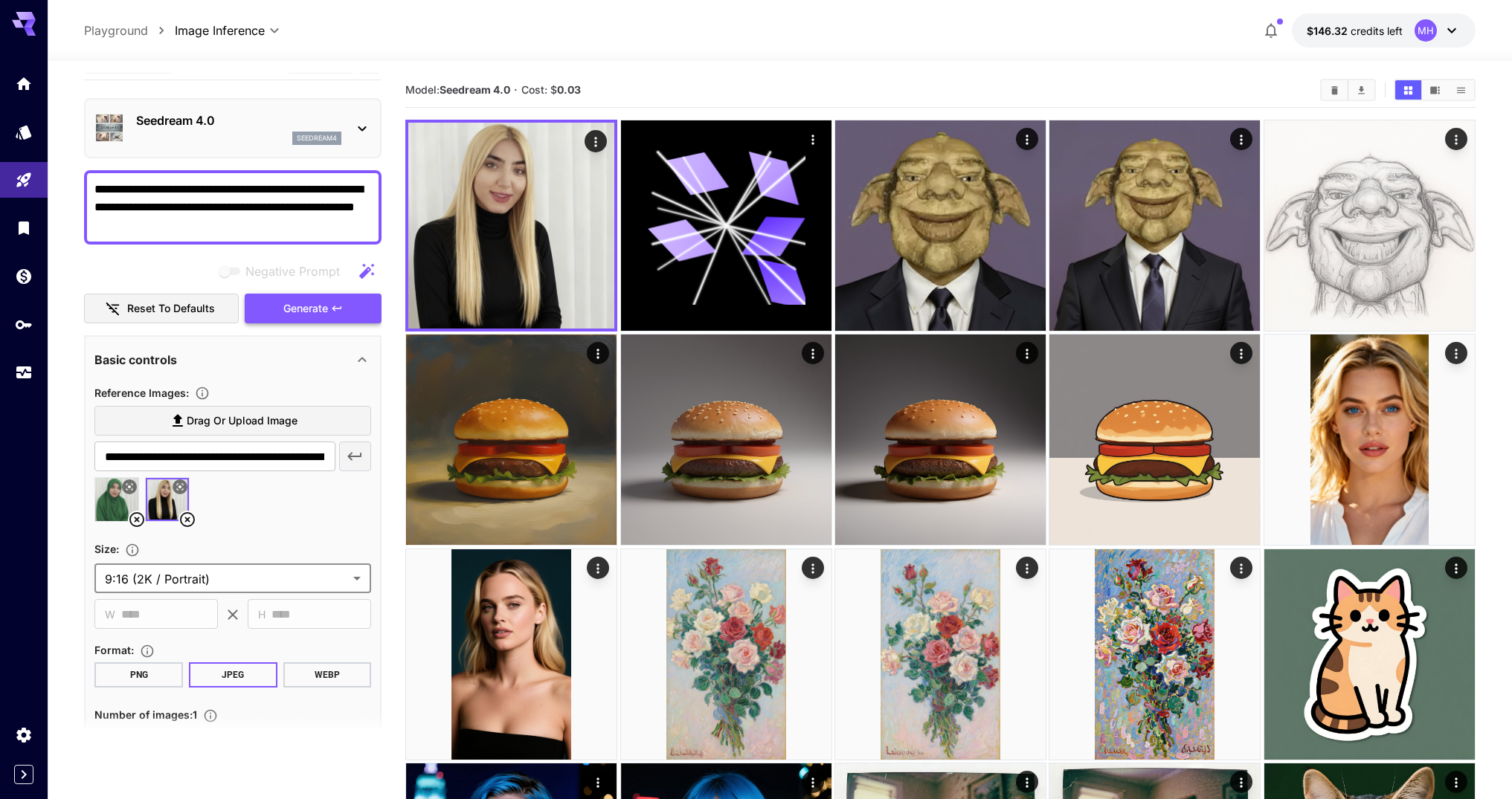
click at [288, 319] on button "Generate" at bounding box center [313, 309] width 137 height 31
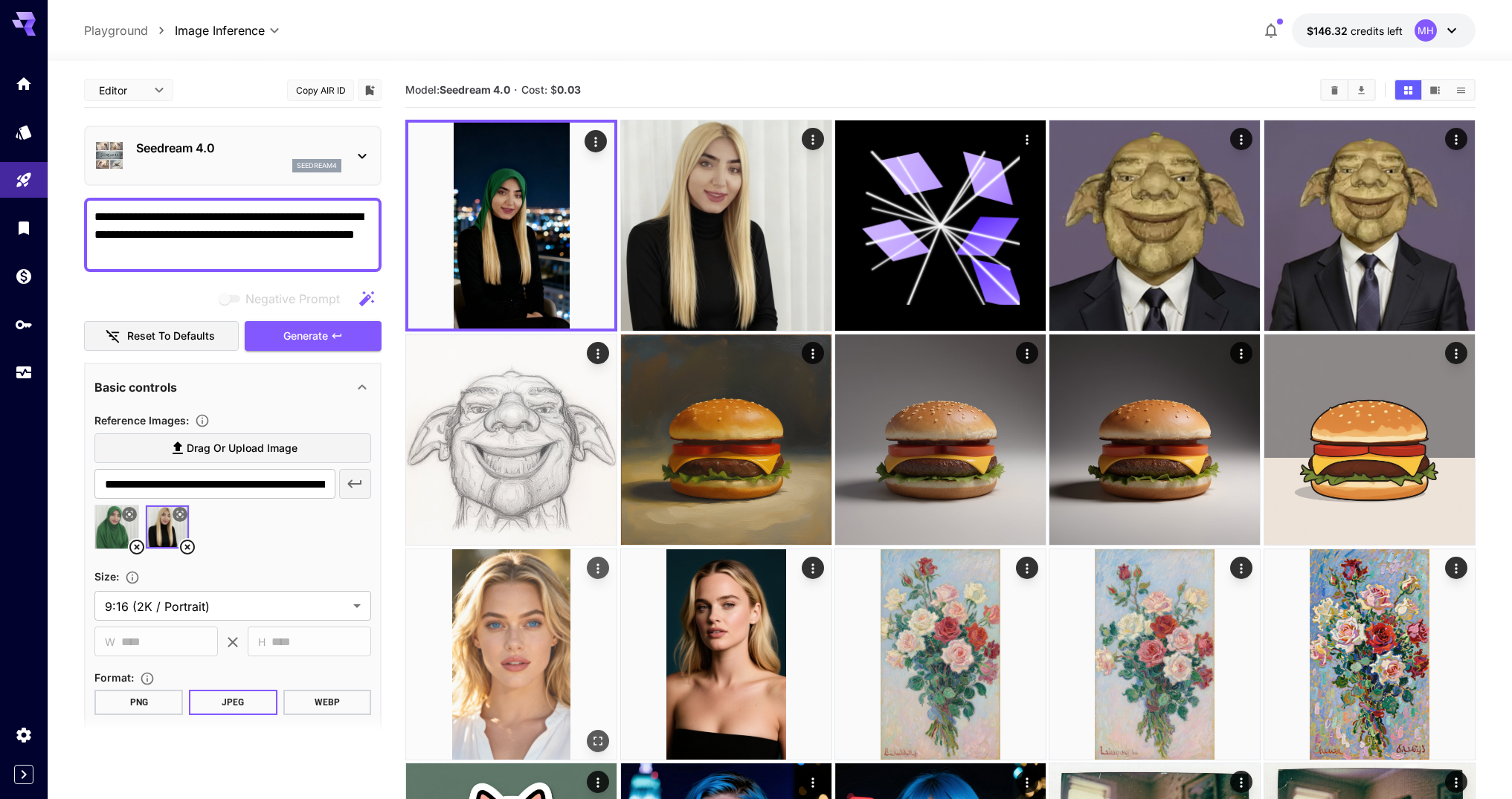
scroll to position [28, 0]
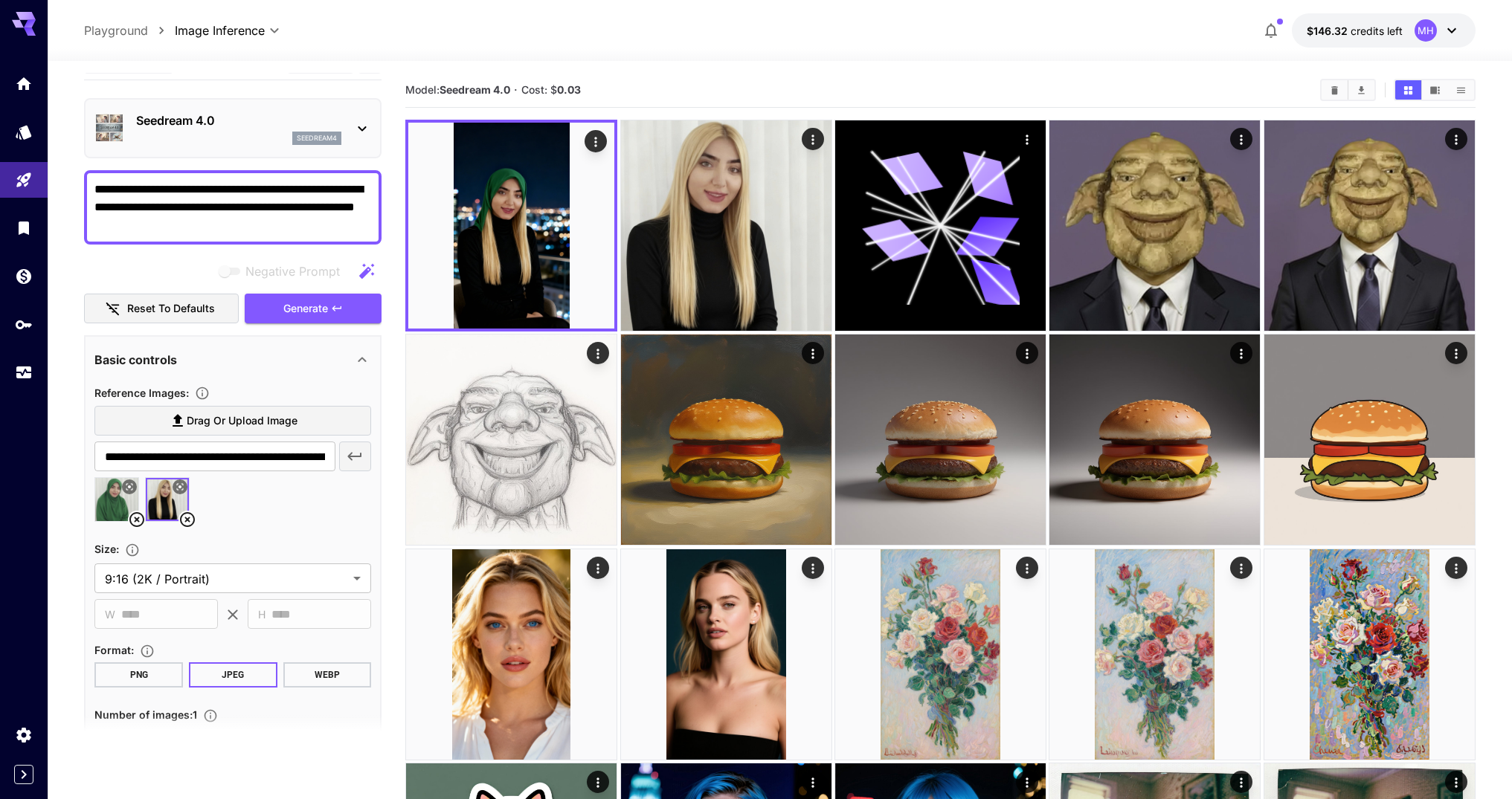
click at [136, 522] on icon at bounding box center [137, 520] width 18 height 18
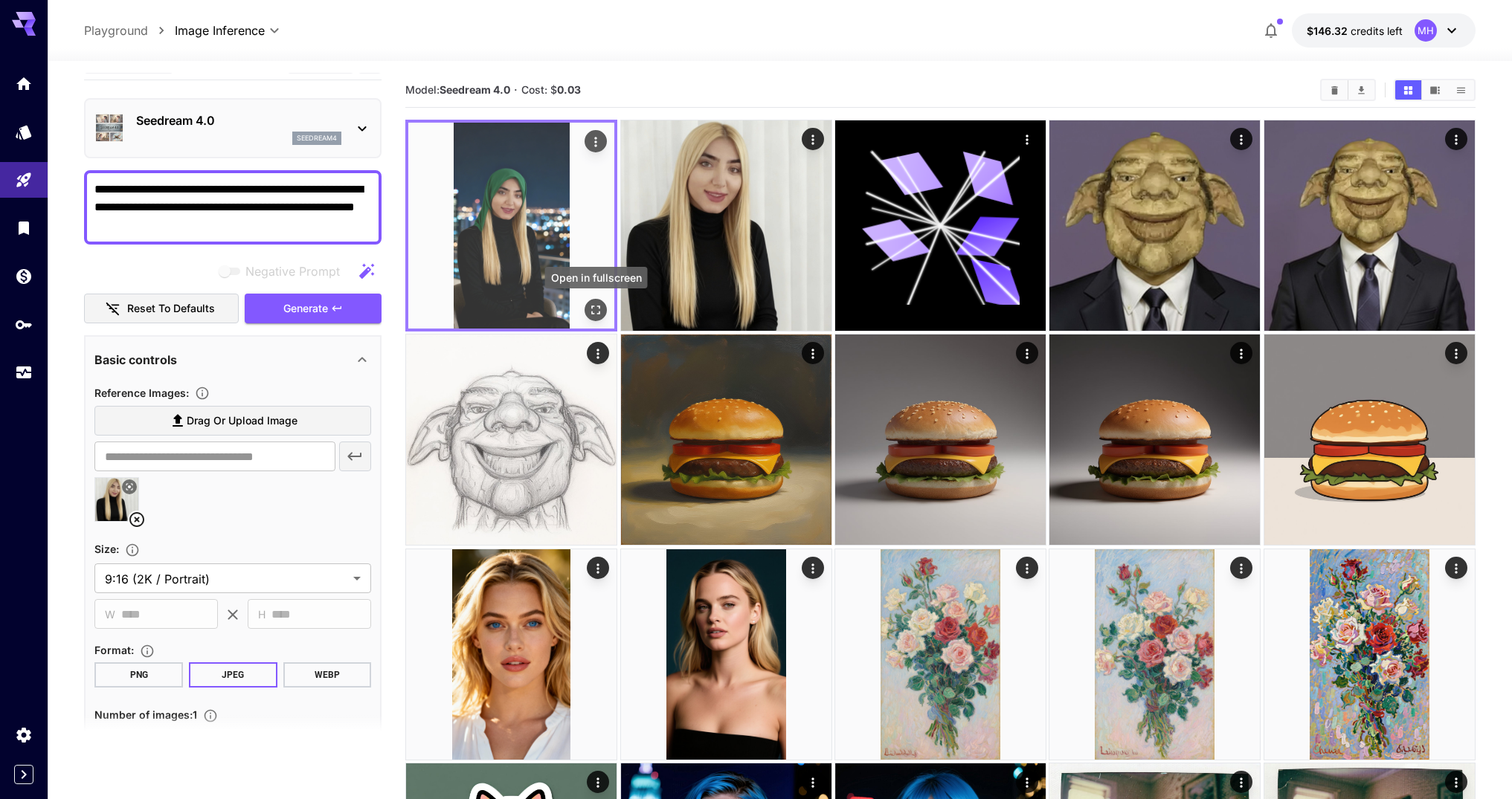
click at [597, 316] on icon "Open in fullscreen" at bounding box center [595, 310] width 15 height 15
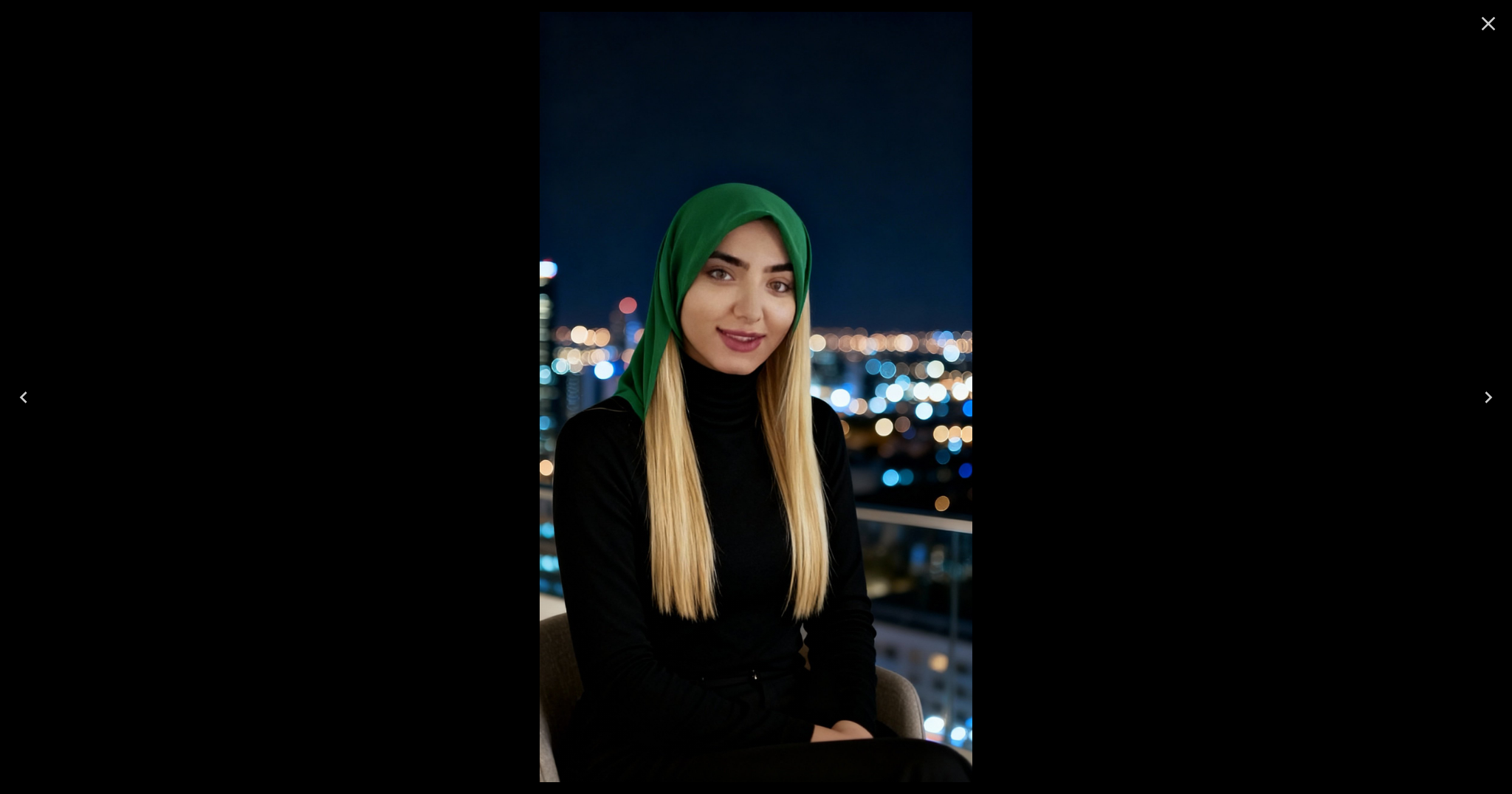
click at [1096, 238] on div at bounding box center [756, 397] width 1512 height 794
click at [1478, 28] on icon "Close" at bounding box center [1488, 24] width 24 height 24
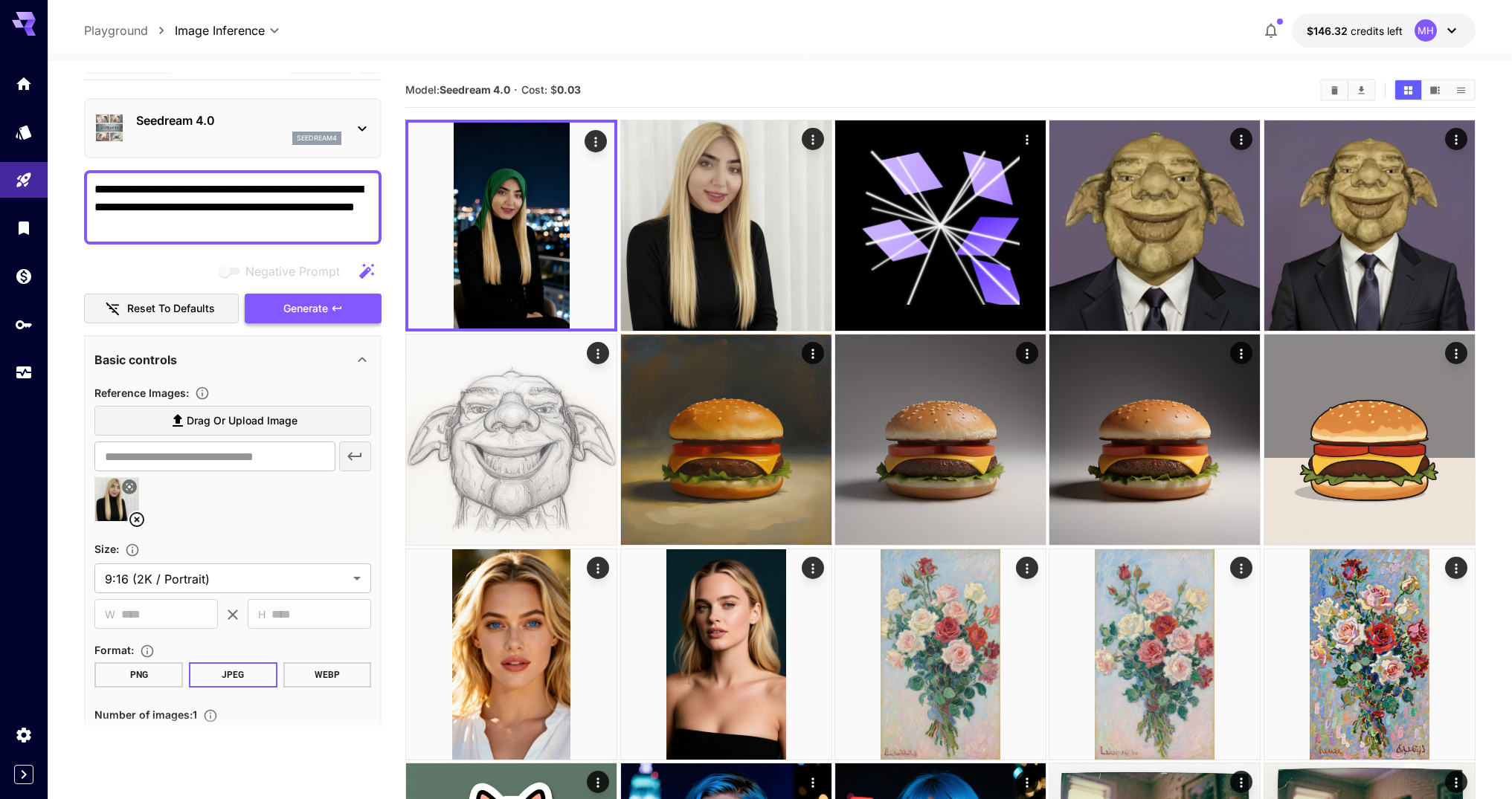
click at [266, 303] on button "Generate" at bounding box center [313, 309] width 137 height 31
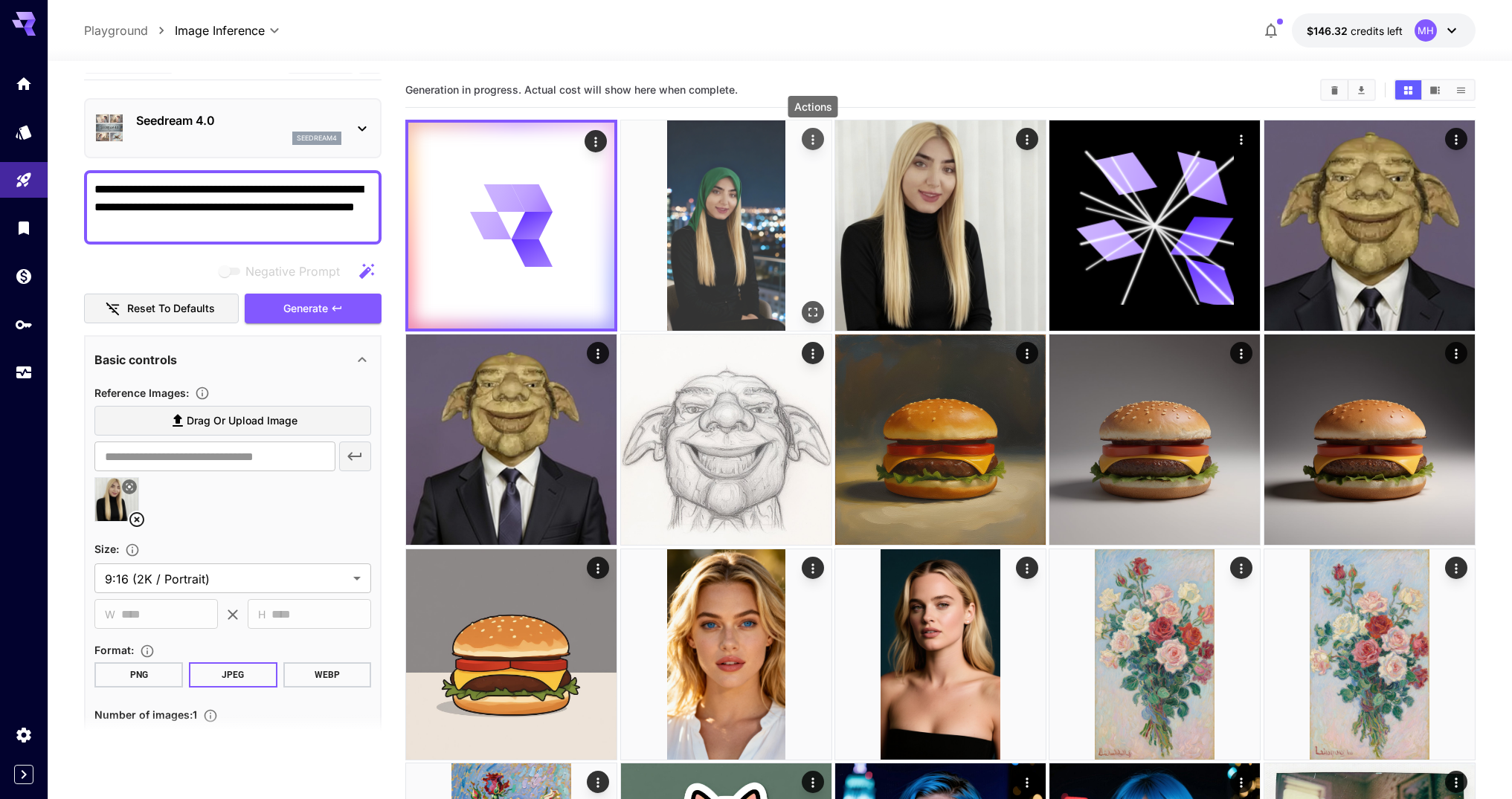
click at [815, 146] on icon "Actions" at bounding box center [812, 139] width 15 height 15
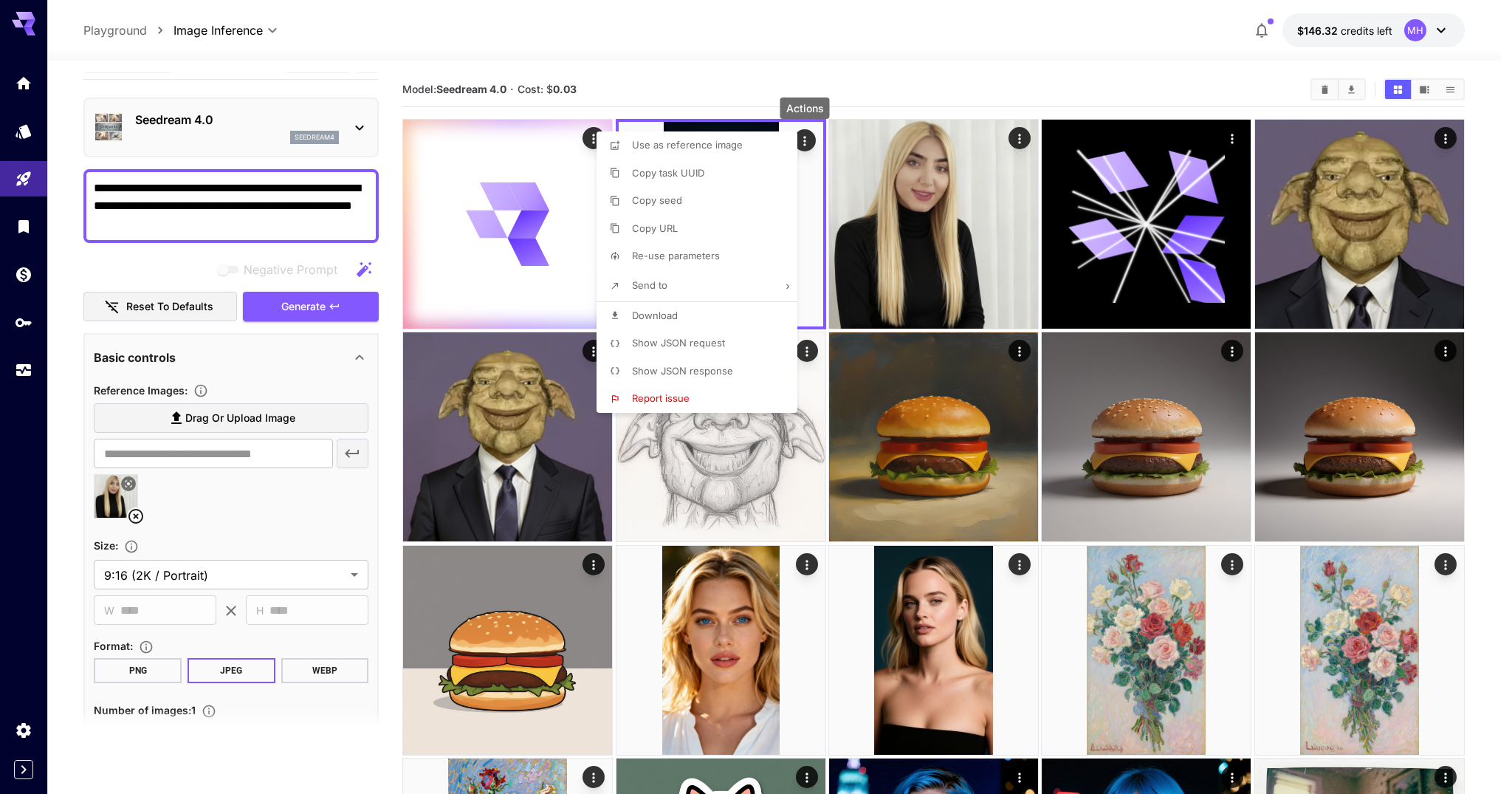
click at [691, 363] on li "Show JSON response" at bounding box center [702, 372] width 210 height 28
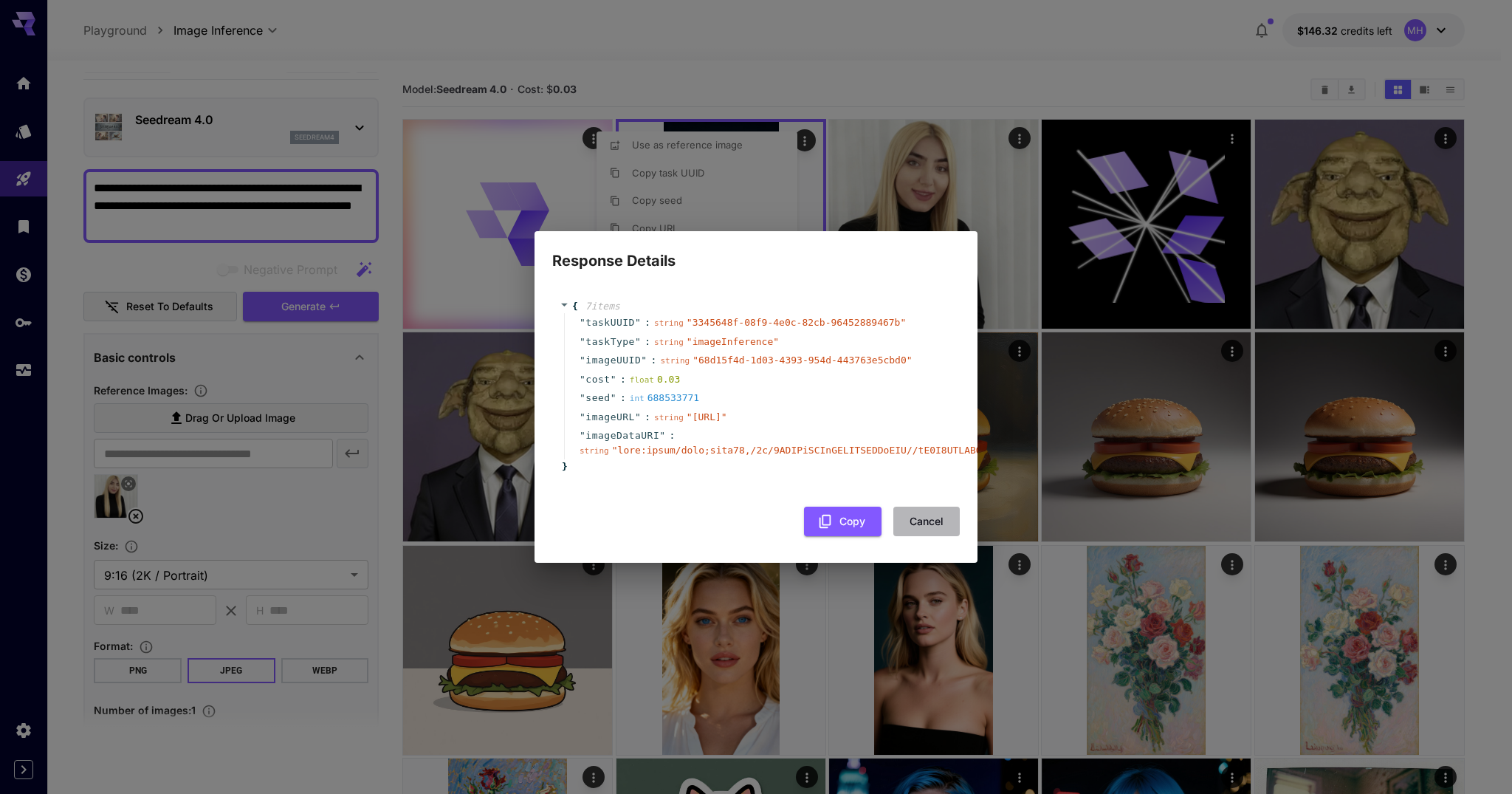
click at [919, 522] on button "Cancel" at bounding box center [927, 521] width 67 height 30
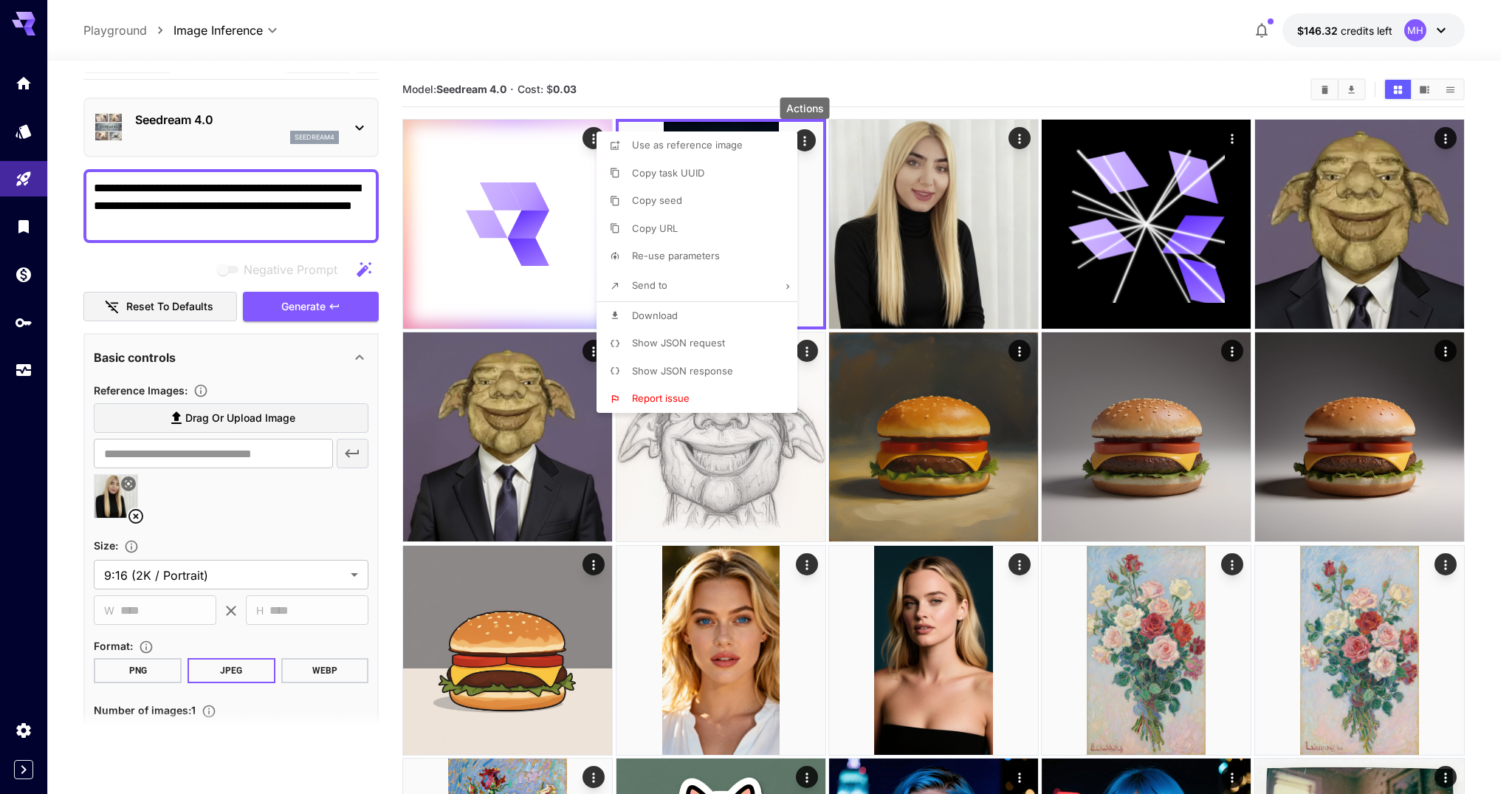
click at [784, 59] on div at bounding box center [756, 397] width 1512 height 794
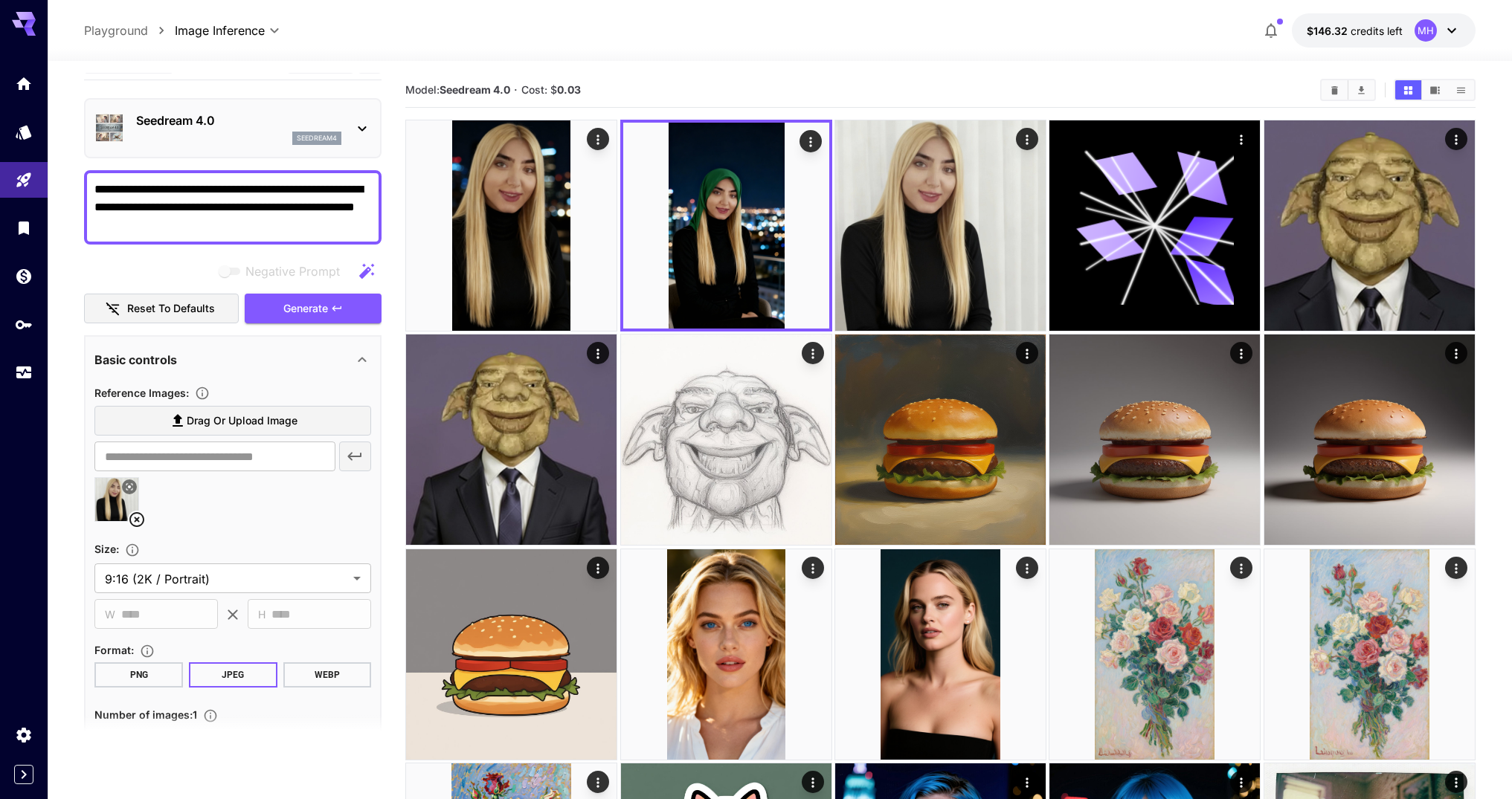
click at [137, 521] on icon at bounding box center [136, 519] width 15 height 15
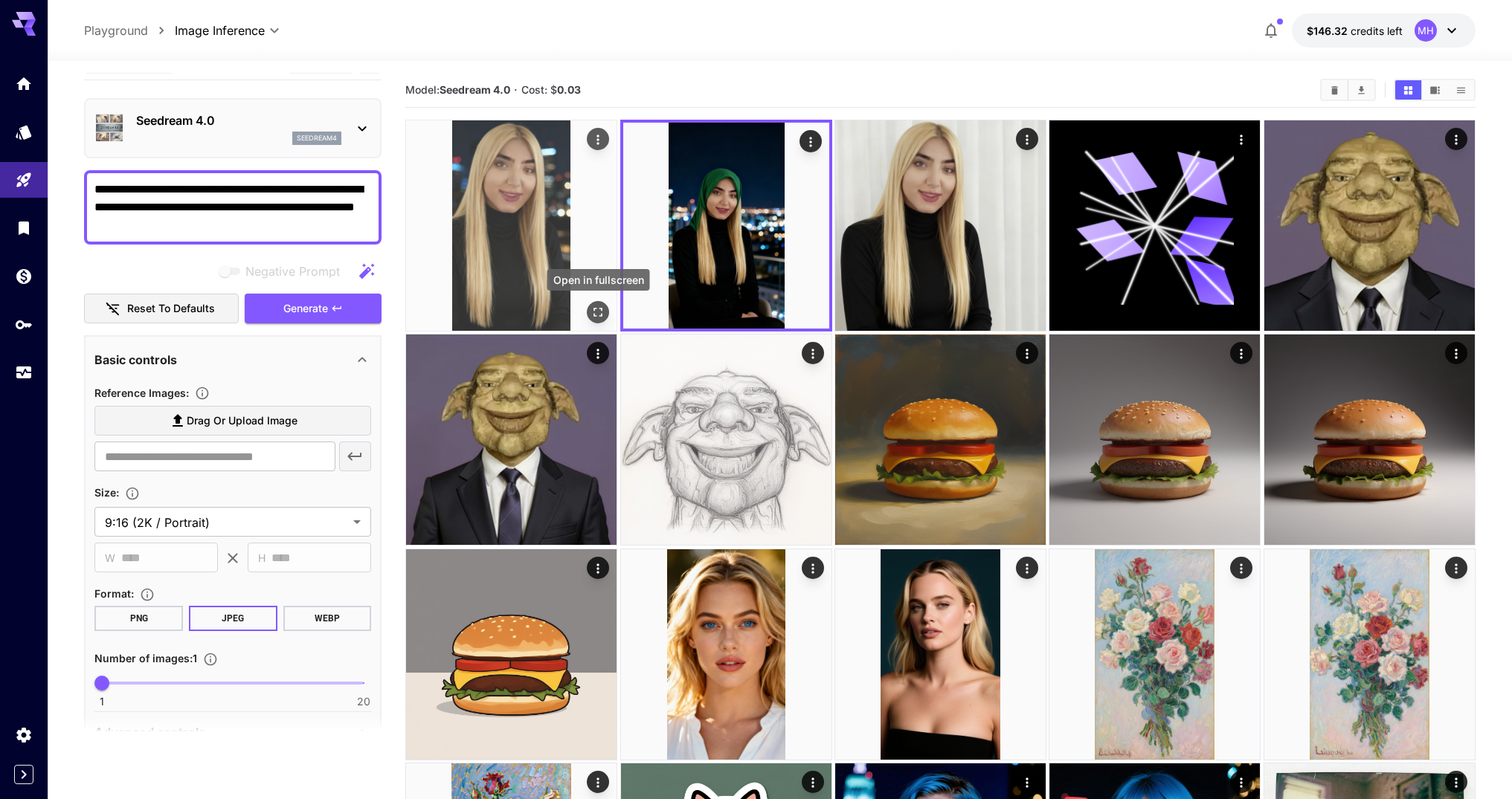
click at [593, 313] on icon "Open in fullscreen" at bounding box center [597, 312] width 15 height 15
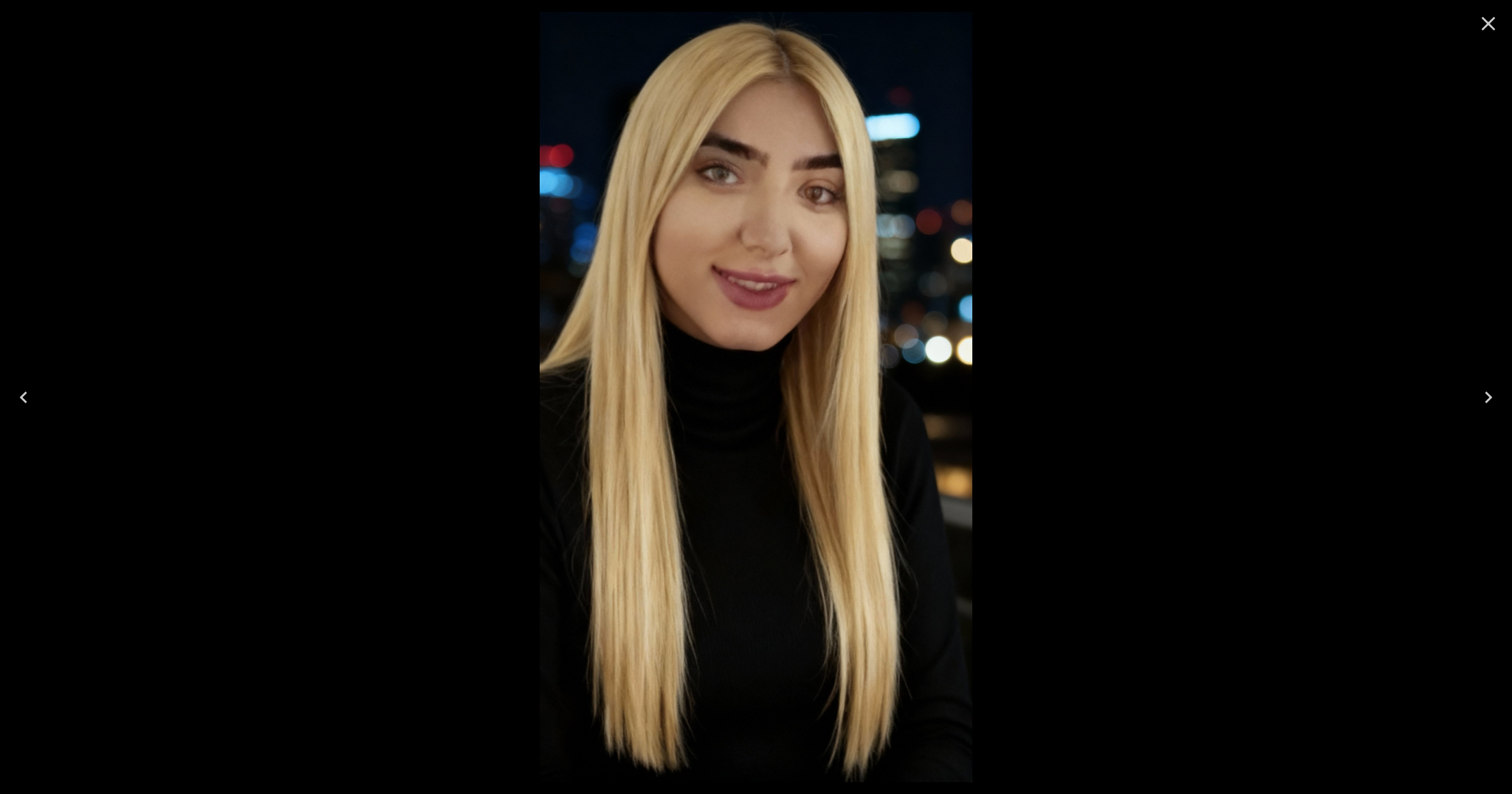
click at [1171, 314] on div at bounding box center [756, 397] width 1512 height 794
click at [1494, 32] on icon "Close" at bounding box center [1488, 24] width 24 height 24
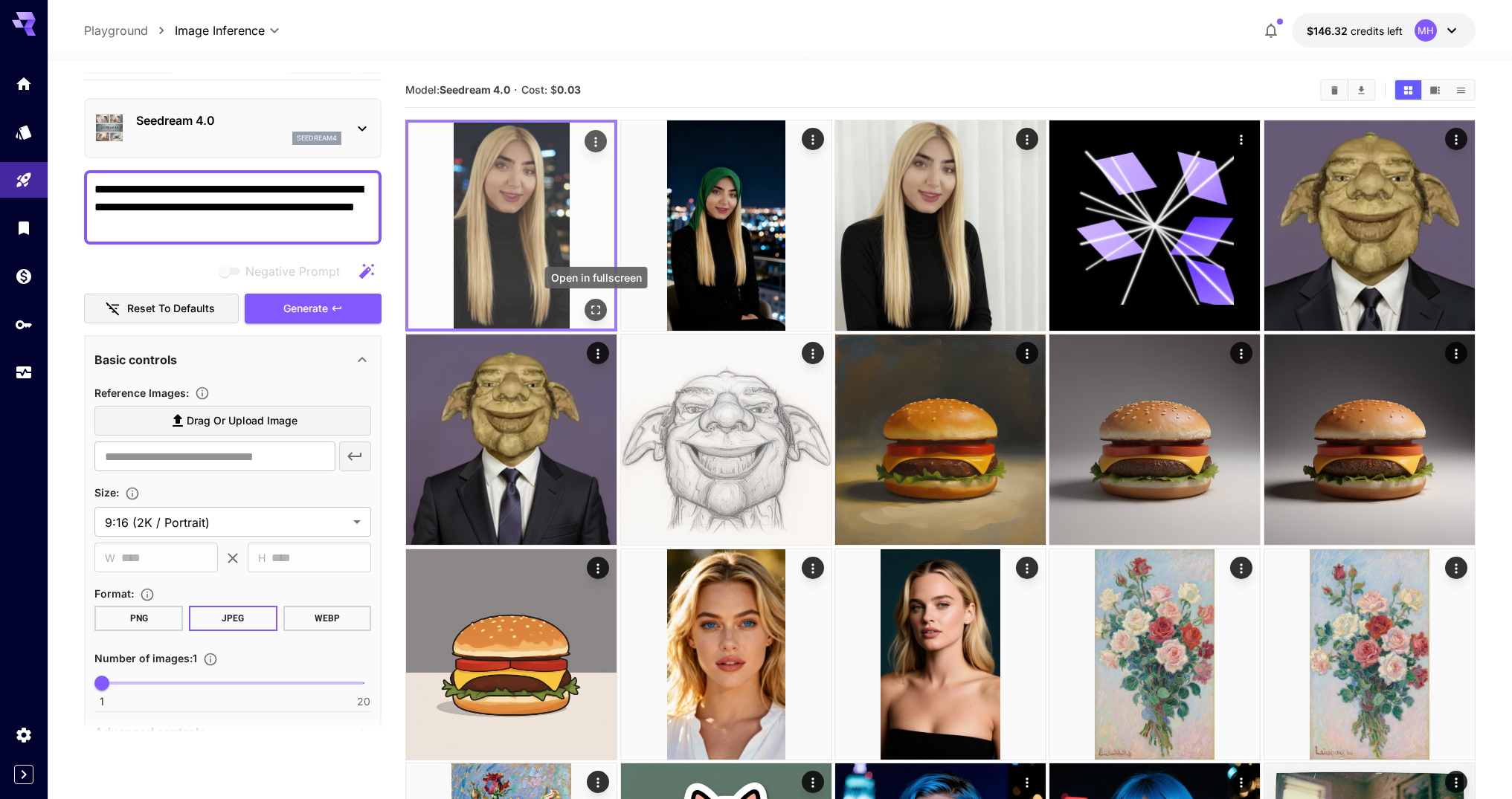
click at [597, 316] on icon "Open in fullscreen" at bounding box center [595, 310] width 15 height 15
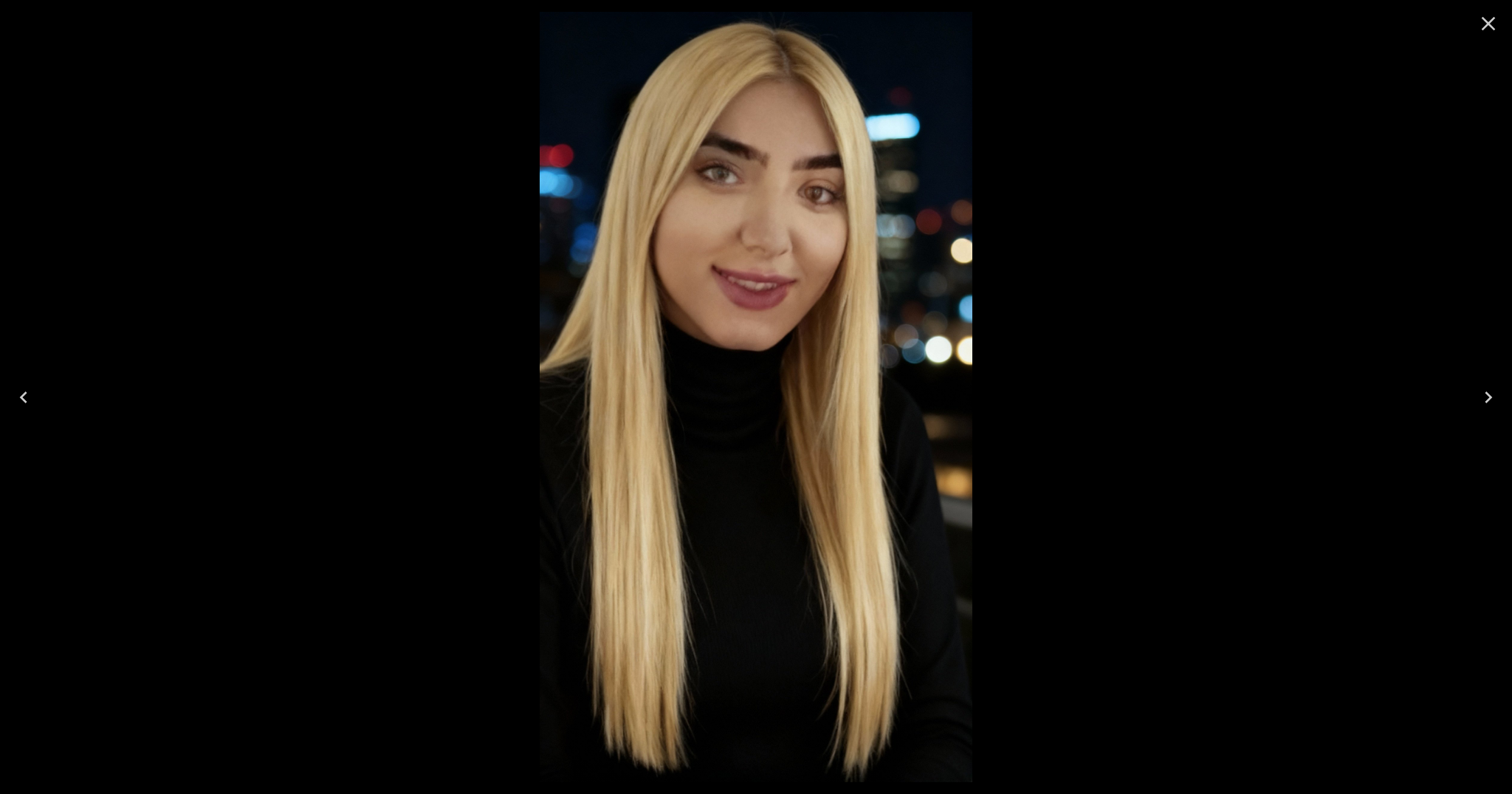
click at [1038, 331] on div at bounding box center [756, 397] width 1512 height 794
click at [1494, 33] on icon "Close" at bounding box center [1488, 24] width 24 height 24
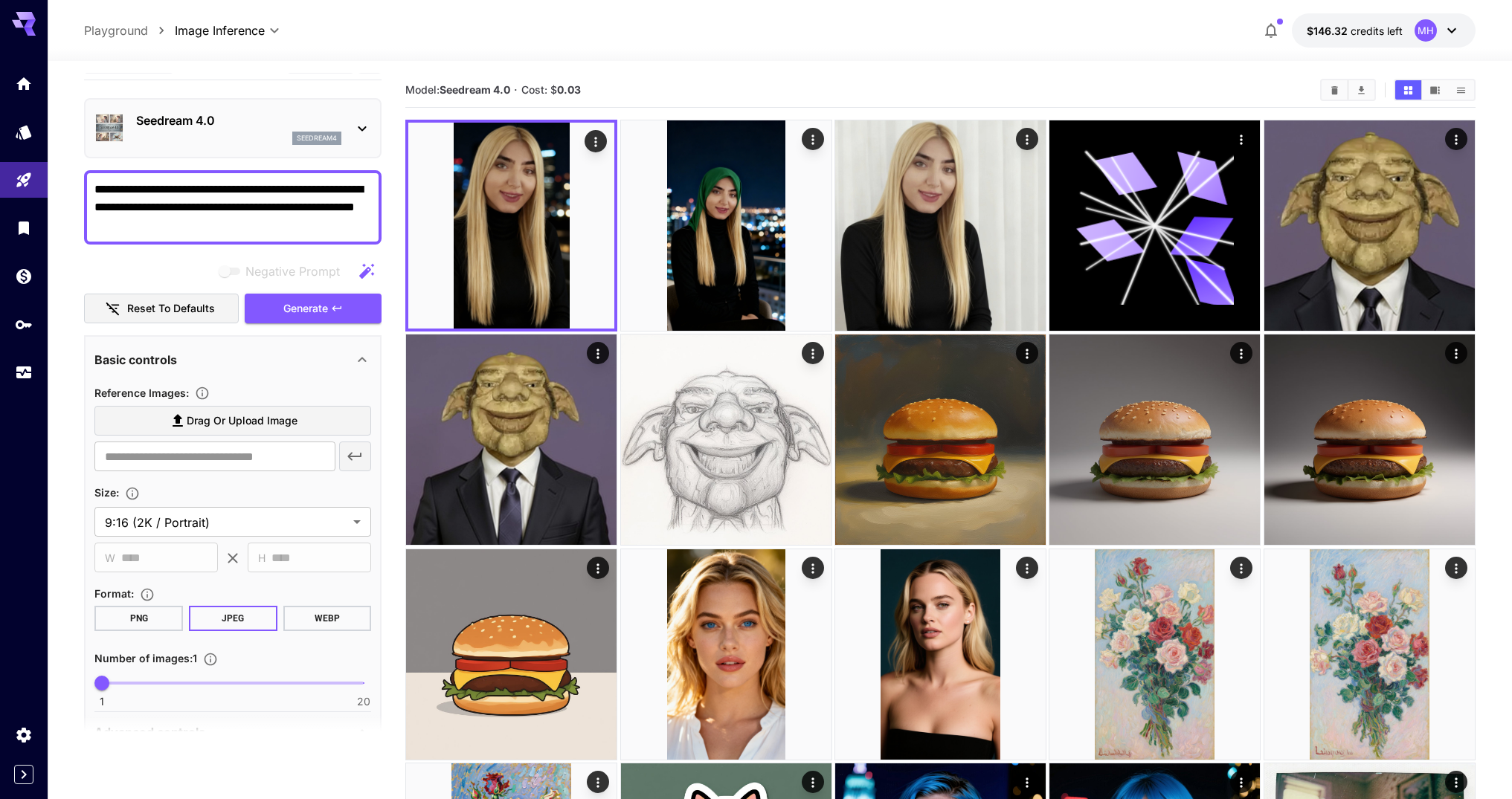
scroll to position [18, 0]
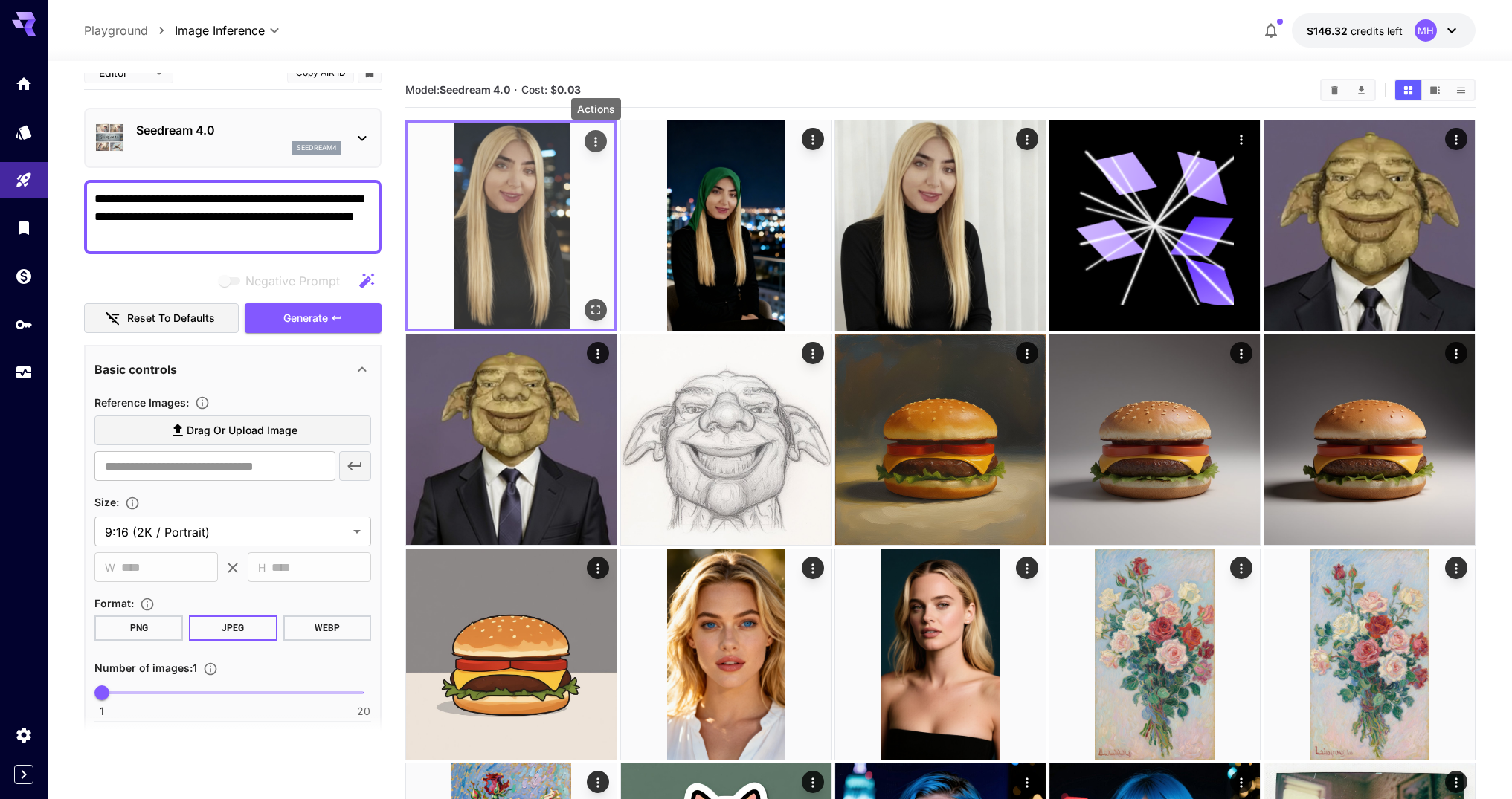
click at [593, 138] on icon "Actions" at bounding box center [595, 141] width 15 height 15
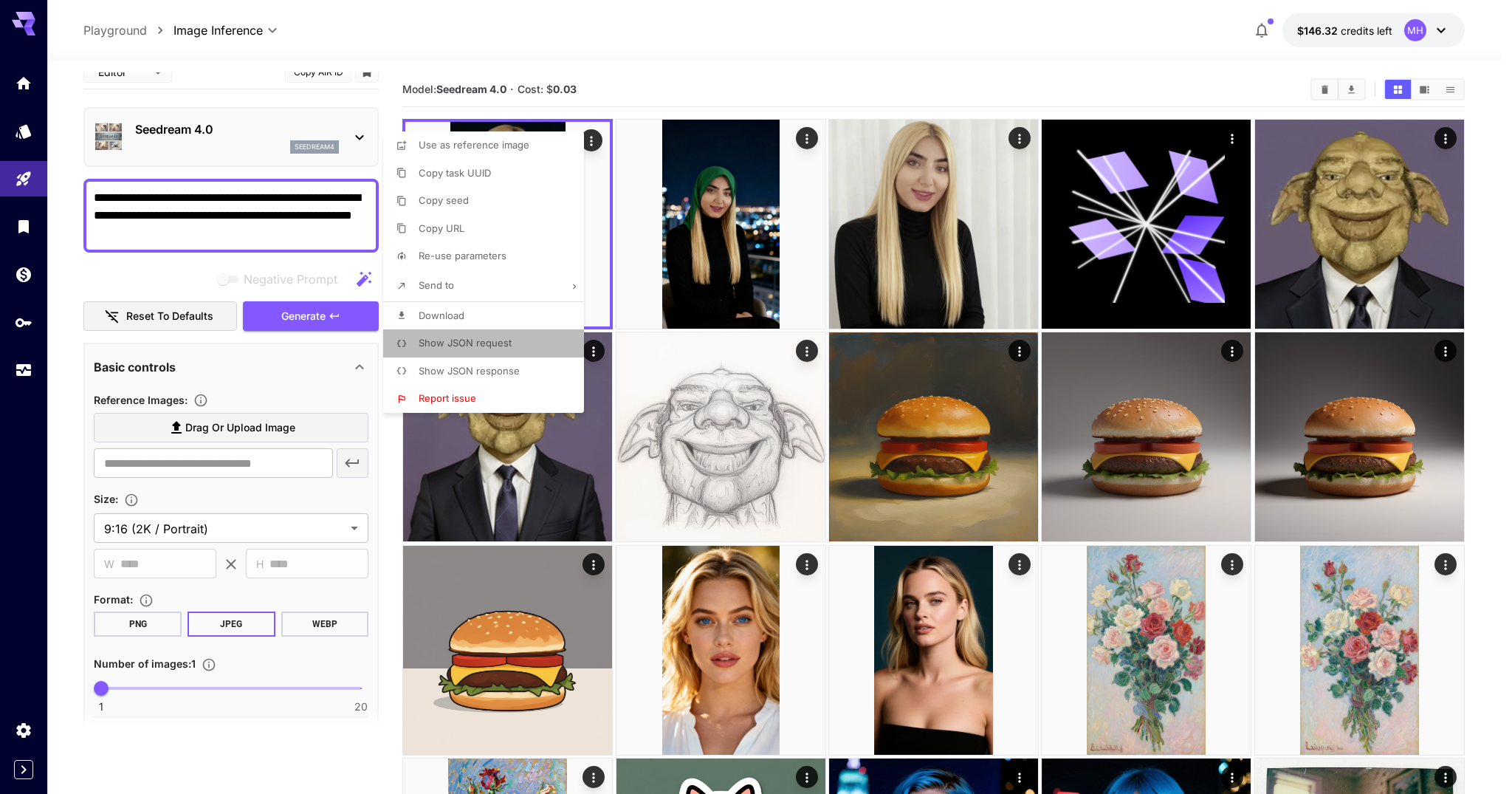
click at [534, 344] on li "Show JSON request" at bounding box center [488, 343] width 210 height 28
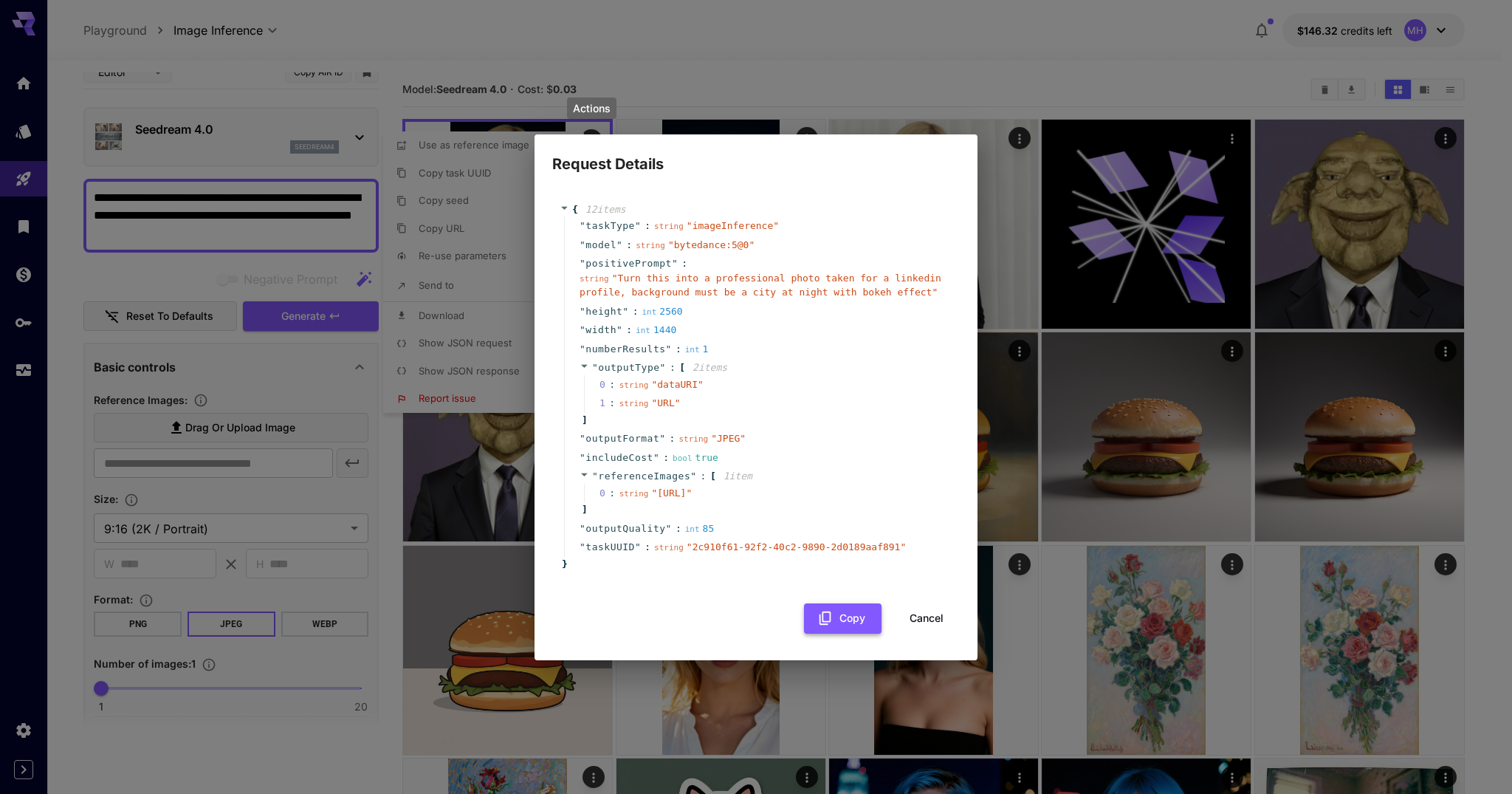
click at [858, 631] on button "Copy" at bounding box center [843, 619] width 77 height 30
click at [943, 646] on div "{ 12 item s " taskType " : string " imageInference " " model " : string " byted…" at bounding box center [756, 416] width 408 height 458
click at [942, 634] on button "Cancel" at bounding box center [927, 619] width 67 height 30
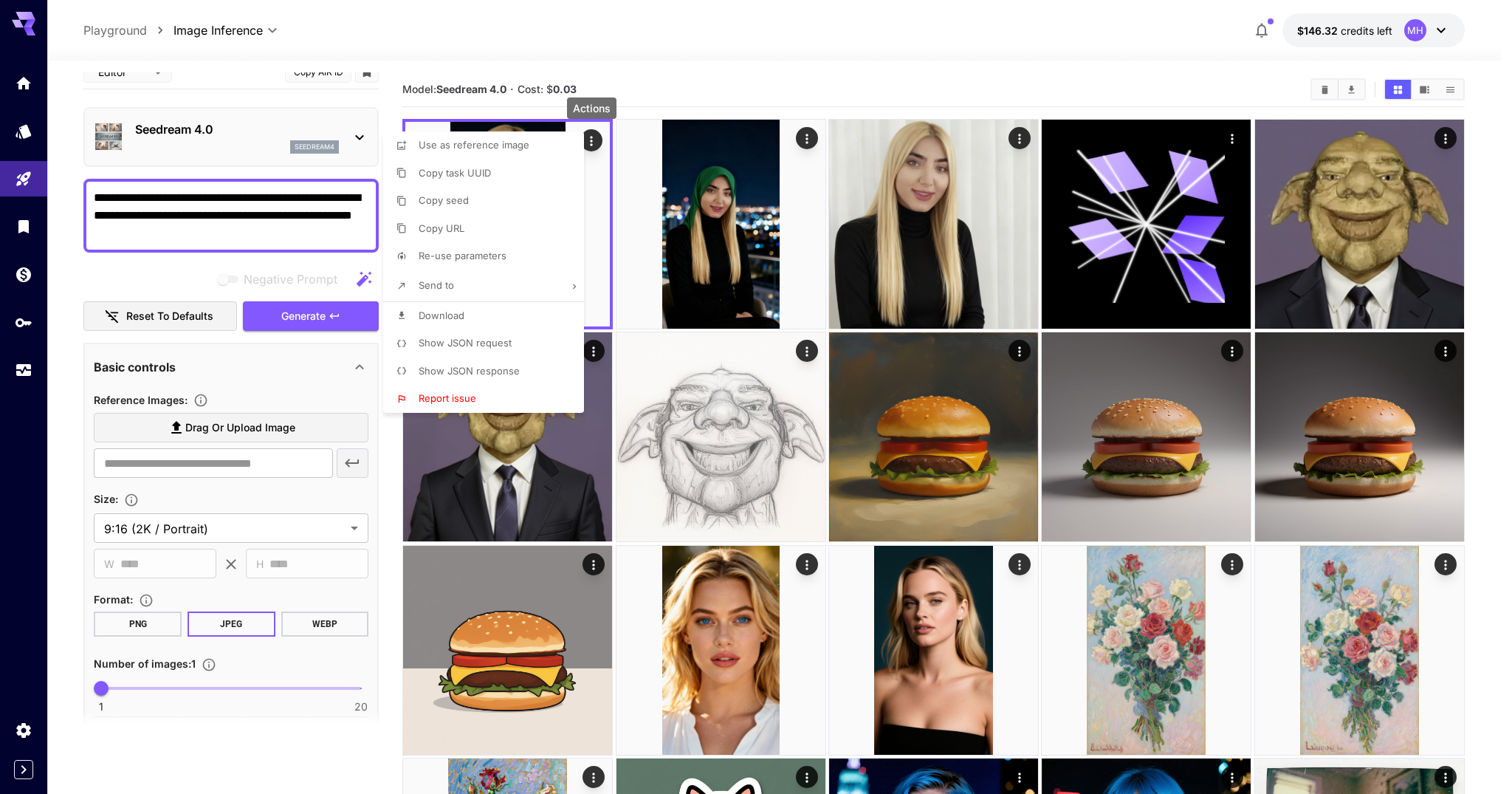
click at [936, 241] on div at bounding box center [756, 397] width 1512 height 794
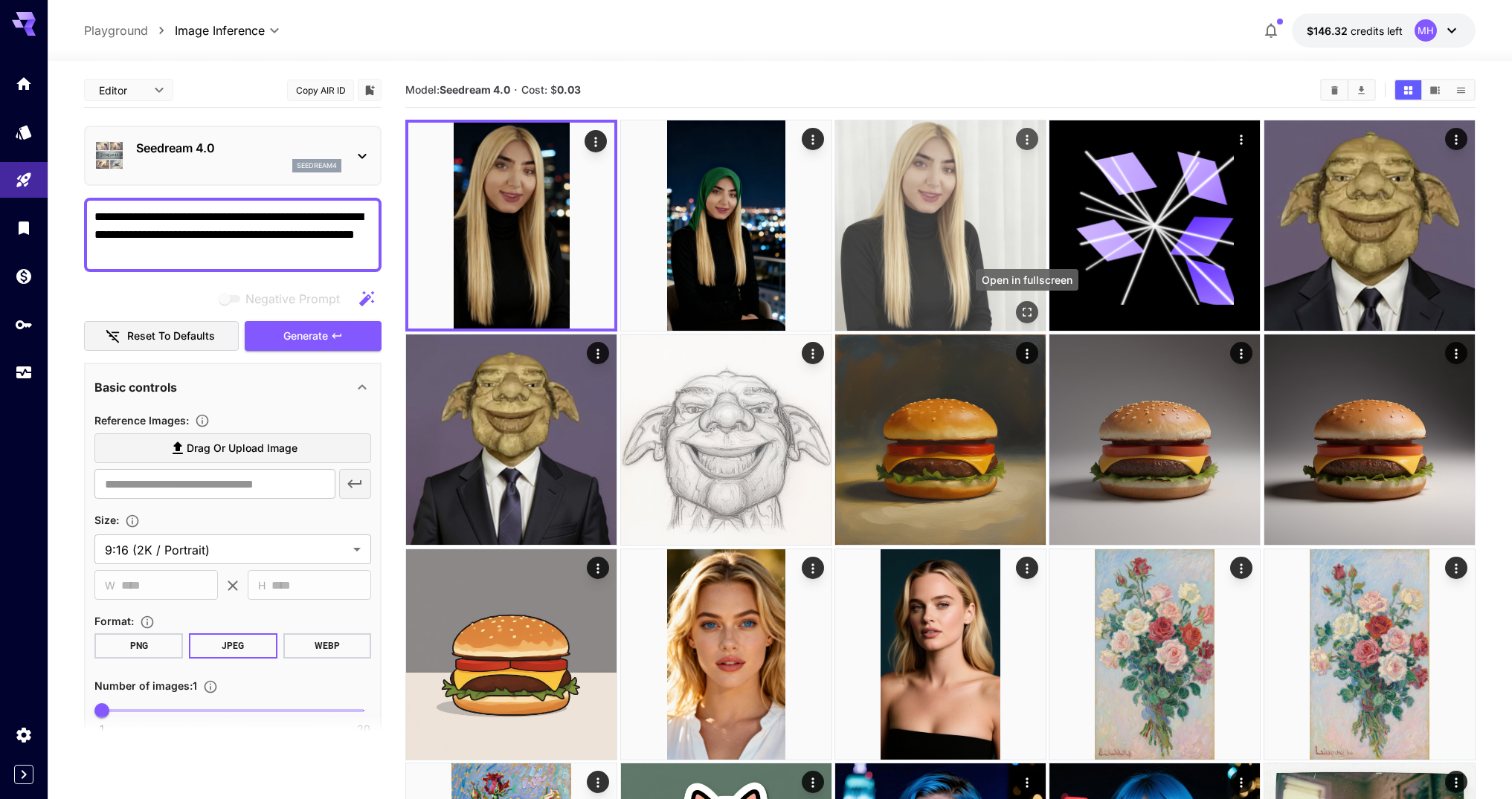
scroll to position [18, 0]
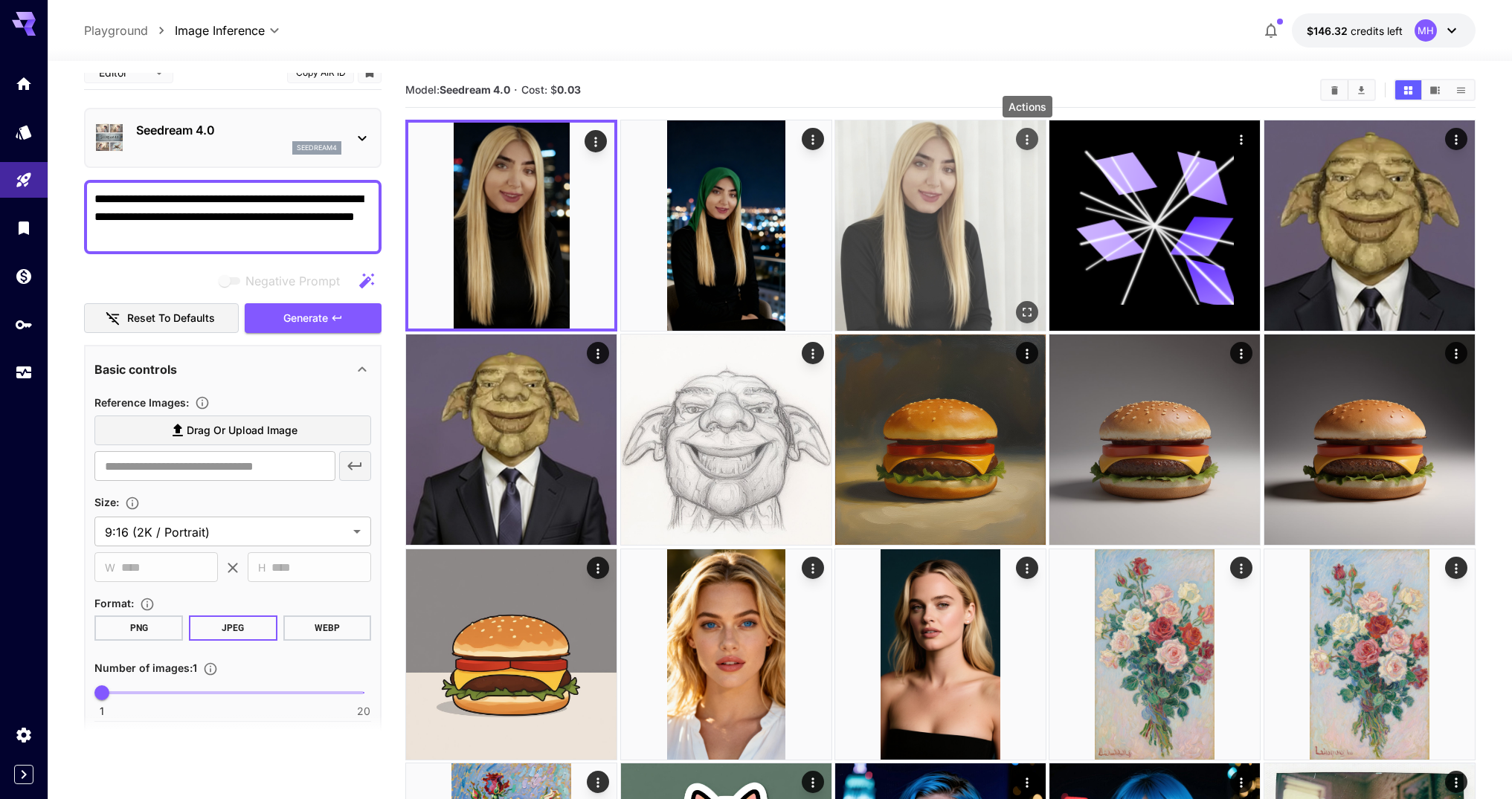
click at [1025, 138] on icon "Actions" at bounding box center [1026, 139] width 15 height 15
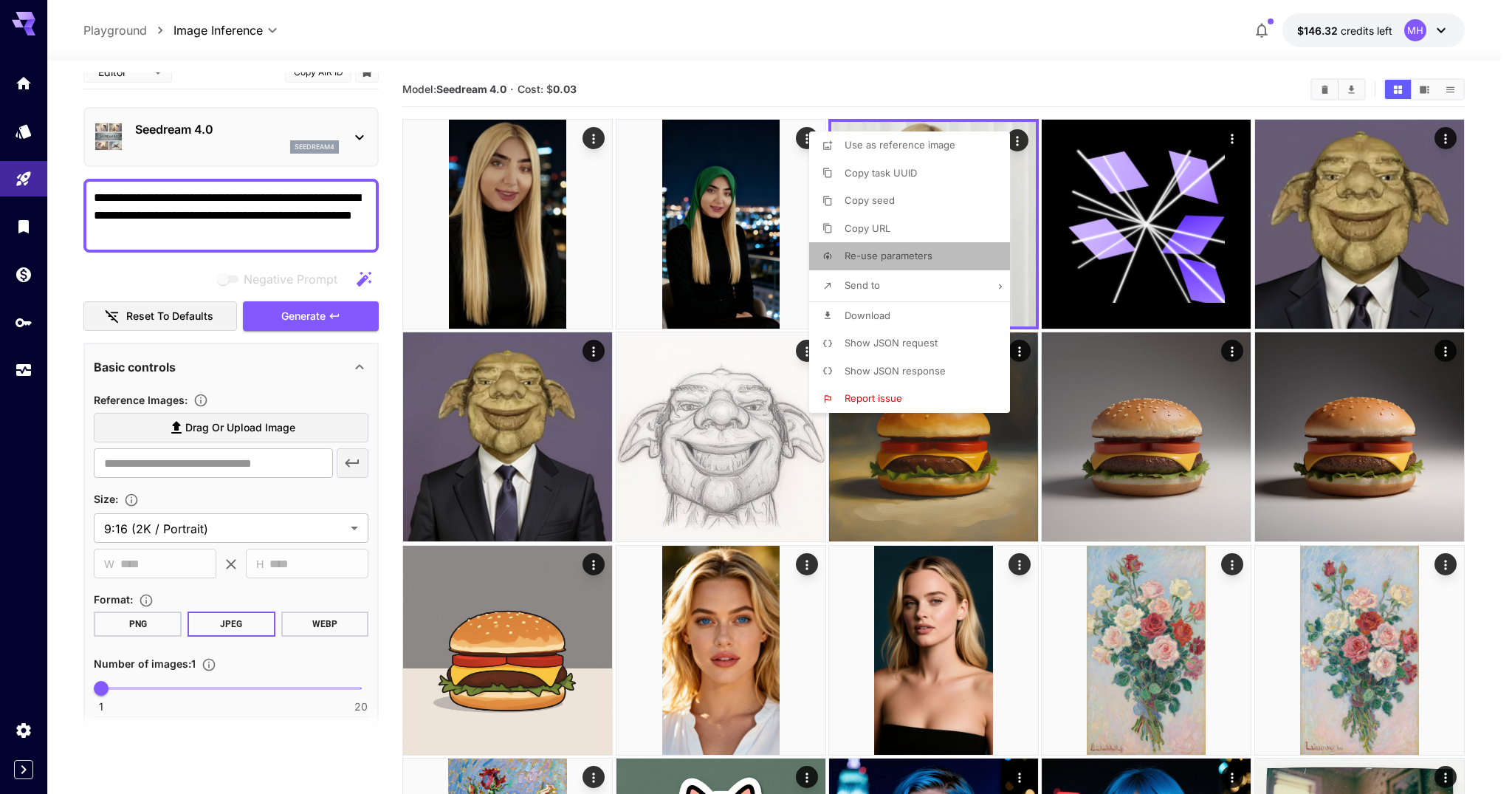
click at [882, 256] on span "Re-use parameters" at bounding box center [889, 256] width 88 height 12
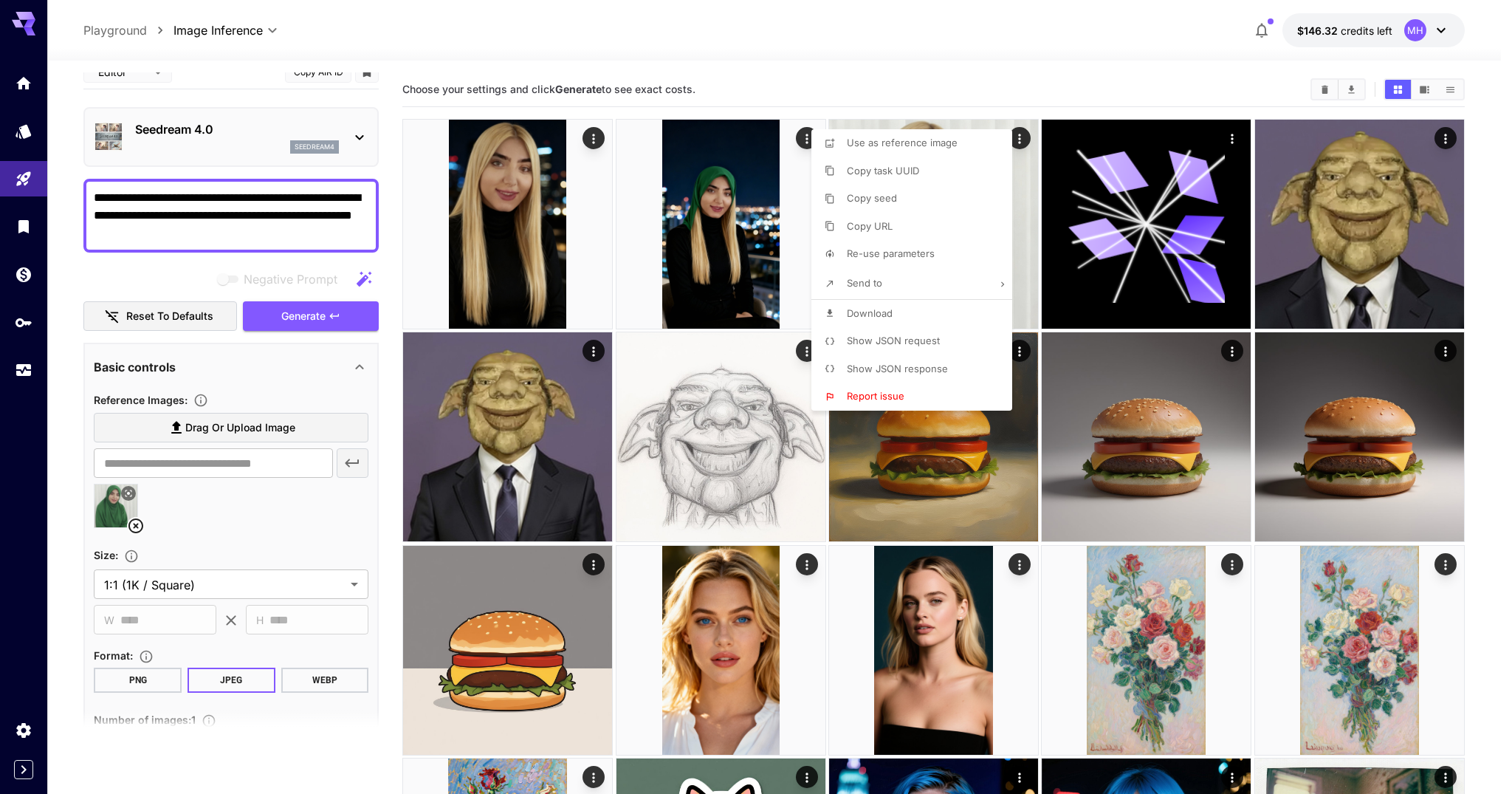
click at [244, 241] on div at bounding box center [756, 397] width 1512 height 794
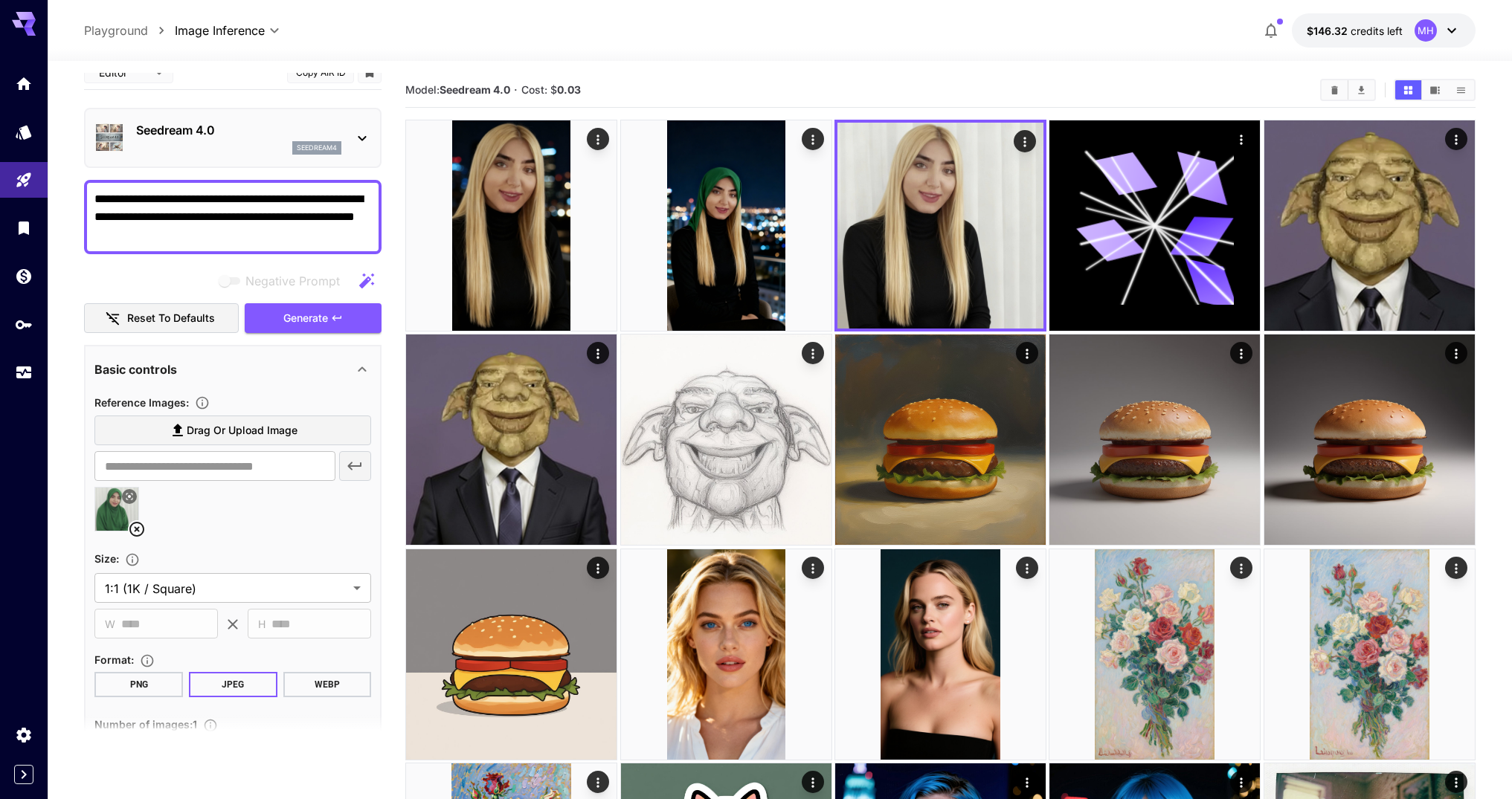
click at [228, 228] on textarea "**********" at bounding box center [233, 217] width 276 height 53
type textarea "**********"
